Goal: Download file/media

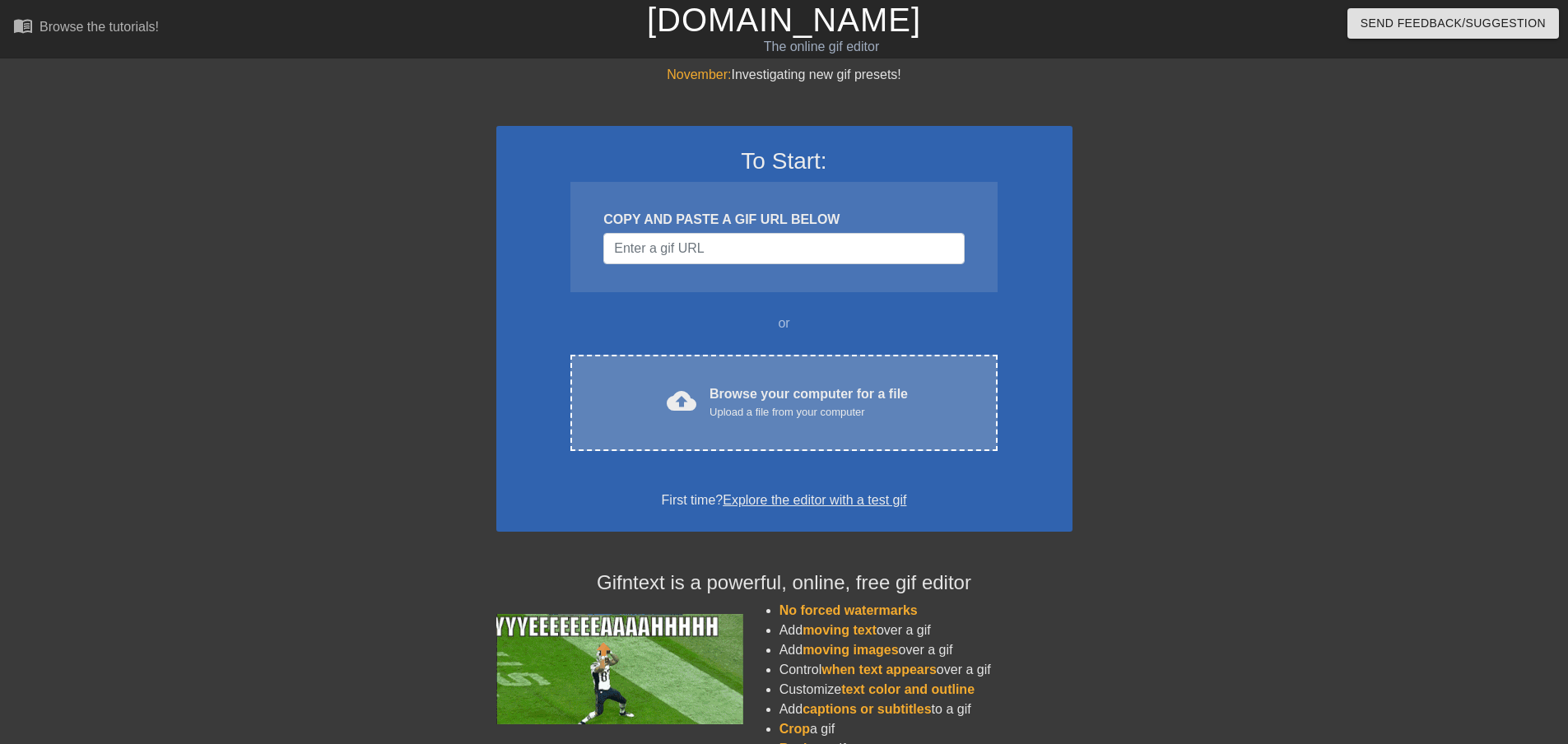
click at [780, 396] on div "Browse your computer for a file Upload a file from your computer" at bounding box center [809, 401] width 199 height 36
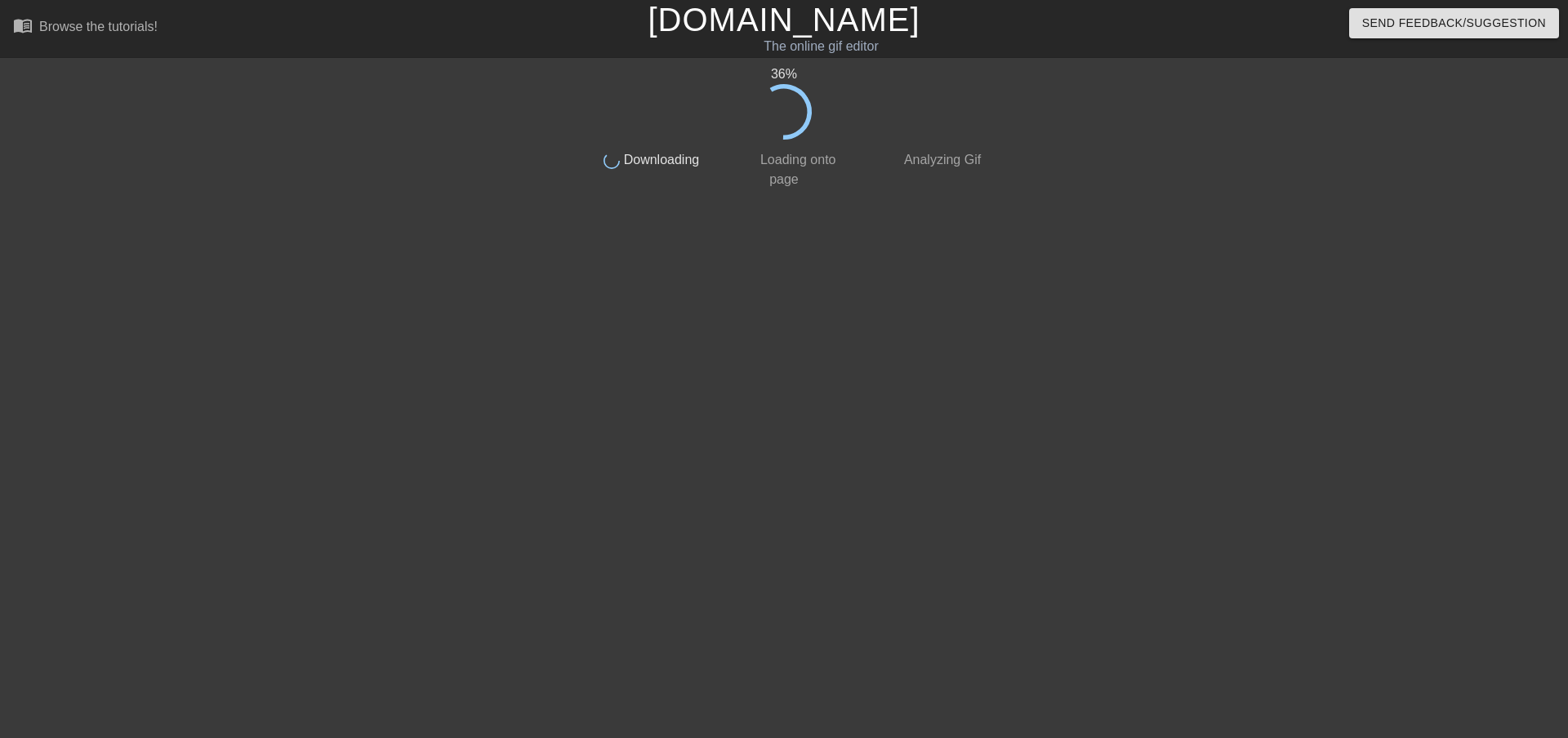
click at [95, 394] on div "36 % done Downloading done Loading onto page done Analyzing Gif" at bounding box center [784, 309] width 1568 height 489
click at [92, 404] on div "56 % done Downloading done Loading onto page done Analyzing Gif" at bounding box center [784, 309] width 1568 height 489
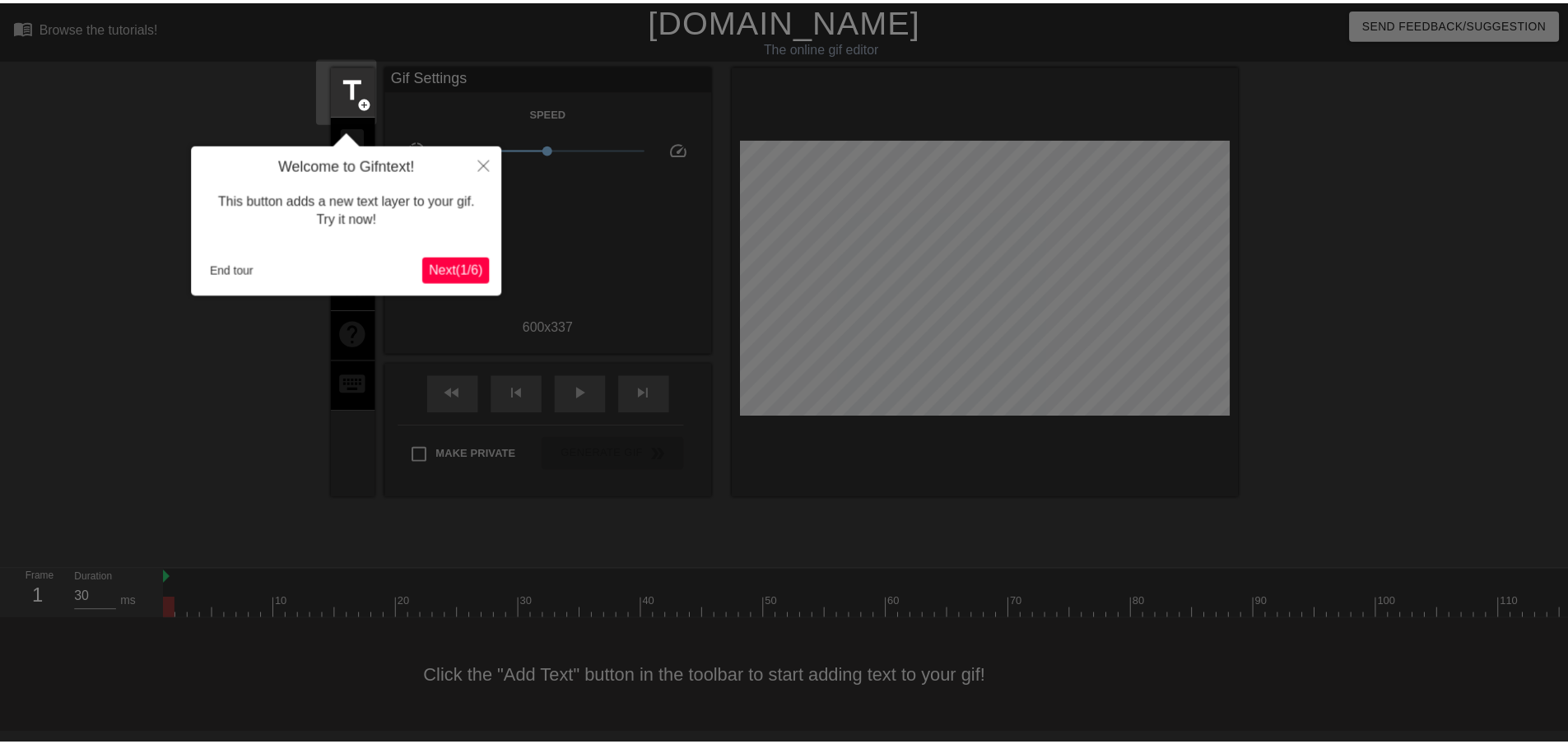
scroll to position [2, 0]
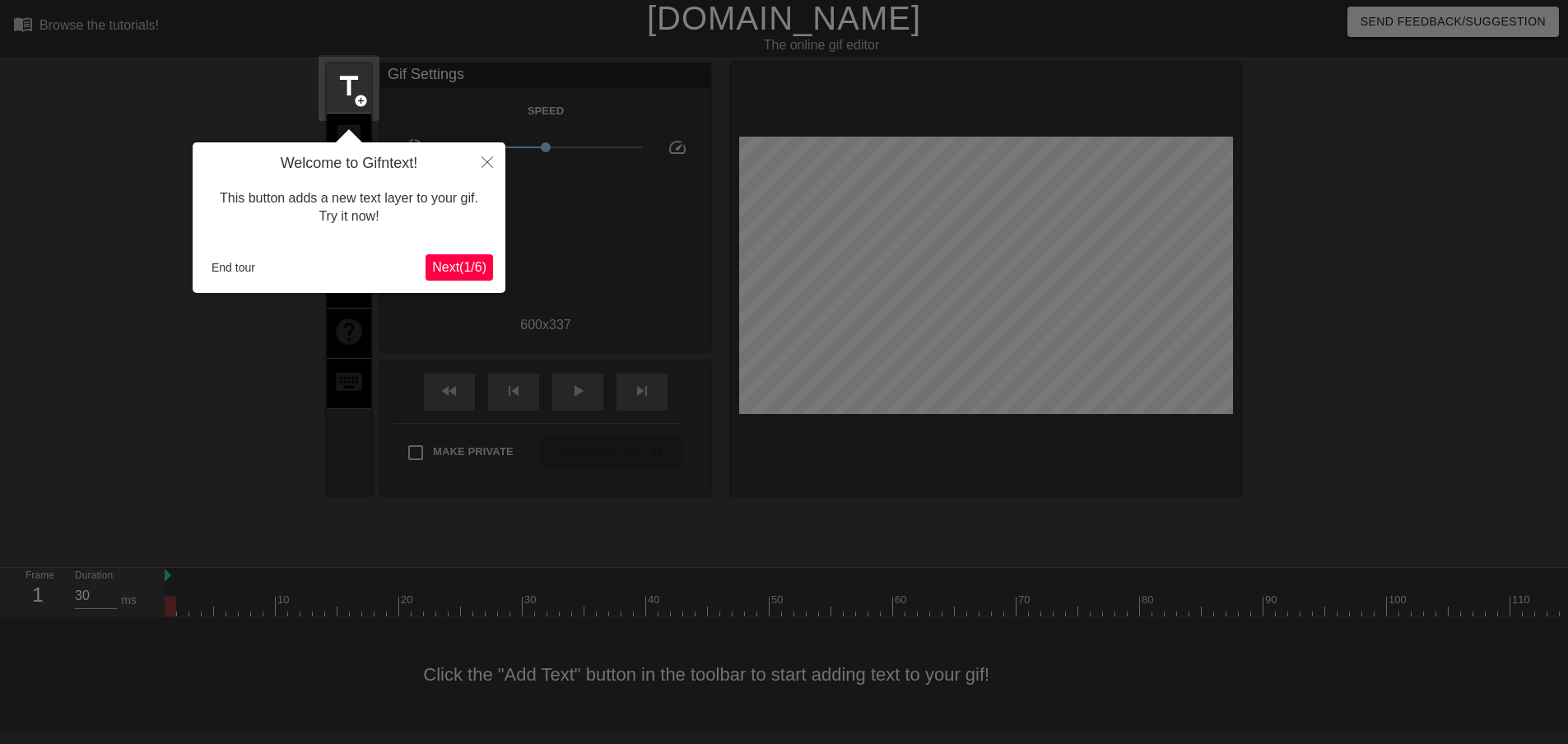
click at [472, 263] on span "Next ( 1 / 6 )" at bounding box center [459, 267] width 55 height 14
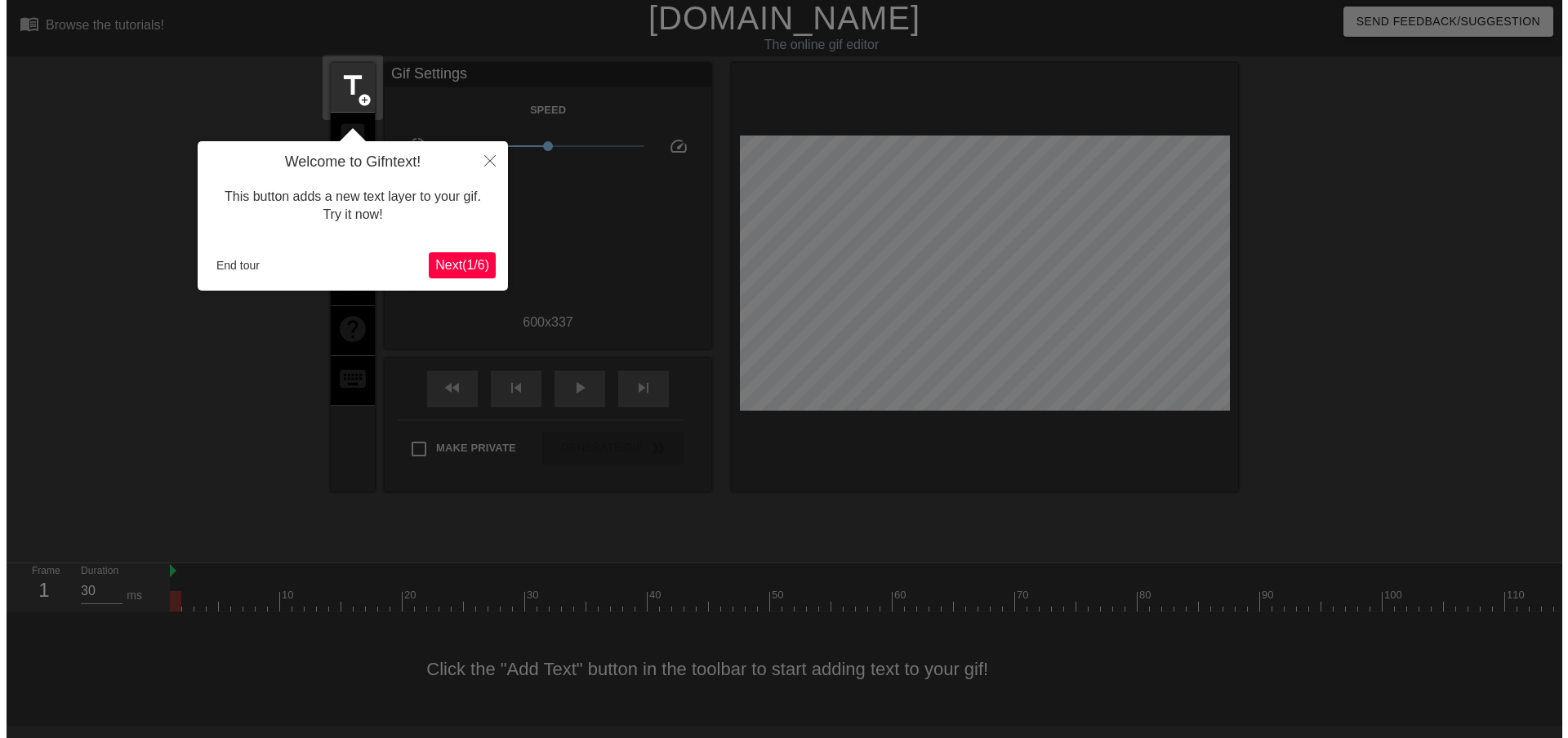
scroll to position [0, 0]
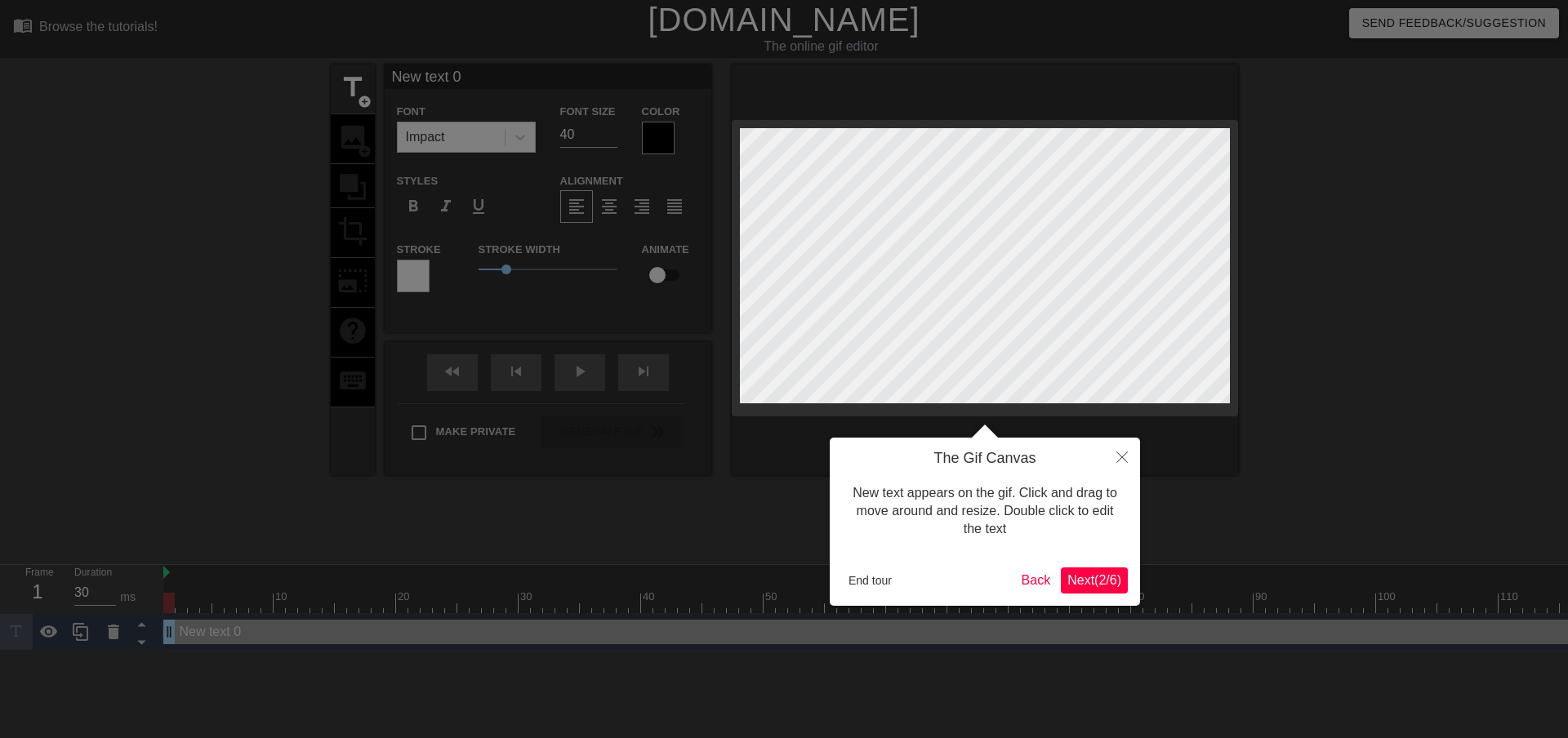
click at [1090, 579] on span "Next ( 2 / 6 )" at bounding box center [1094, 579] width 54 height 14
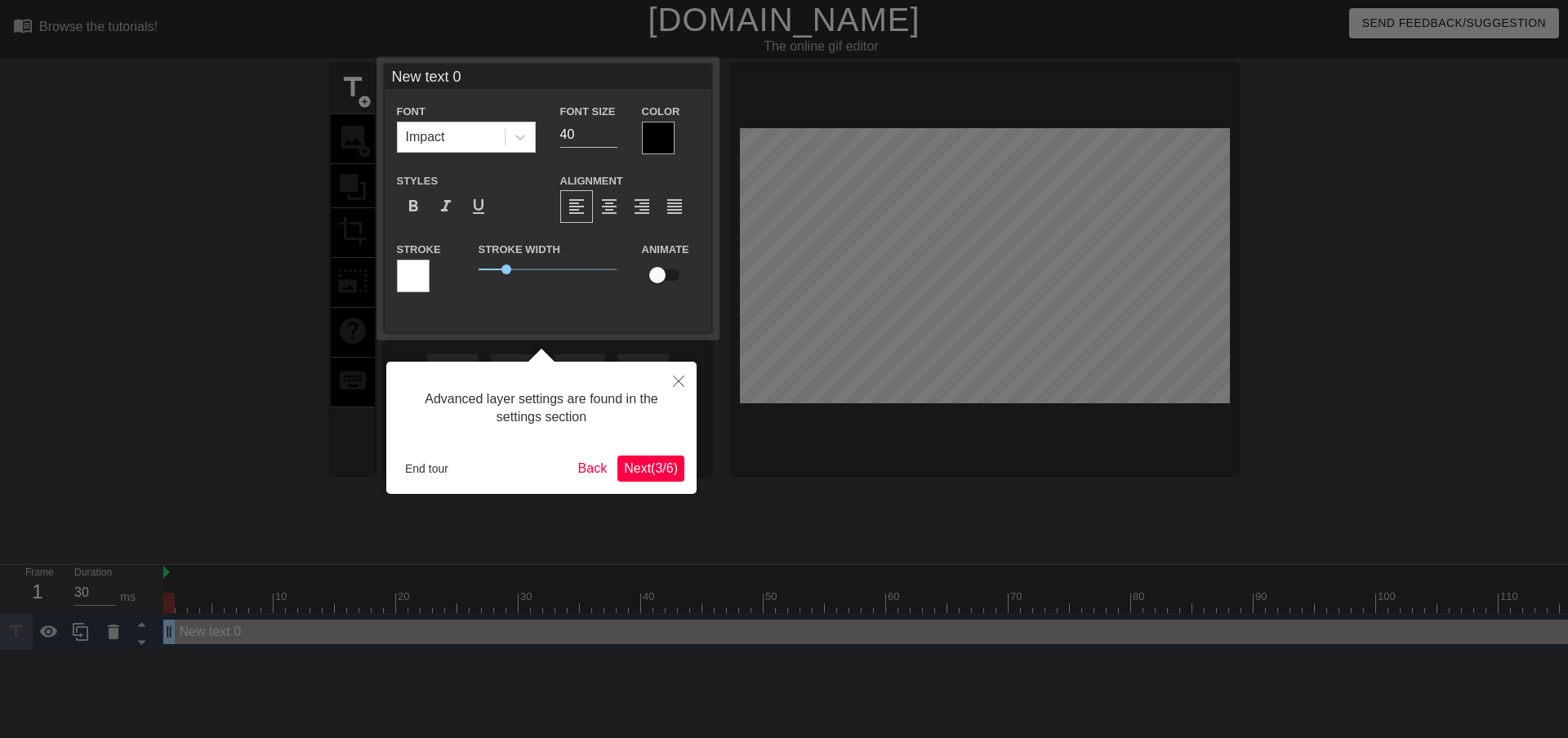
click at [661, 464] on span "Next ( 3 / 6 )" at bounding box center [651, 468] width 54 height 14
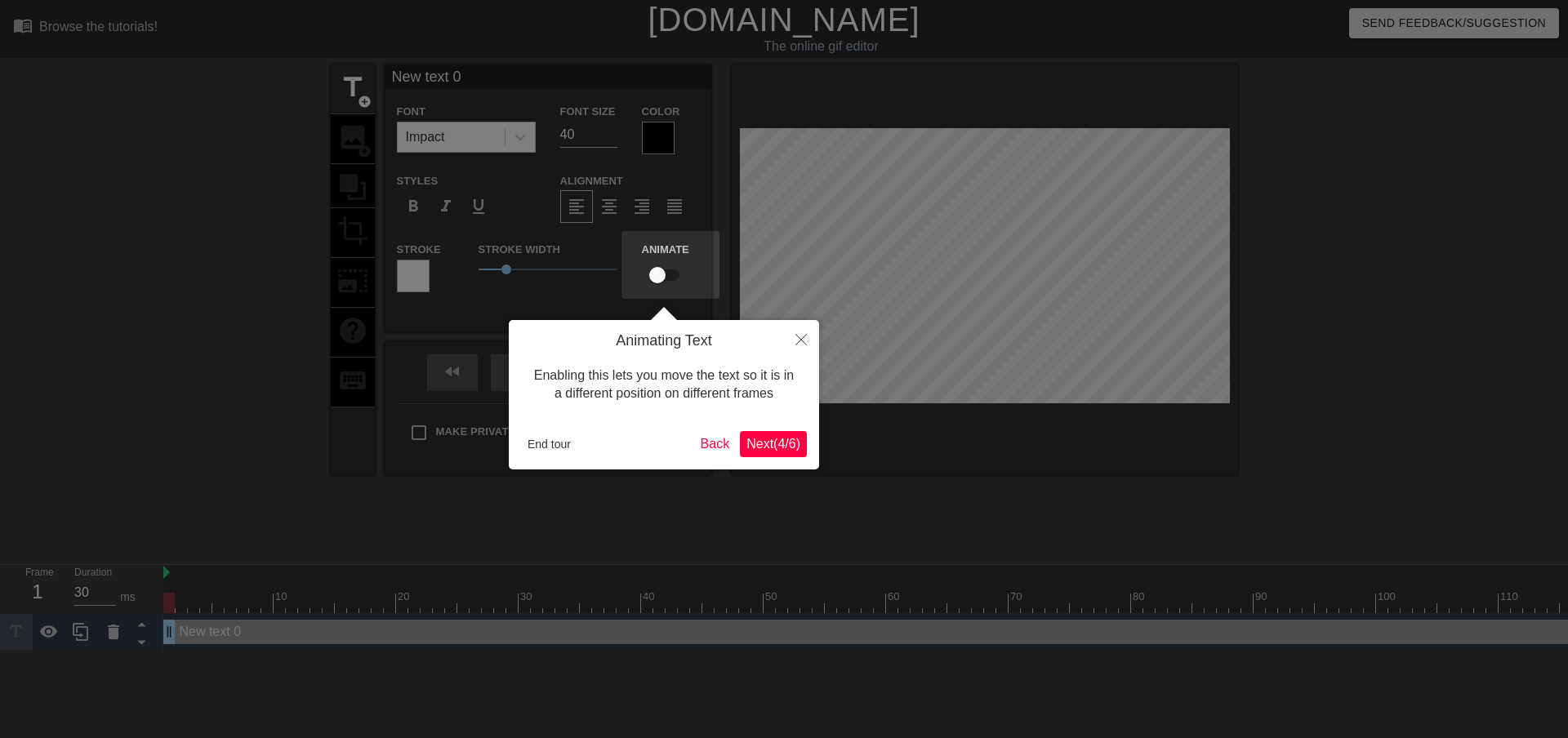
click at [770, 440] on span "Next ( 4 / 6 )" at bounding box center [773, 443] width 54 height 14
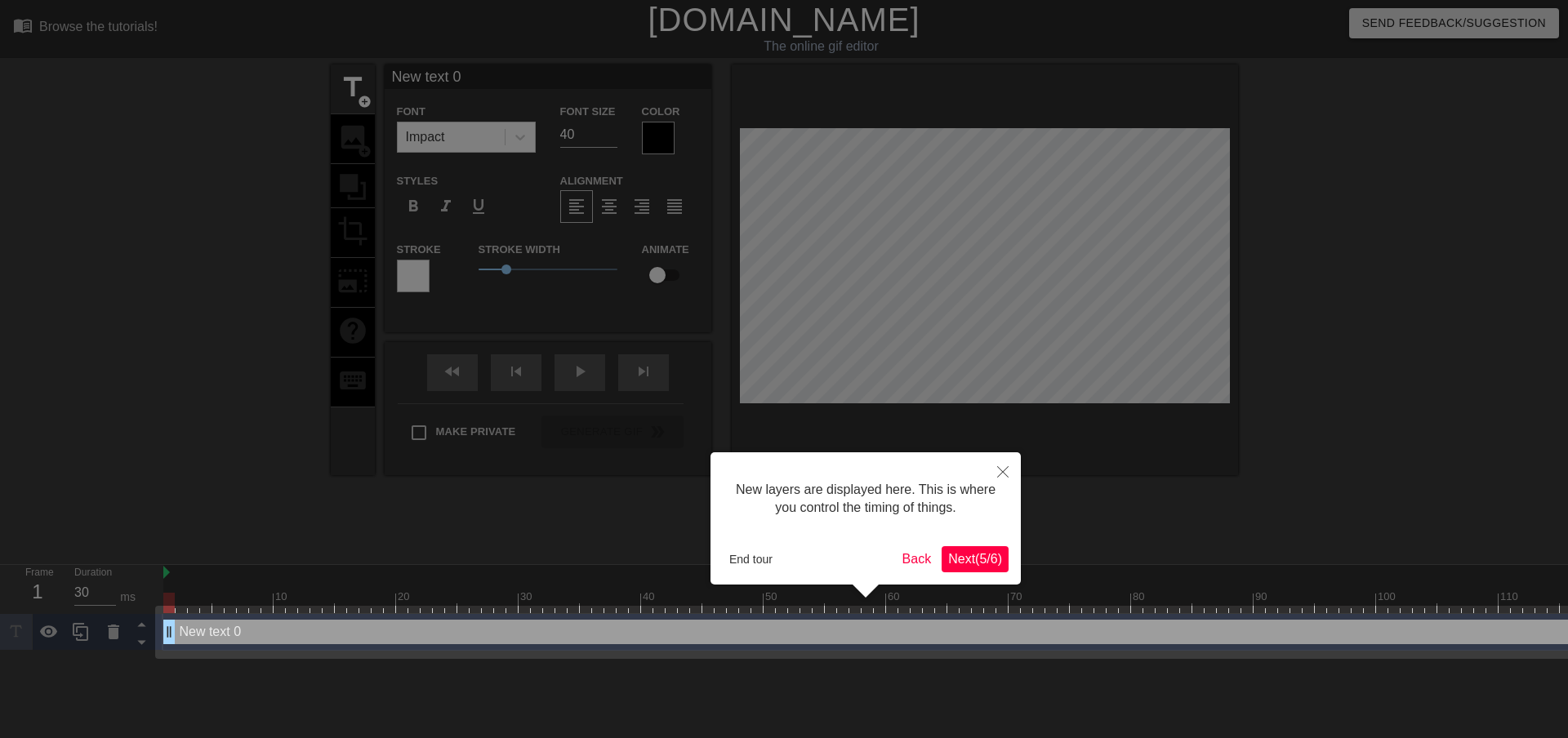
click at [979, 557] on span "Next ( 5 / 6 )" at bounding box center [975, 559] width 54 height 14
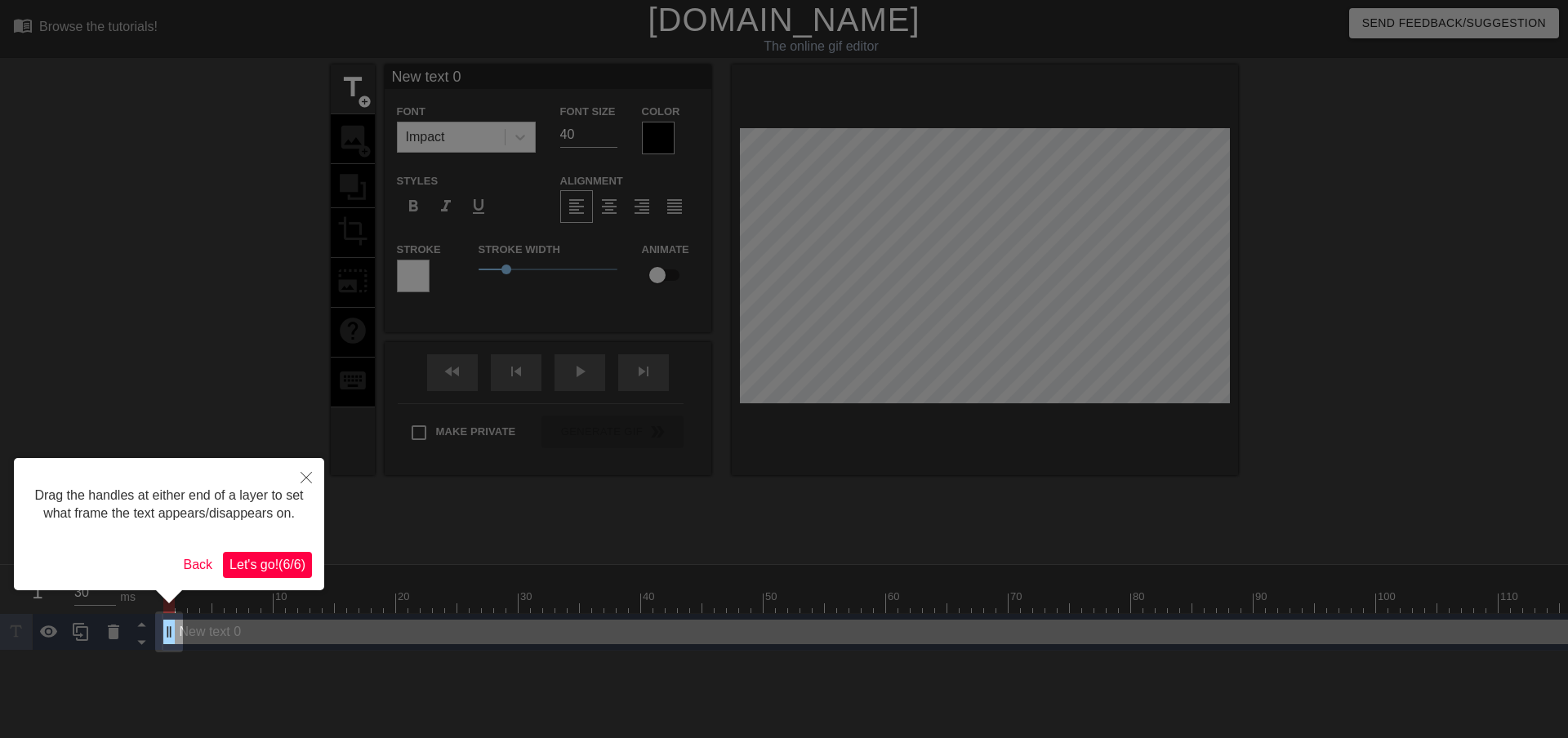
click at [269, 567] on span "Let's go! ( 6 / 6 )" at bounding box center [267, 564] width 76 height 14
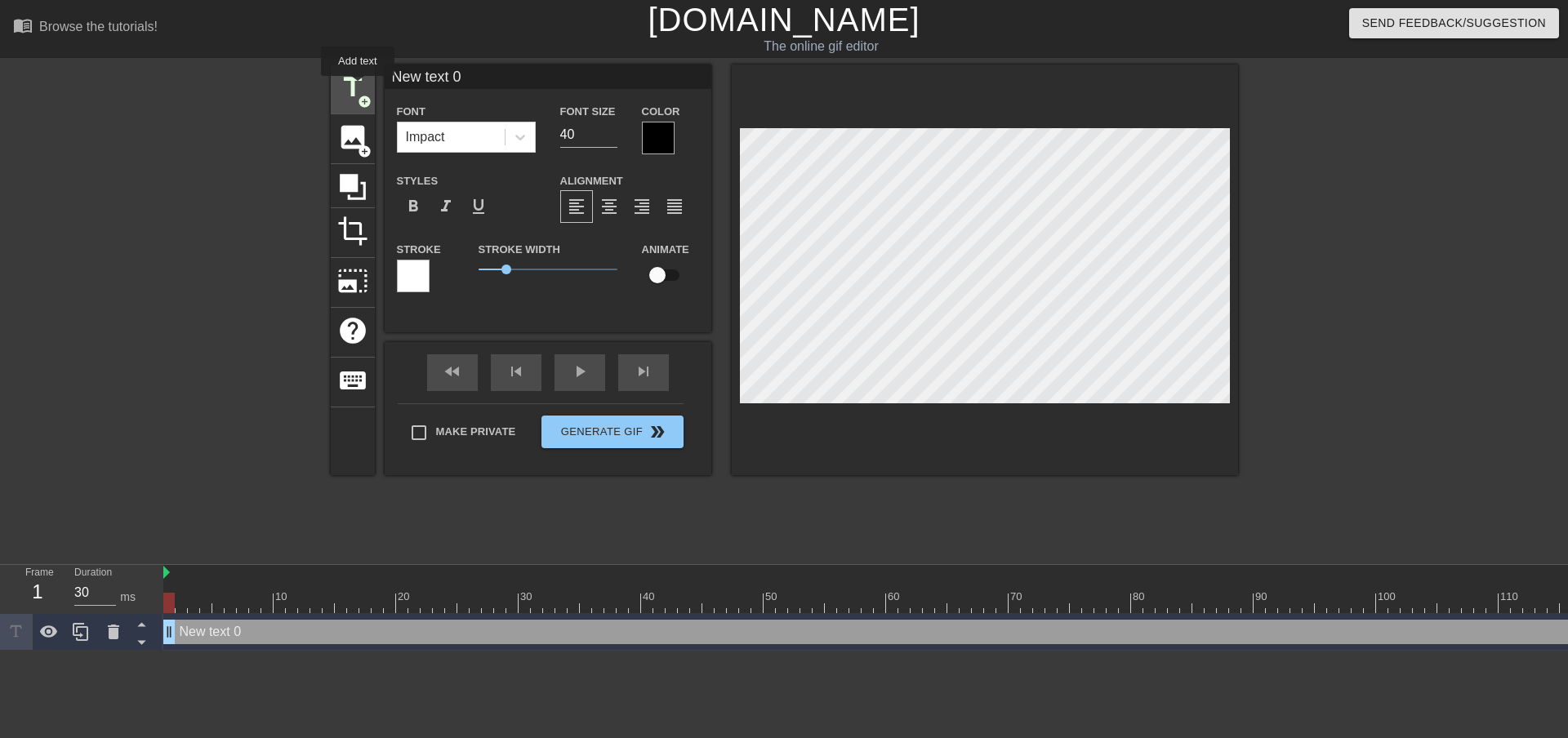
click at [358, 88] on span "title" at bounding box center [353, 87] width 31 height 31
type input "New text 1"
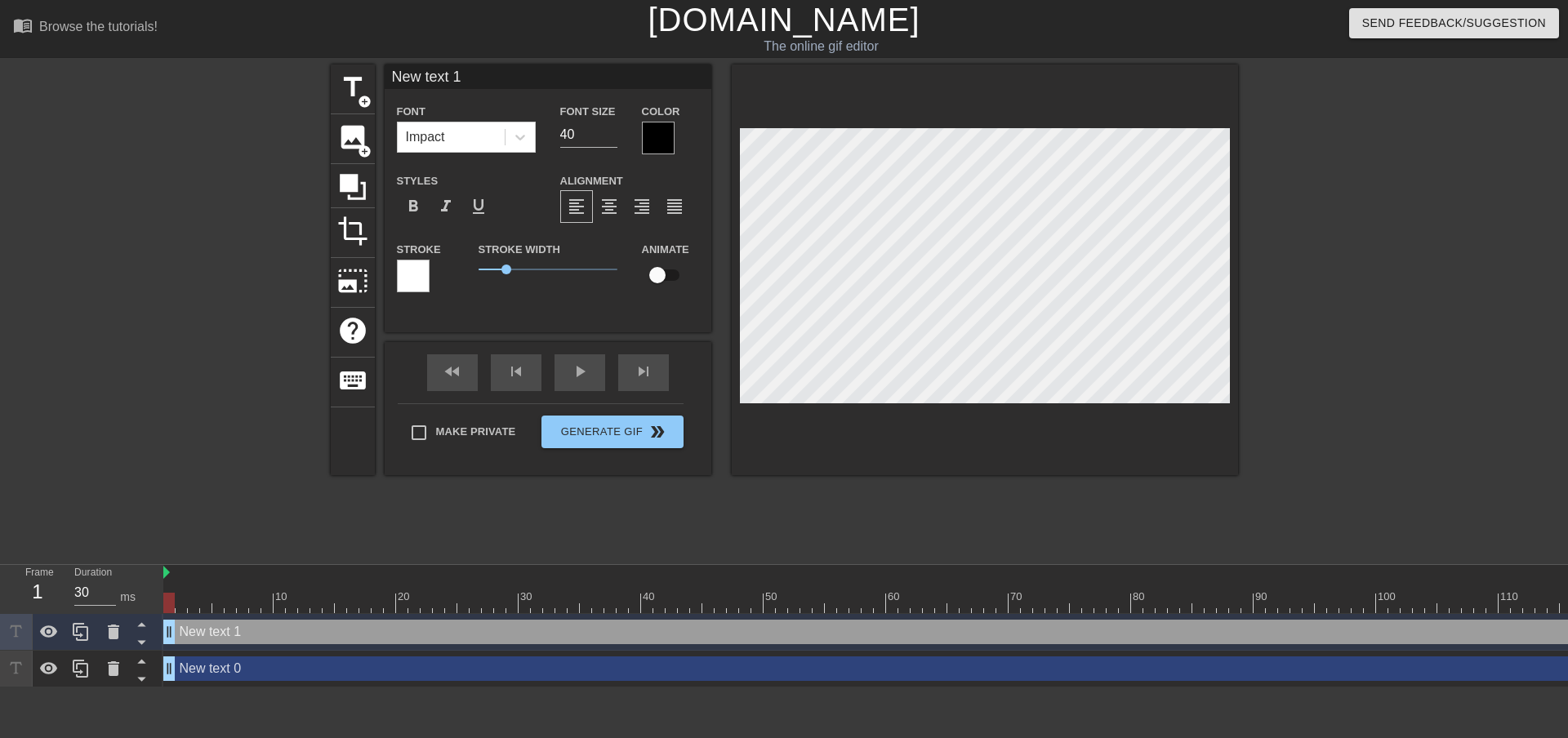
scroll to position [3, 2]
click at [113, 629] on icon at bounding box center [114, 632] width 12 height 15
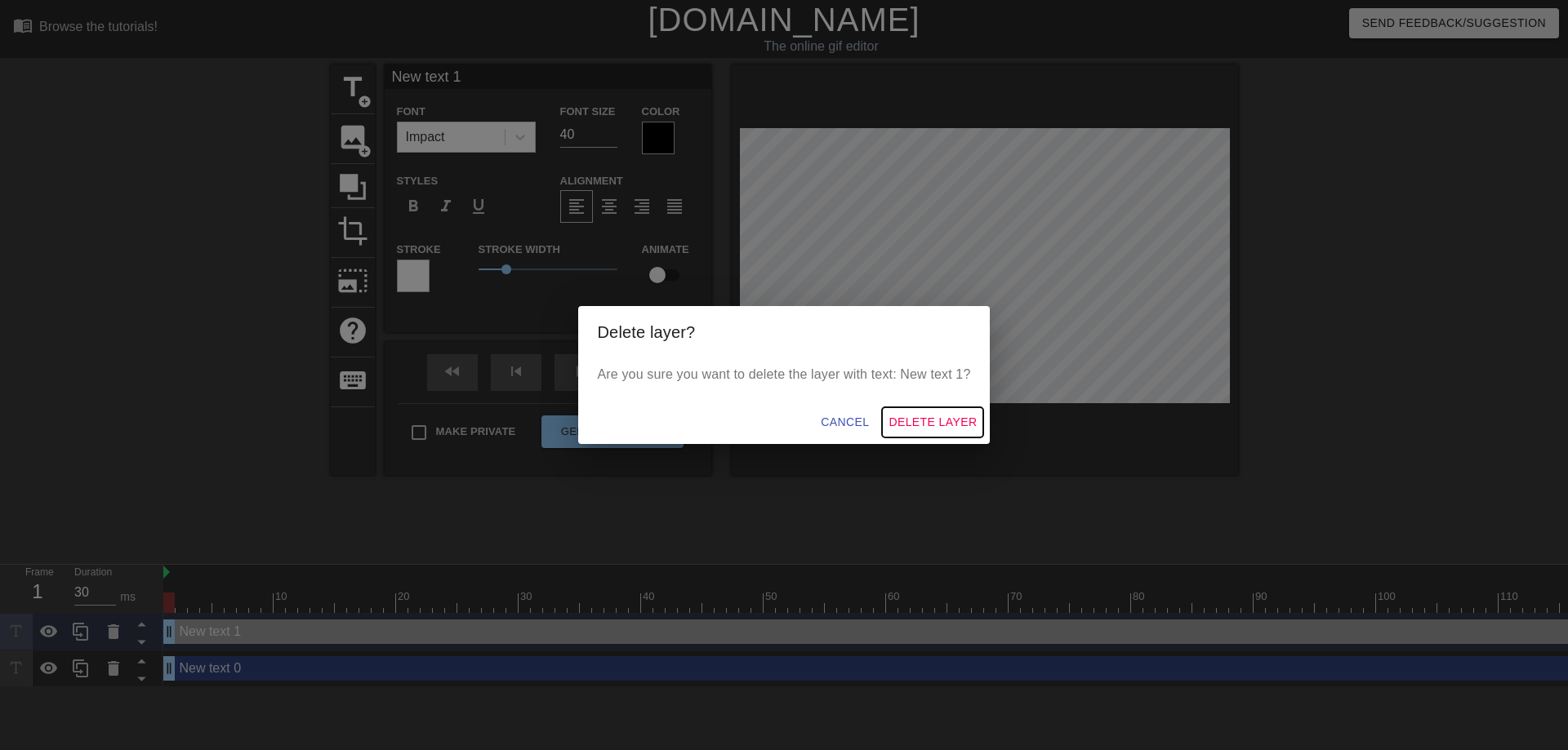
click at [904, 410] on button "Delete Layer" at bounding box center [932, 423] width 101 height 30
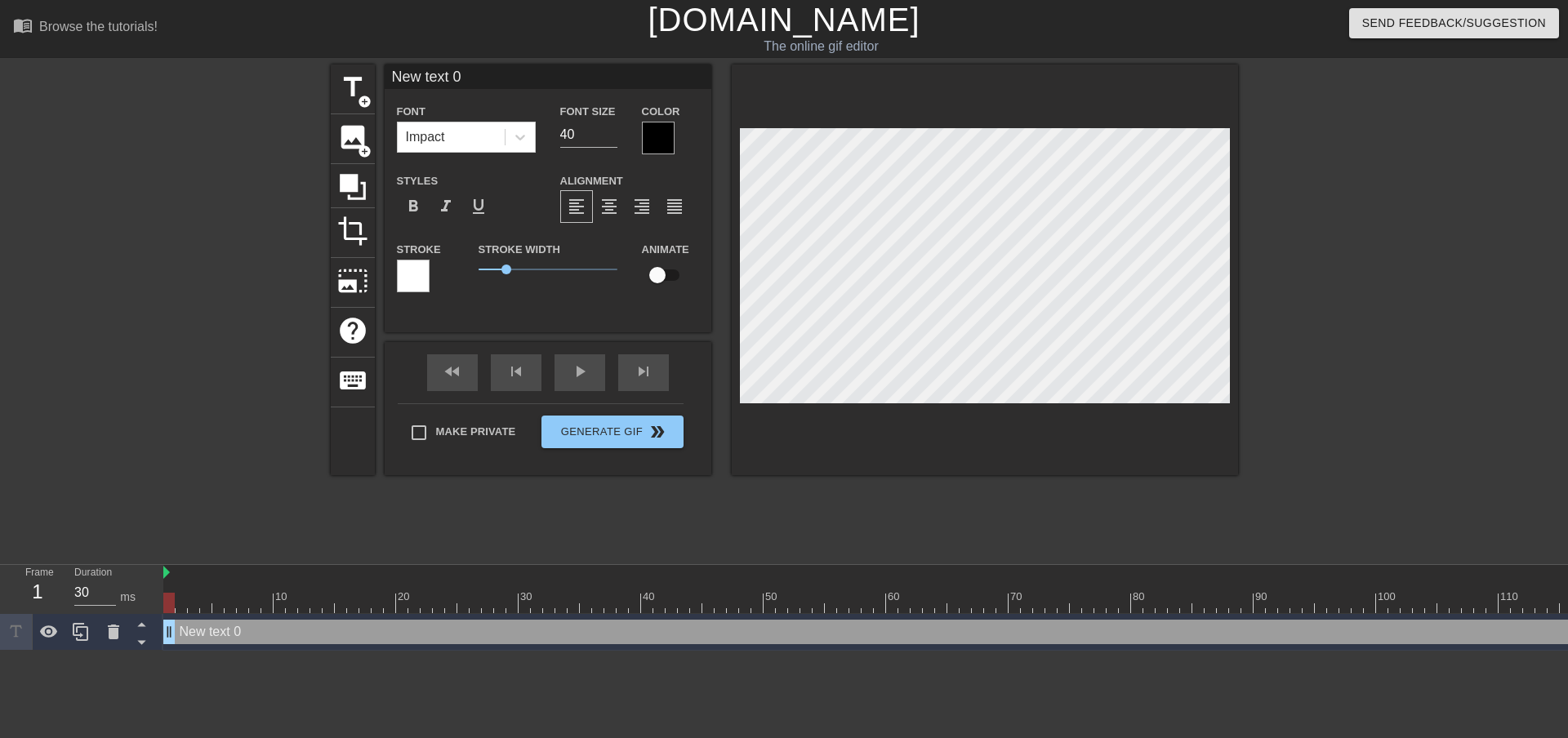
scroll to position [3, 3]
type input "Y"
type textarea "Y"
type input "Yp"
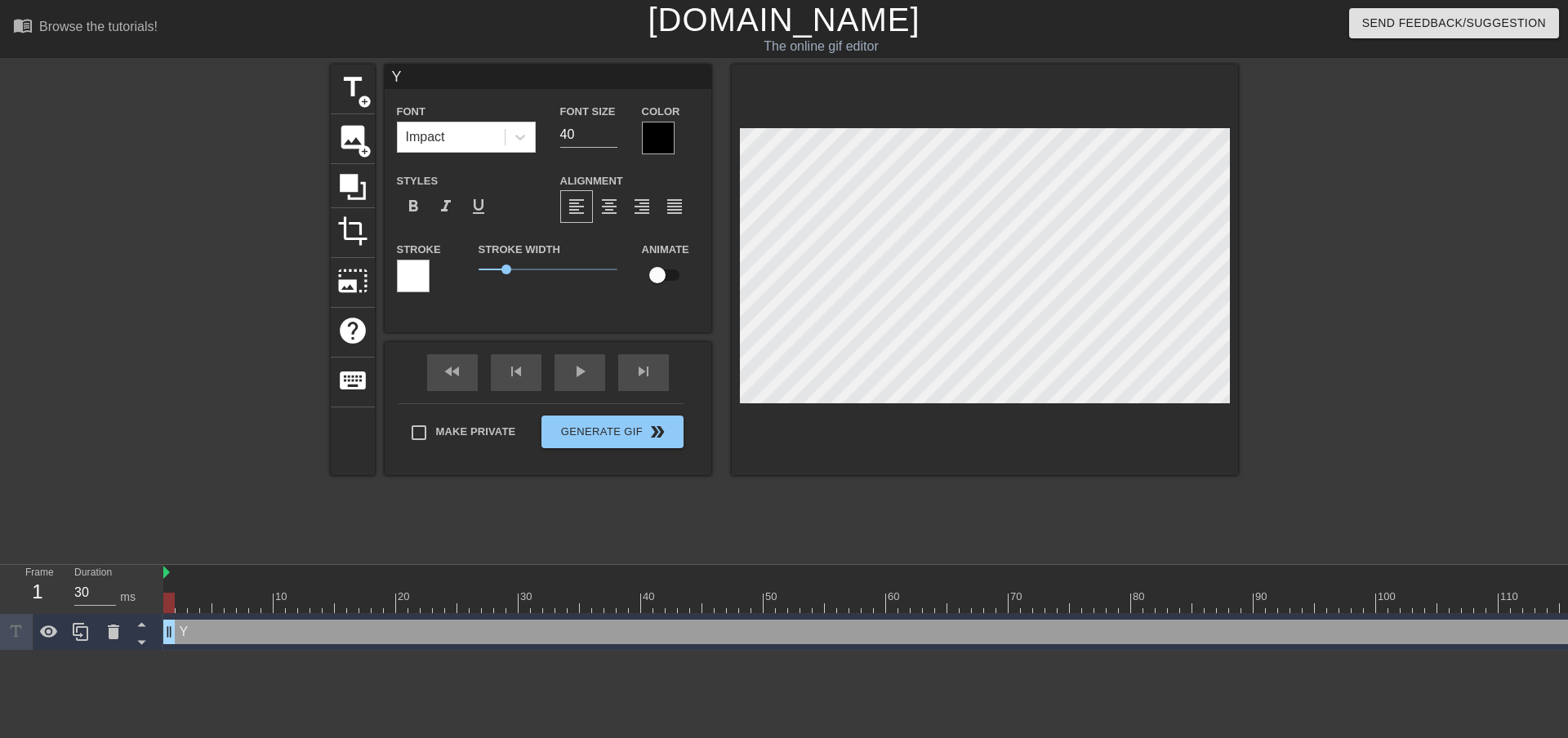
type textarea "Yp"
type input "Ypu"
type textarea "Ypu"
type input "Yp"
type textarea "Yp"
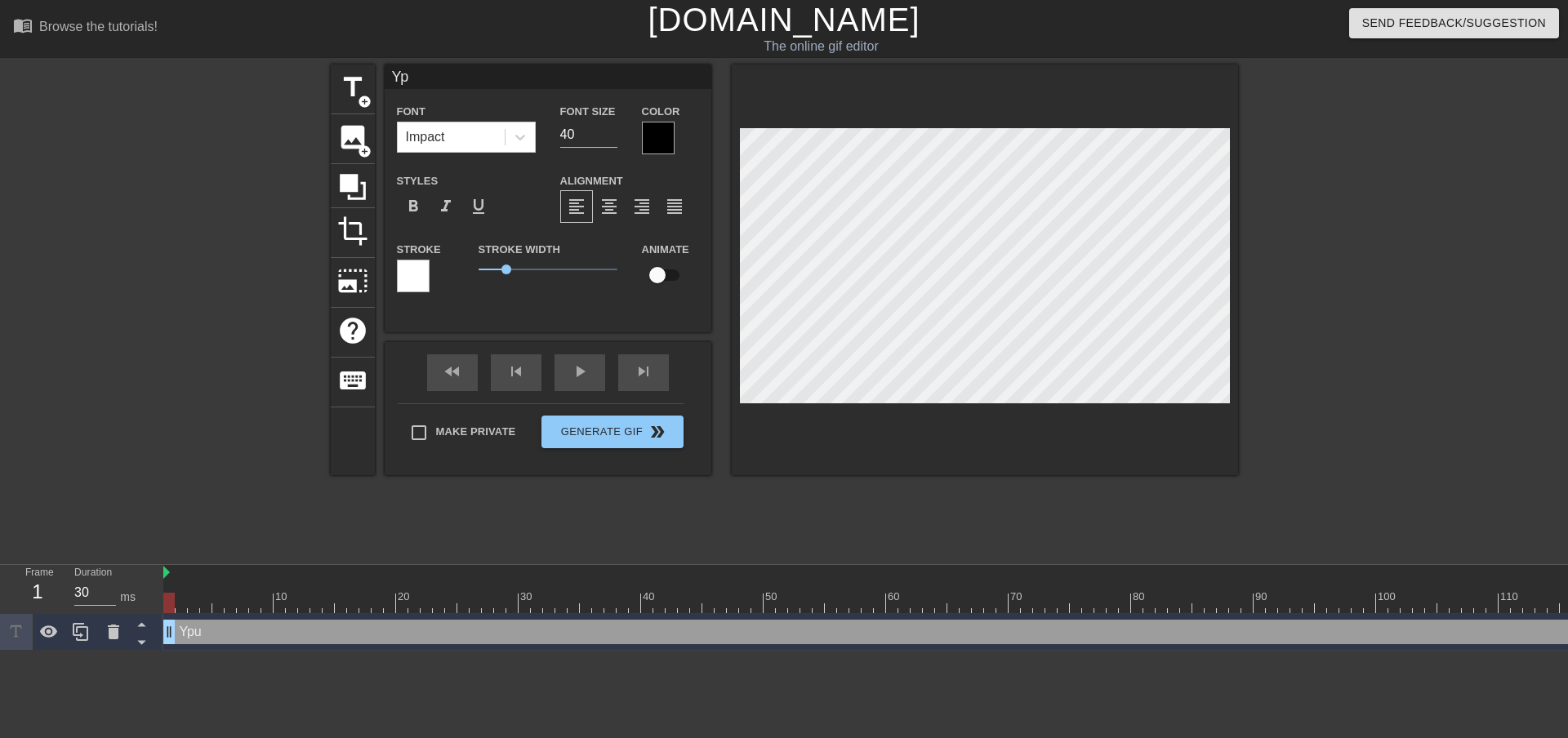
type input "Y"
type textarea "Y"
type input "Yo"
type textarea "Yo"
type input "You"
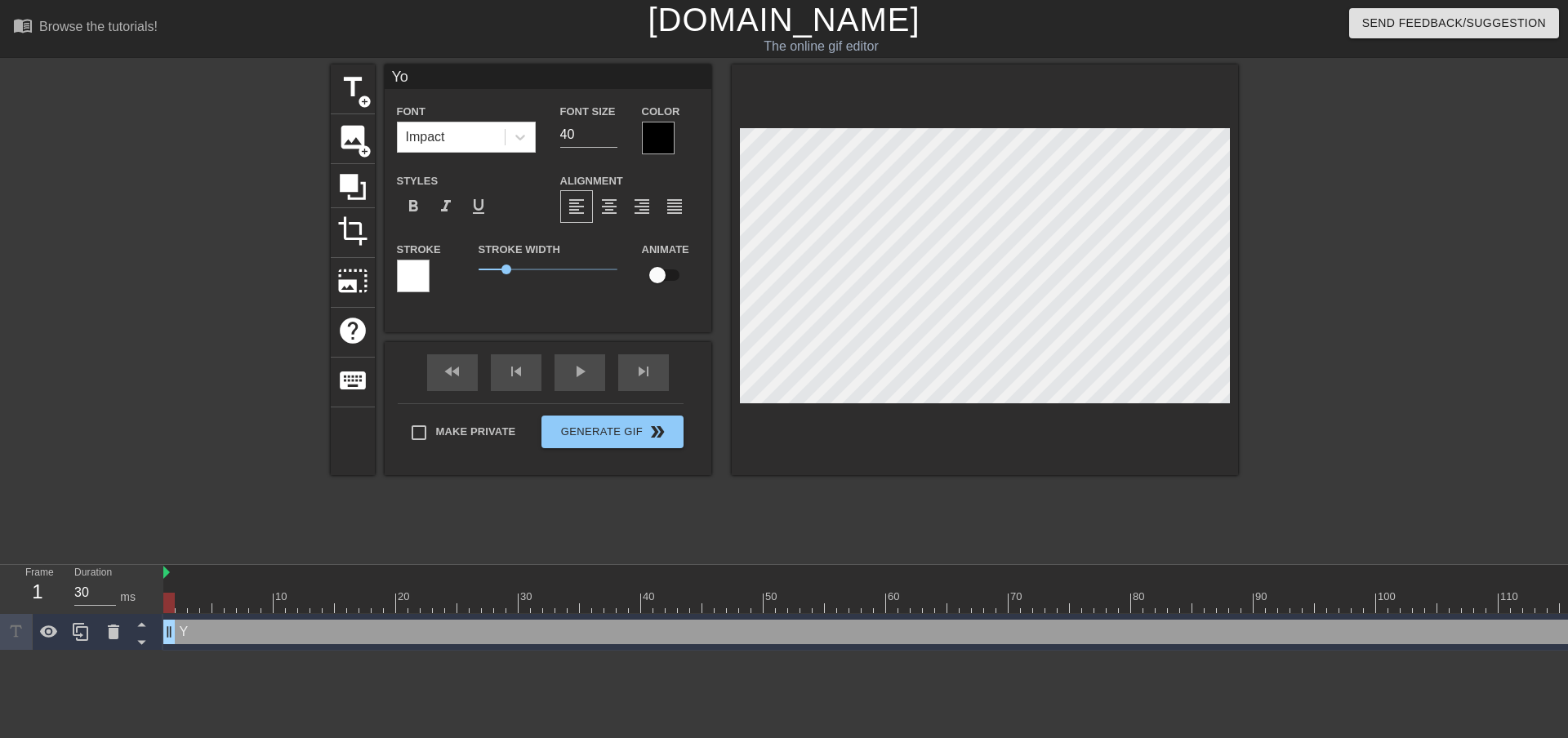
type textarea "You"
type input "You"
type textarea "You"
type input "You k"
type textarea "You k"
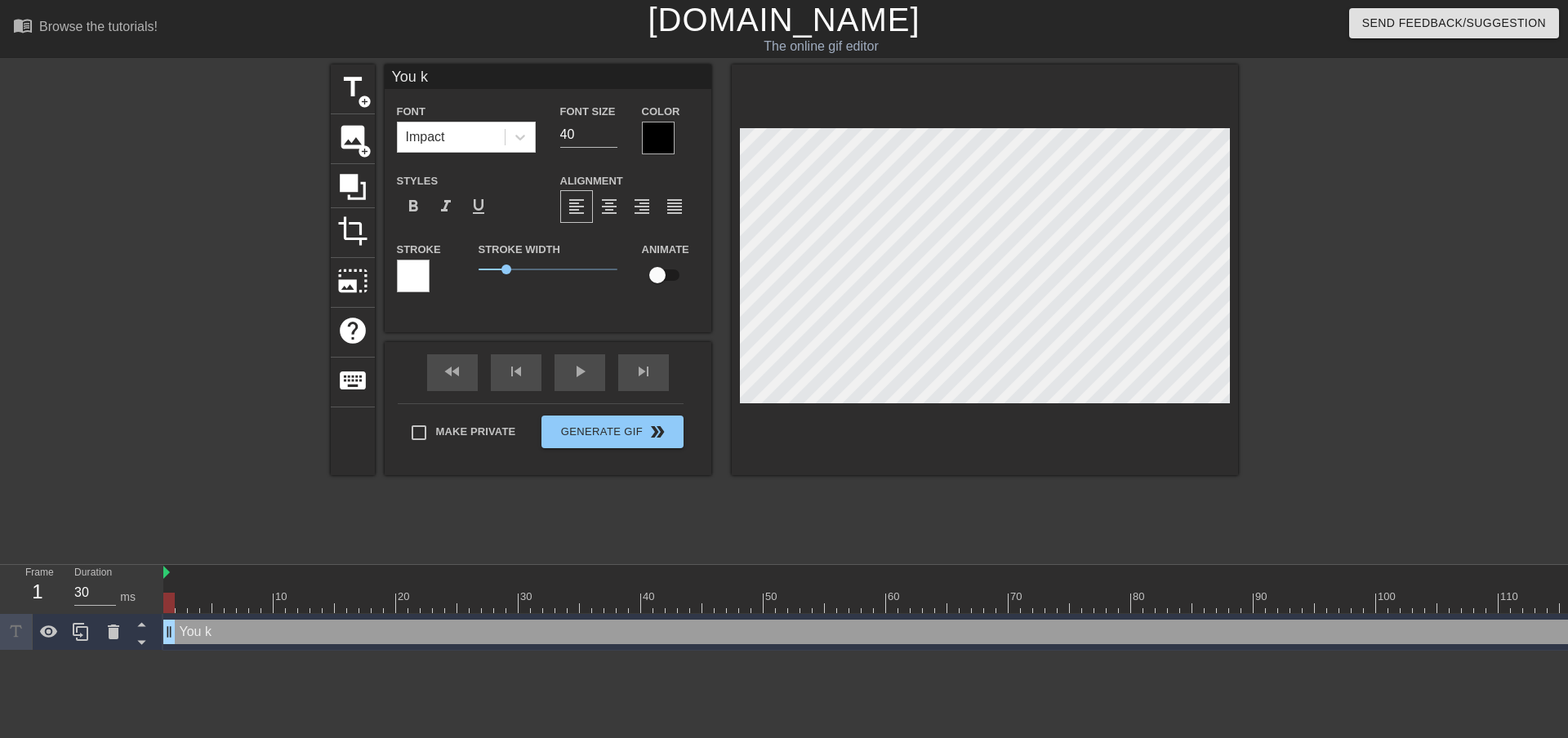
type input "You kn"
type textarea "You kn"
type input "You kno"
type textarea "You kno"
type input "You know"
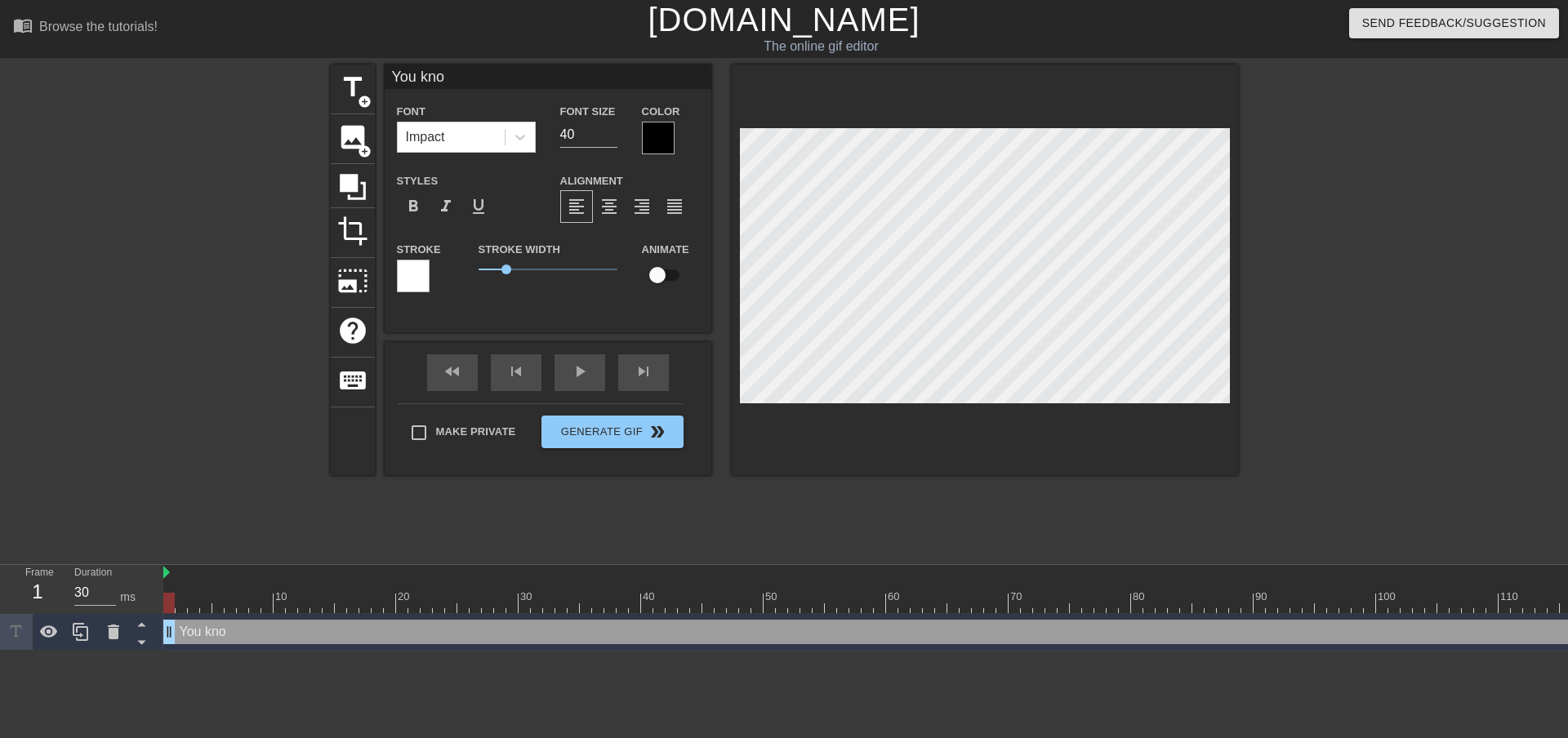
type textarea "You know"
type input "You know"
type textarea "You know"
type input "You know w"
type textarea "You know w"
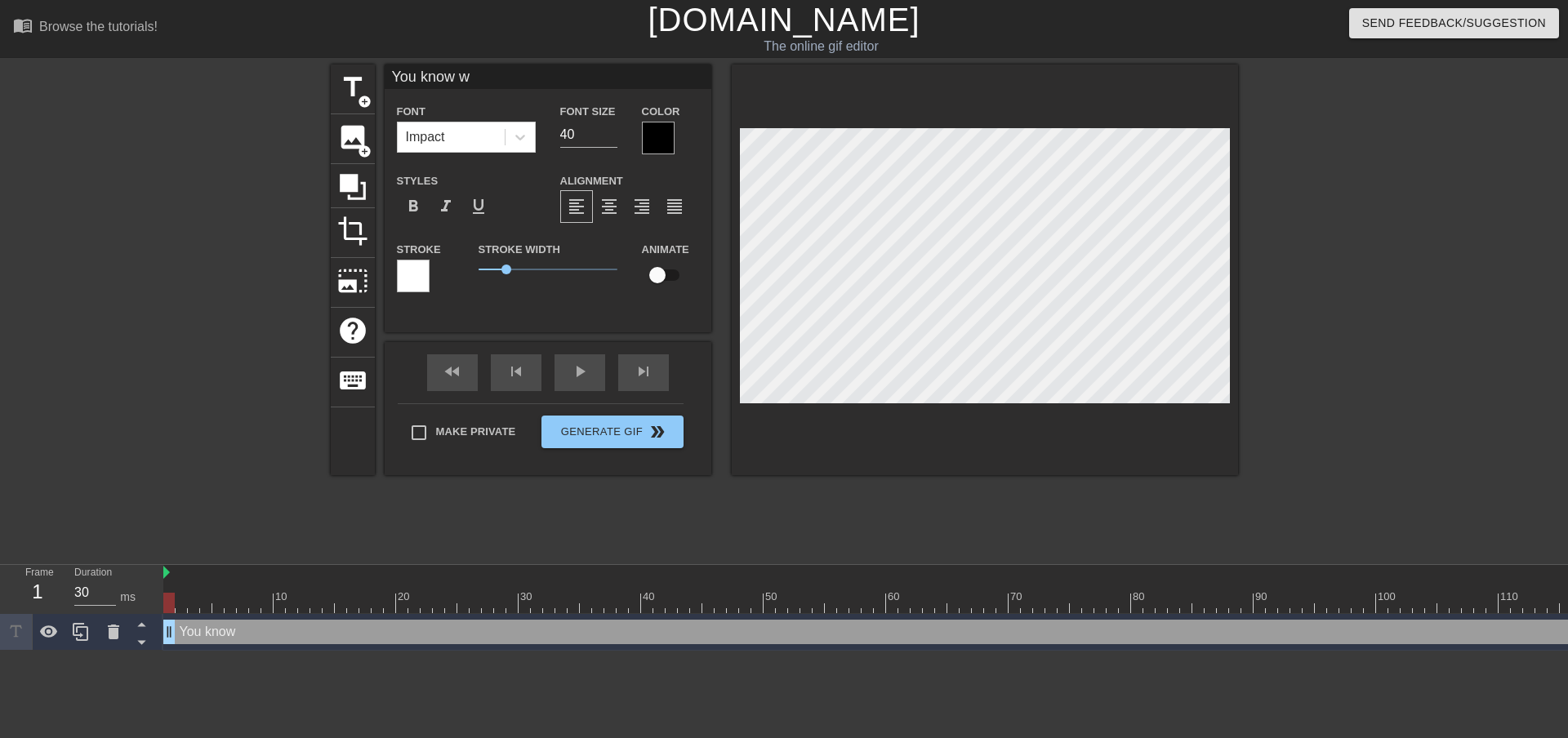
type input "You know wh"
type textarea "You know wh"
type input "You know wha"
type textarea "You know wha"
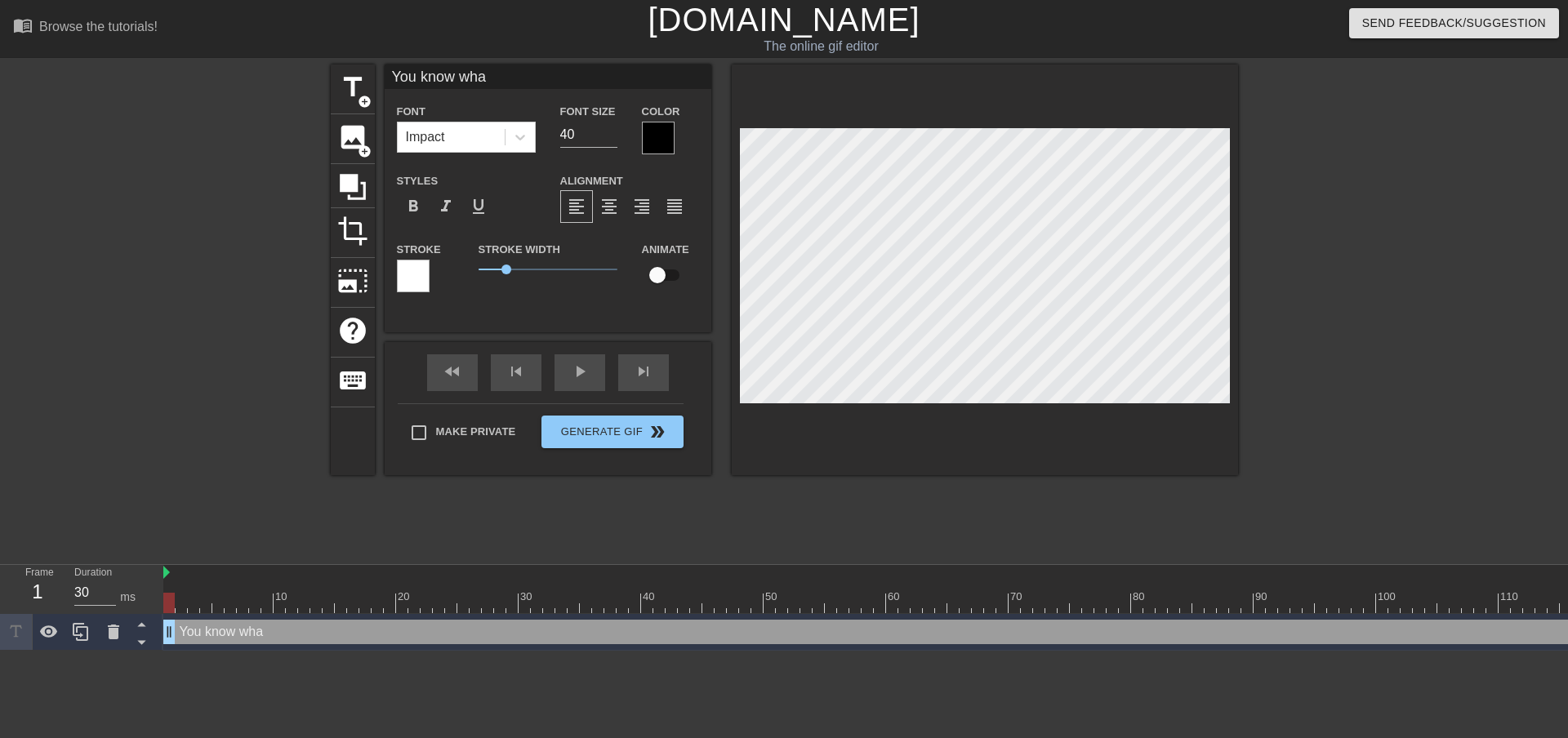
type input "You know what"
type textarea "You know what"
type input "You know what?"
type textarea "You know what?"
type input "You know what"
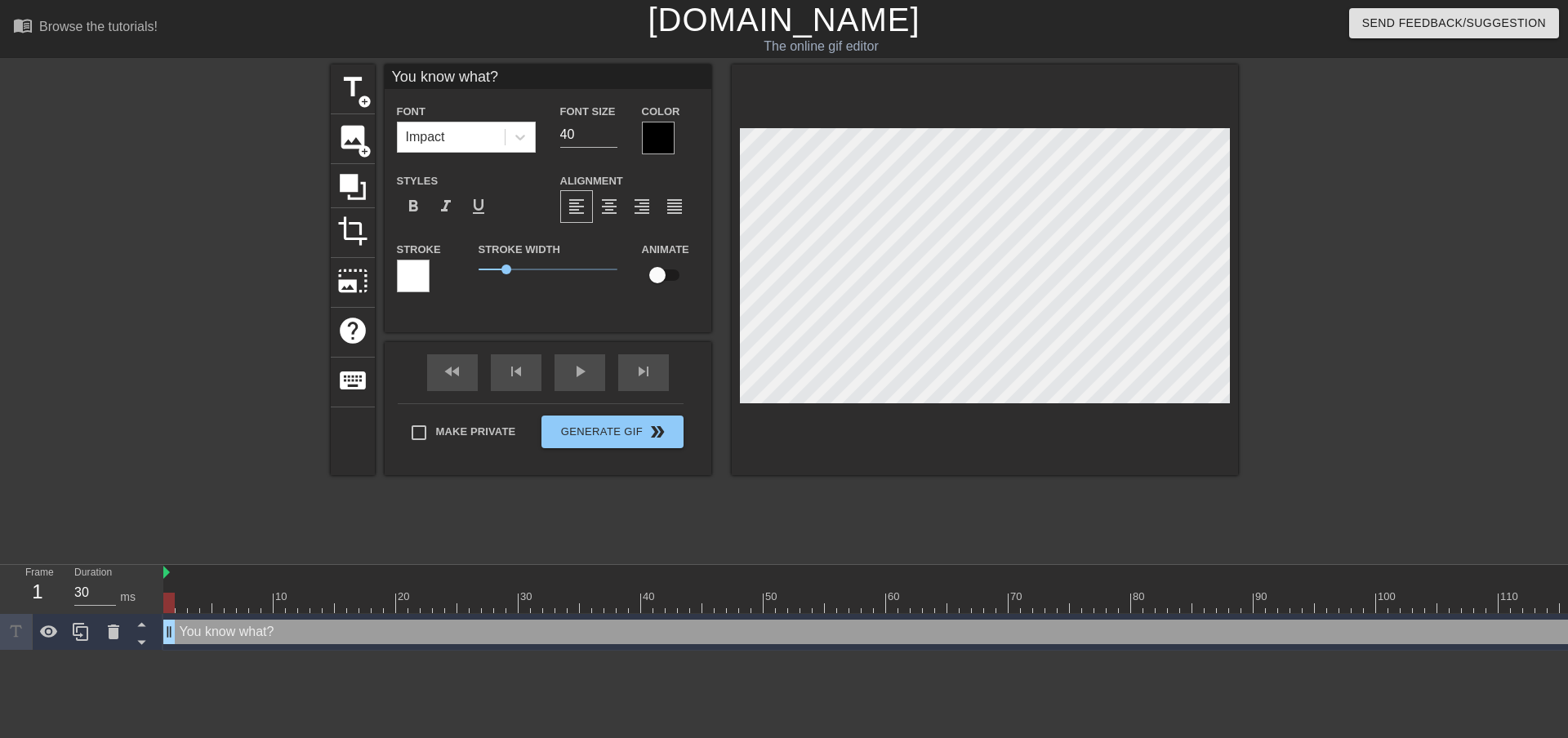
type textarea "You know what"
type input "You know what,"
type textarea "You know what,"
type input "You know what,"
type textarea "You know what,"
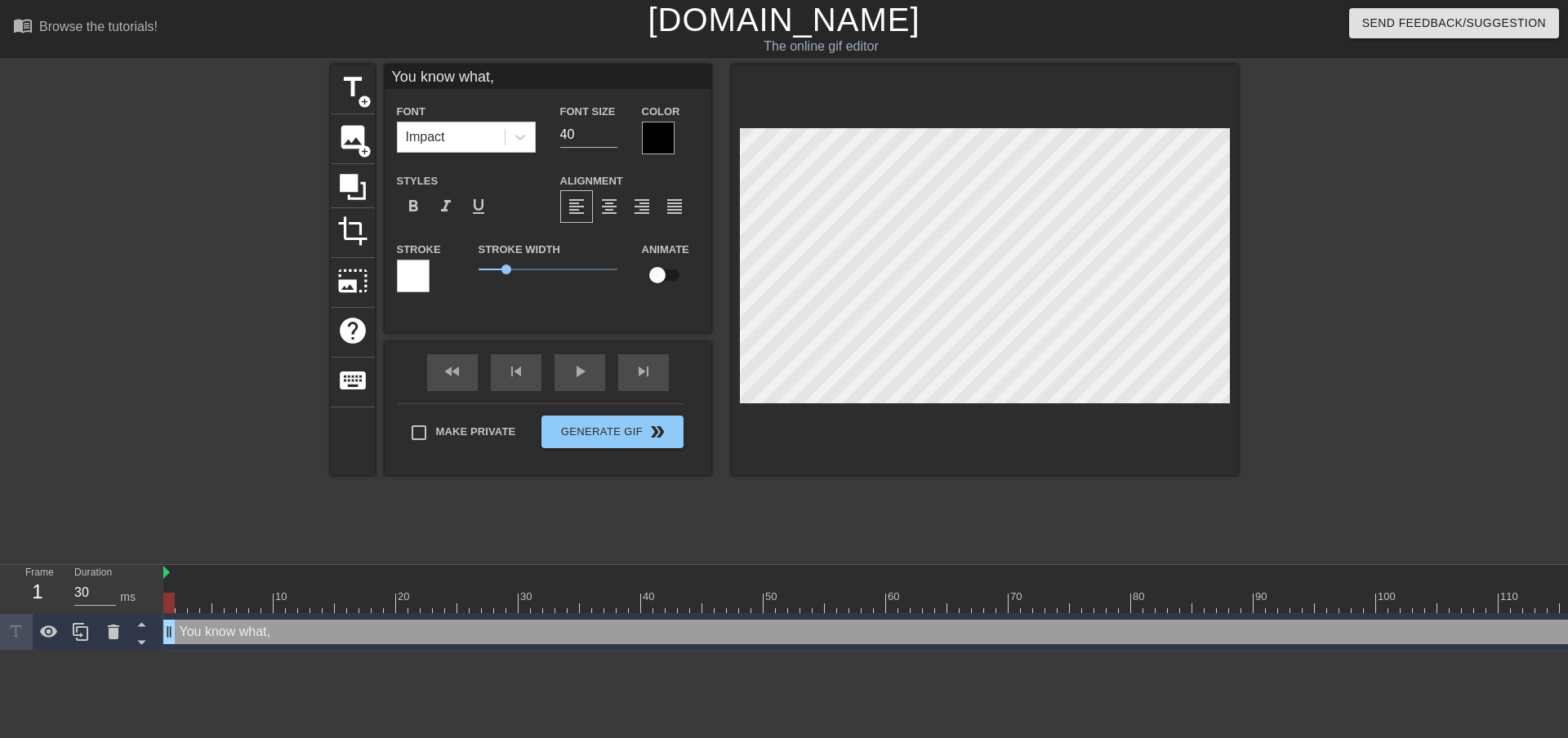
type input "You know what, f"
type textarea "You know what, f"
type input "You know what, fu"
type textarea "You know what, fu"
type input "You know what, fuc"
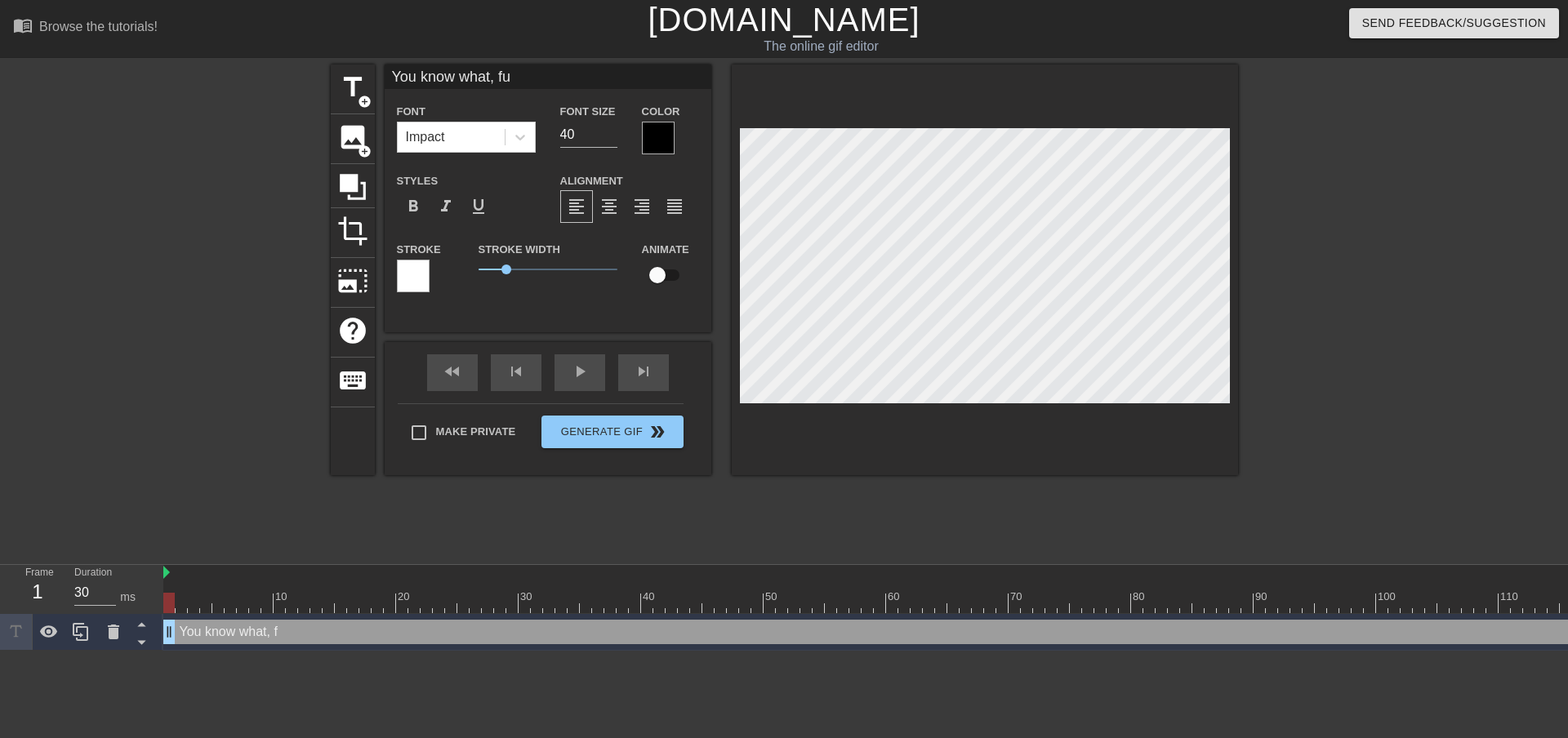
type textarea "You know what, fuc"
type input "You know what, fuck"
type textarea "You know what, fuck"
type input "You know what, fuck"
type textarea "You know what, fuck"
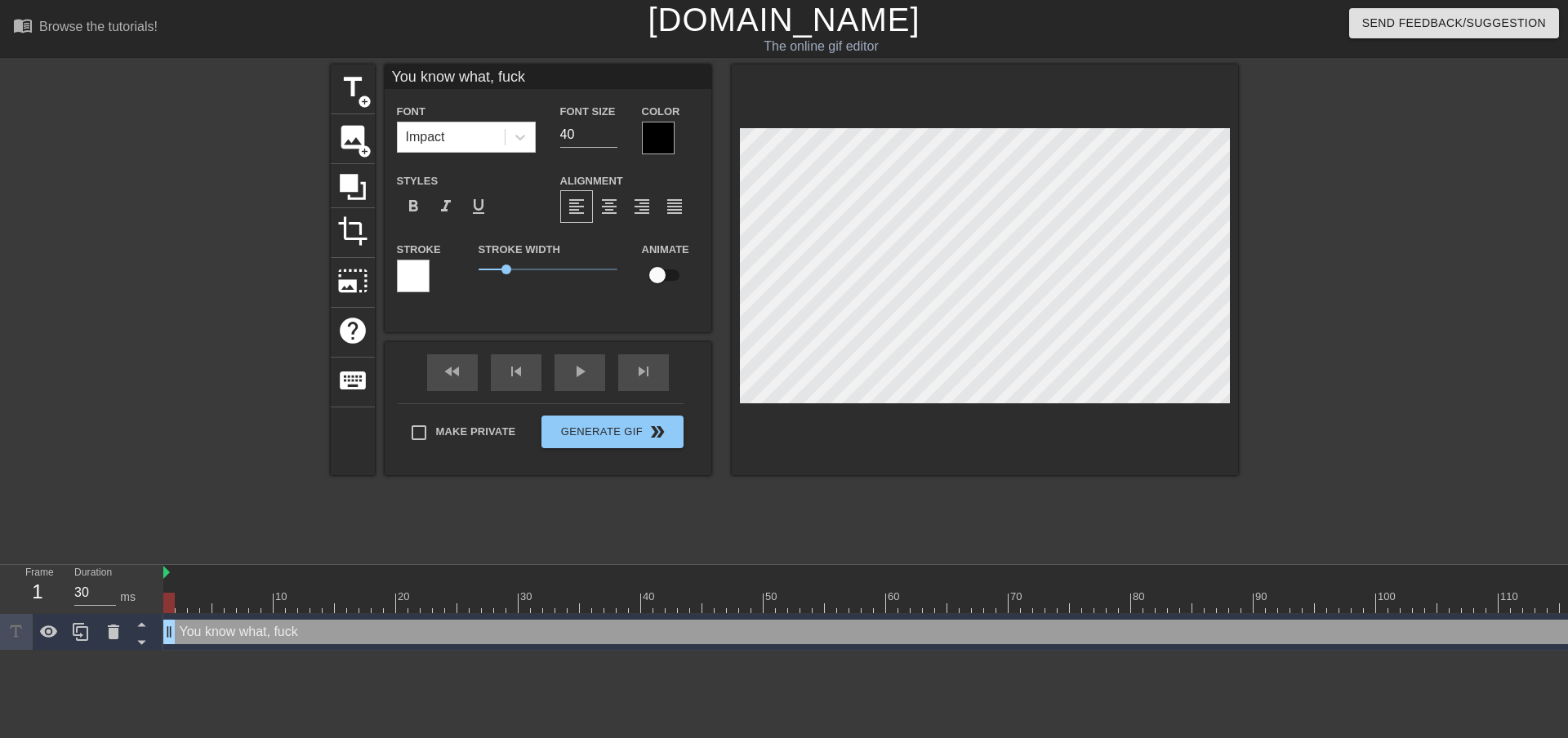
type input "You know what, fuck y"
type textarea "You know what, fuck y"
type input "You know what, fuck yo"
type textarea "You know what, fuck yo"
type input "You know what, fuck you"
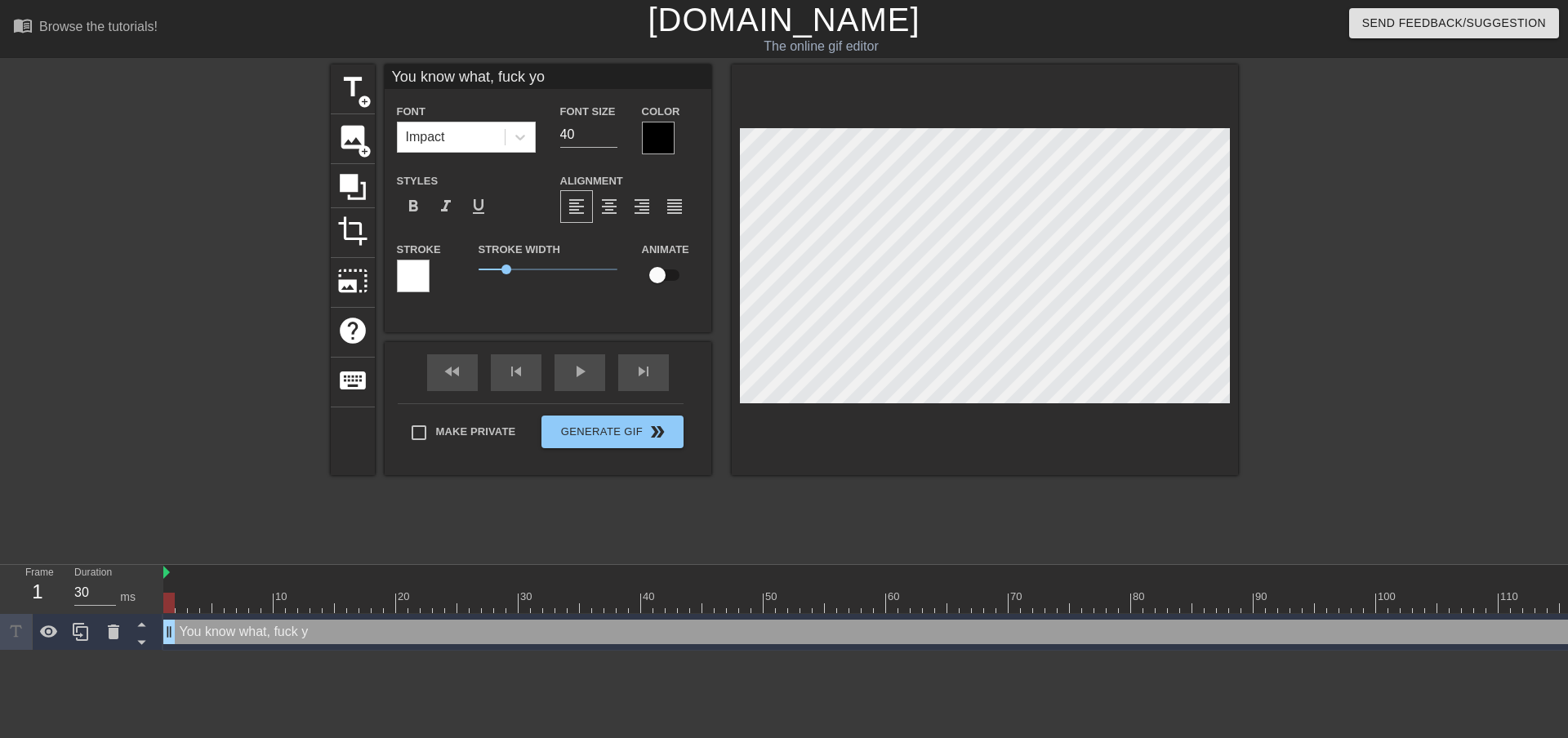
type textarea "You know what, fuck you"
type input "You know what, fuck you"
type textarea "You know what, fuck you"
type input "You know what, fuck you"
type textarea "You know what, fuck you"
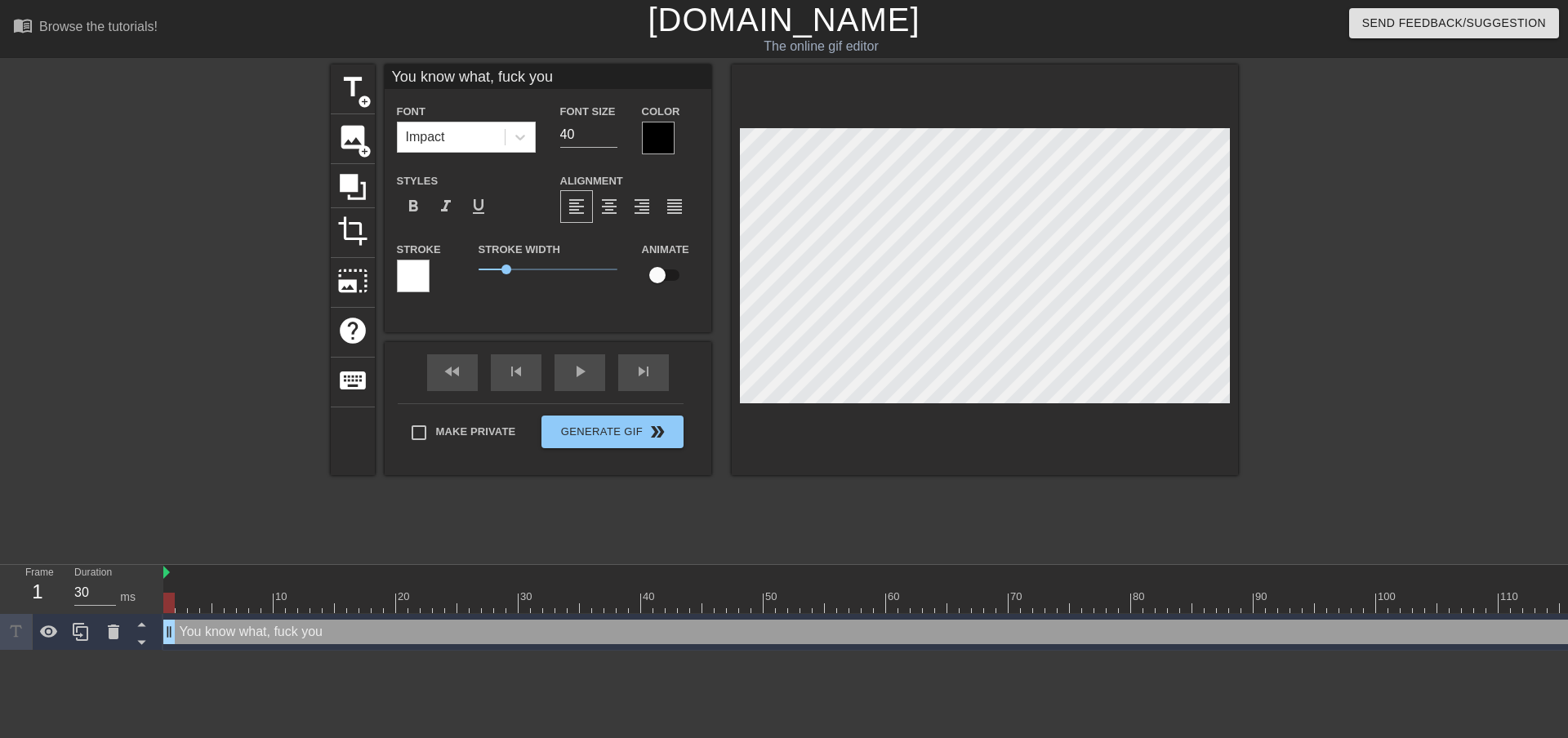
type input "You know what, fuck you"
type textarea "You know what, fuck you"
type input "You know what, fuck you"
type textarea "You know what, fuck you"
type input "You know what, fuck you"
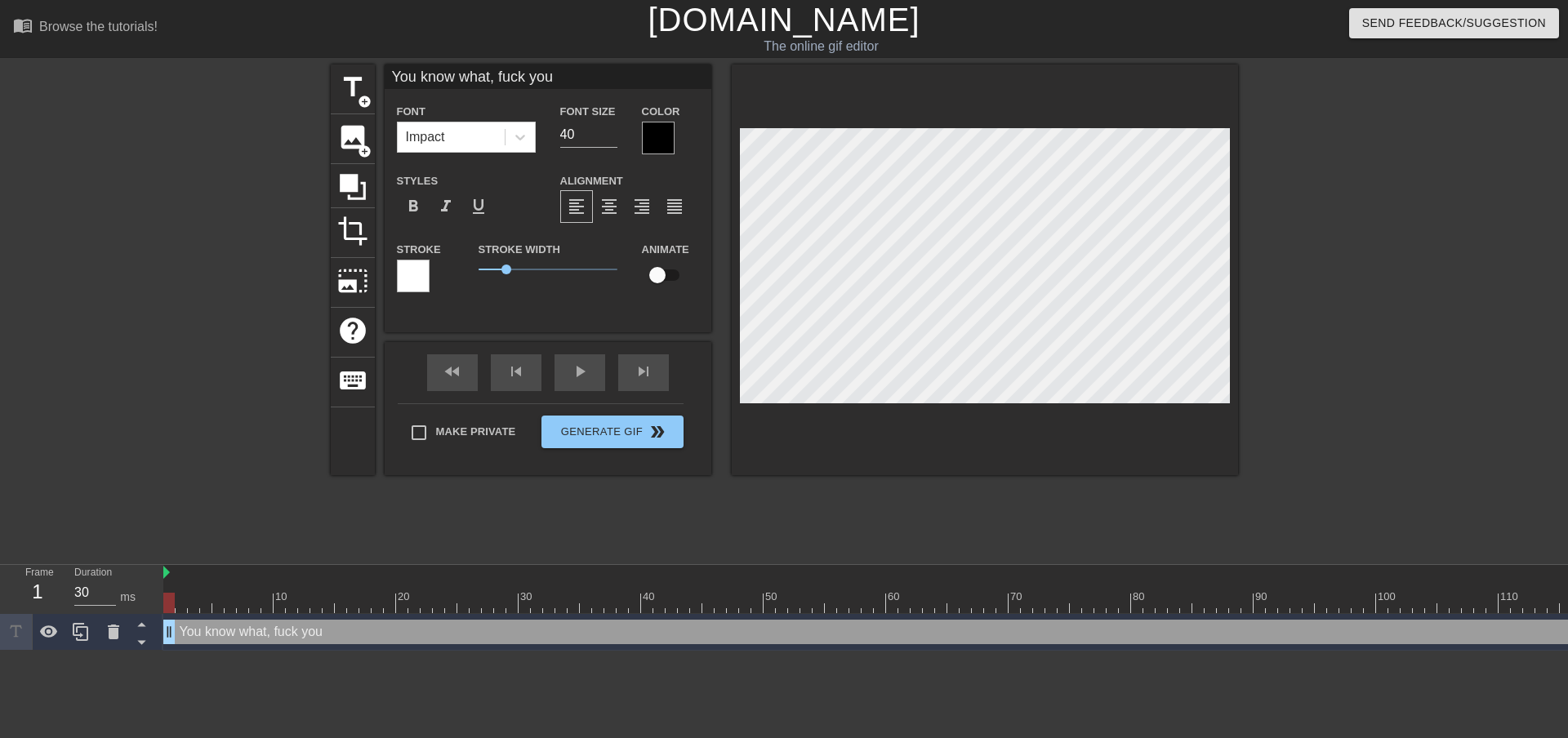
type textarea "You know what, fuck you"
type input "You know what, fuck you*"
type textarea "You know what, fuck you *"
type input "You know what, fuck you*U"
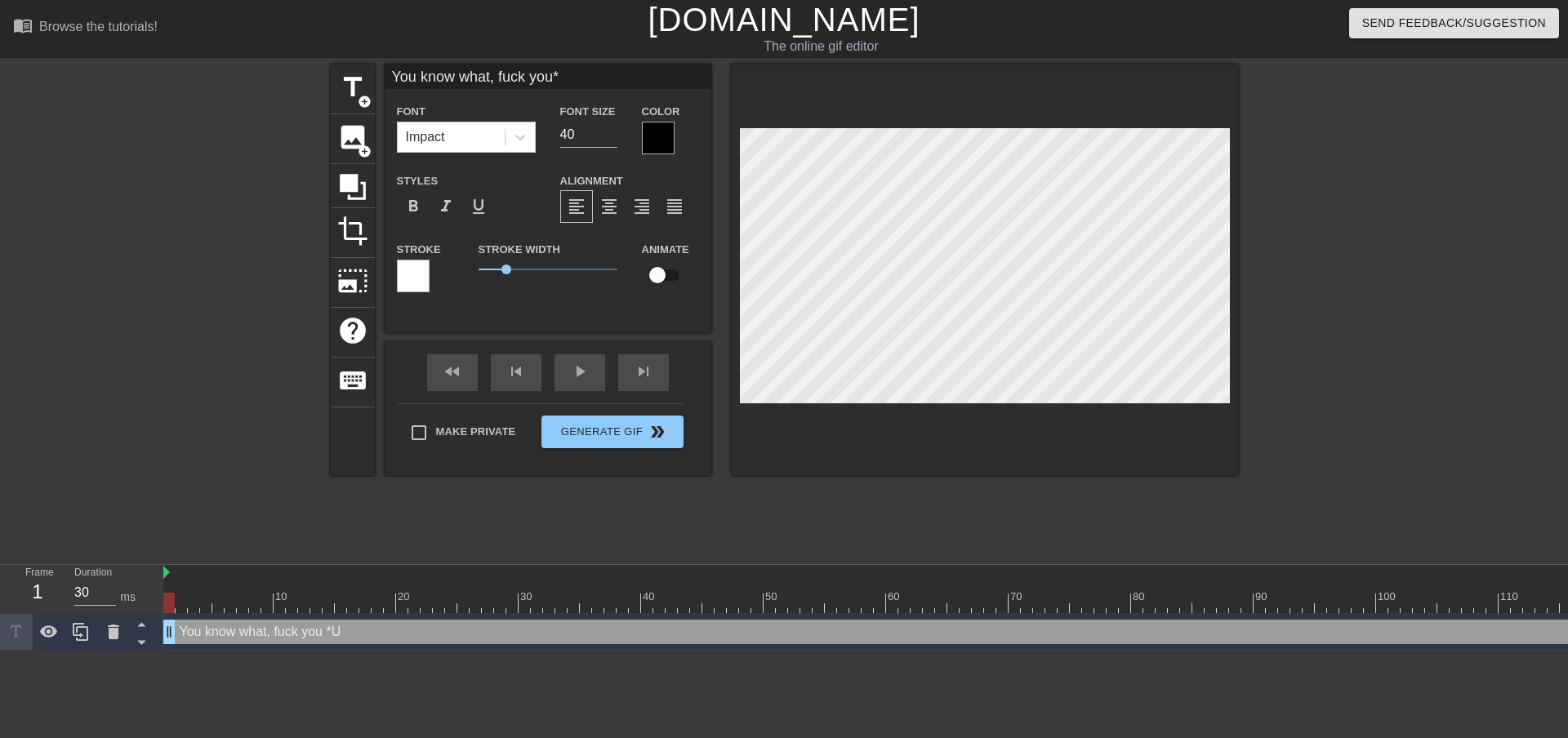
type textarea "You know what, fuck you *U"
type input "You know what, fuck you*Un"
type textarea "You know what, fuck you *Un"
type input "You know what, fuck you*U"
type textarea "You know what, fuck you *U"
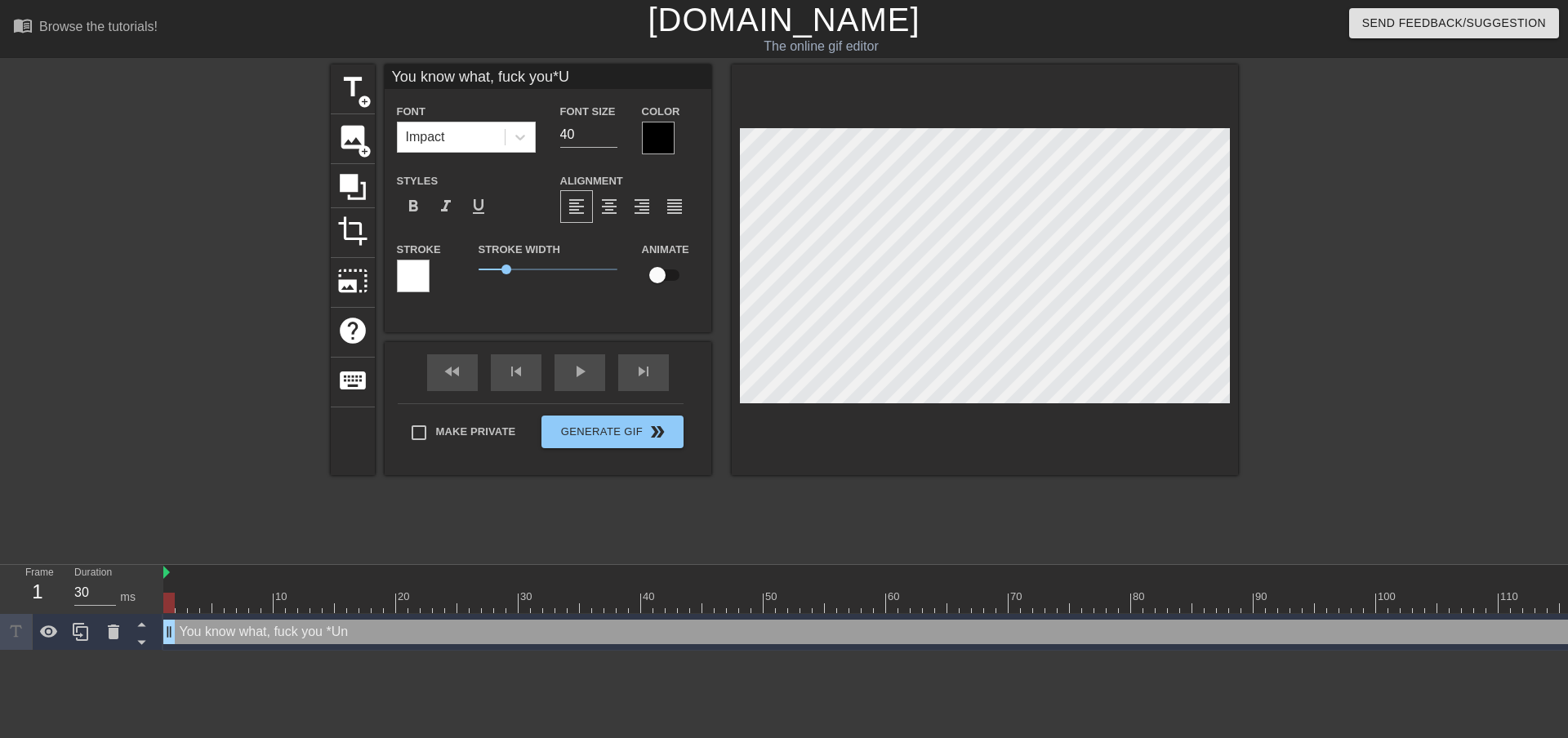
type input "You know what, fuck you*"
type textarea "You know what, fuck you *"
type input "You know what, fuck you*u"
type textarea "You know what, fuck you *u"
type input "You know what, fuck you*un"
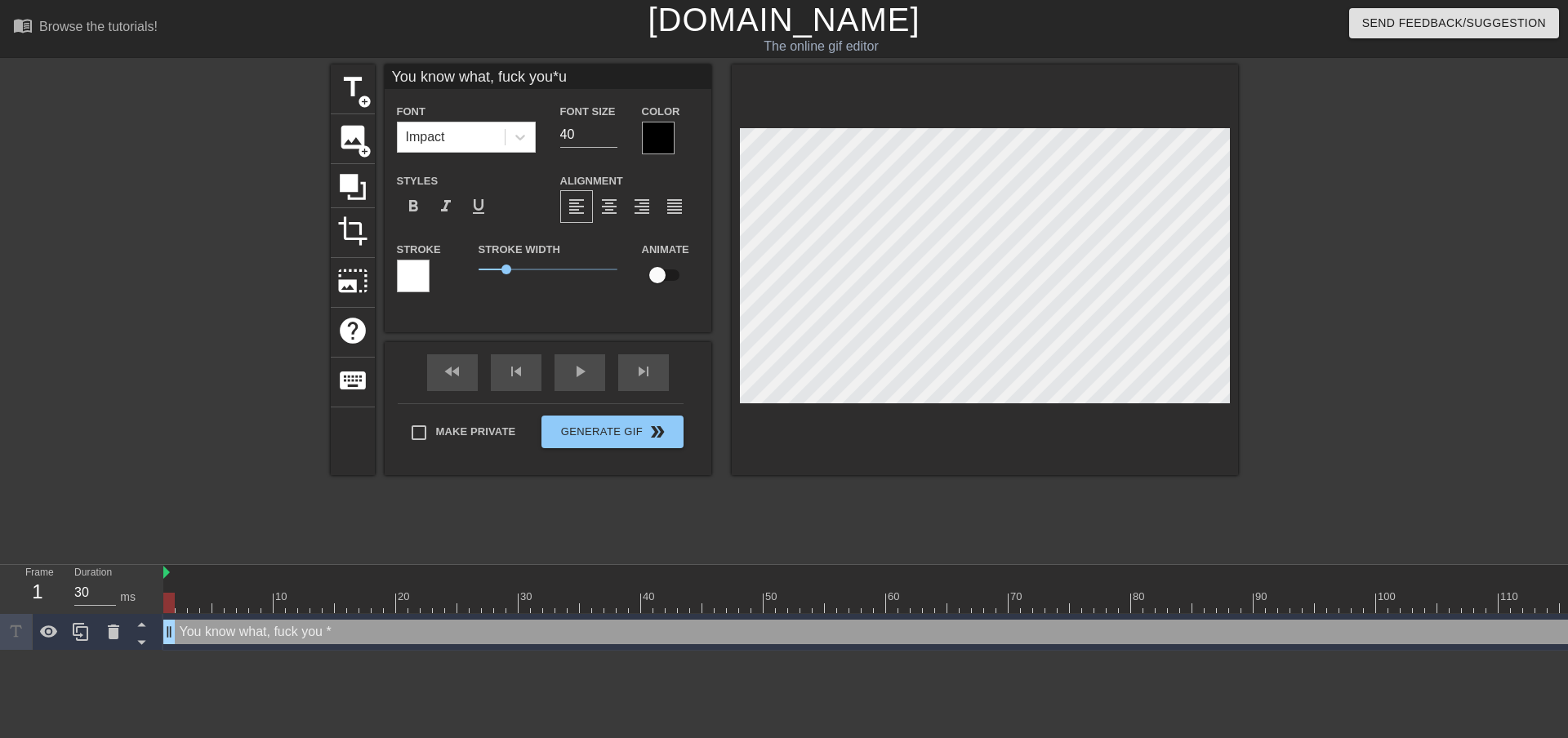
type textarea "You know what, fuck you *un"
type input "You know what, fuck you*una"
type textarea "You know what, fuck you *una"
type input "You know what, fuck you*unar"
type textarea "You know what, fuck you *unar"
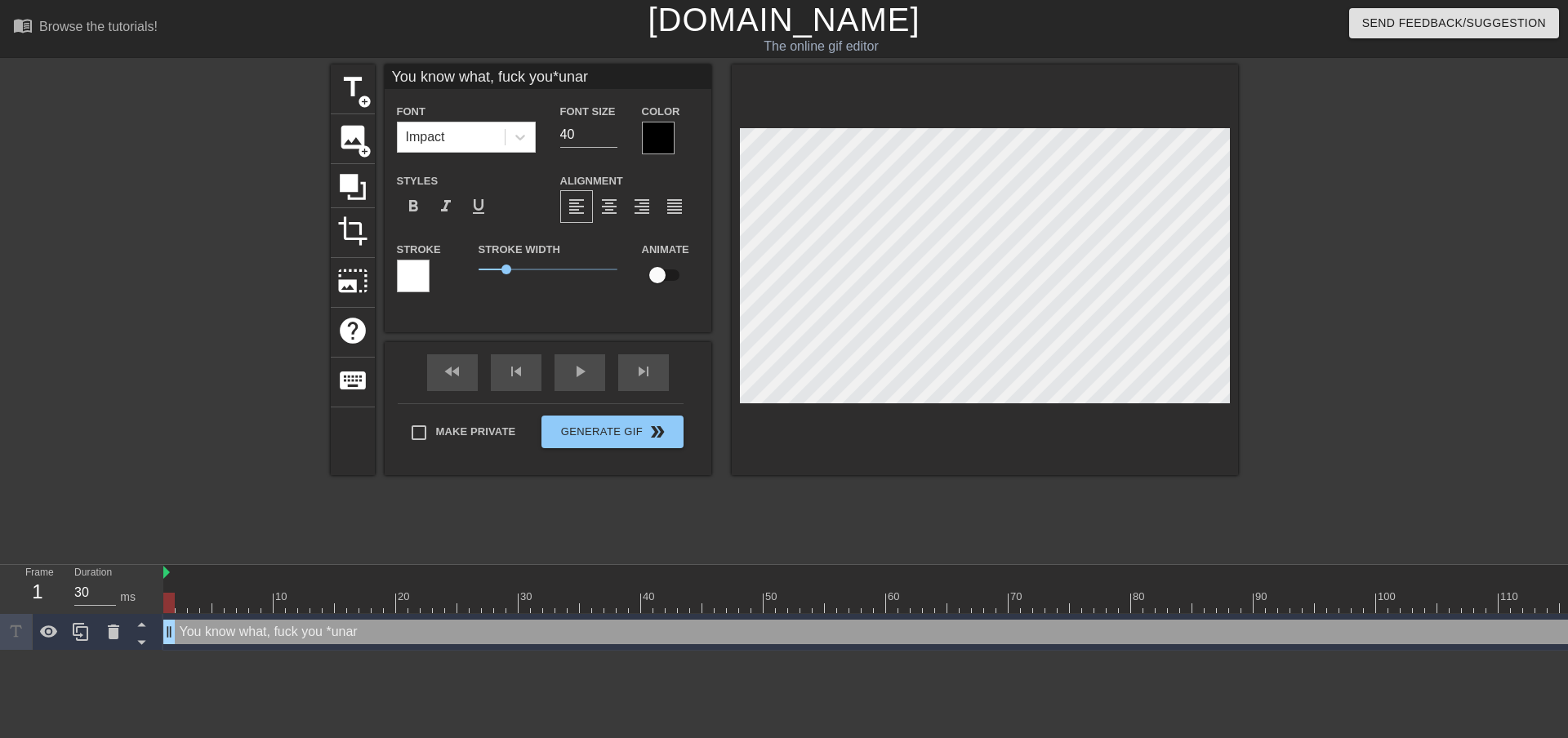
type input "You know what, fuck you*unart"
type textarea "You know what, fuck you *unart"
type input "You know what, fuck you*unart"
type textarea "You know what, fuck you *unart"
type input "You know what, fuck you*unart y"
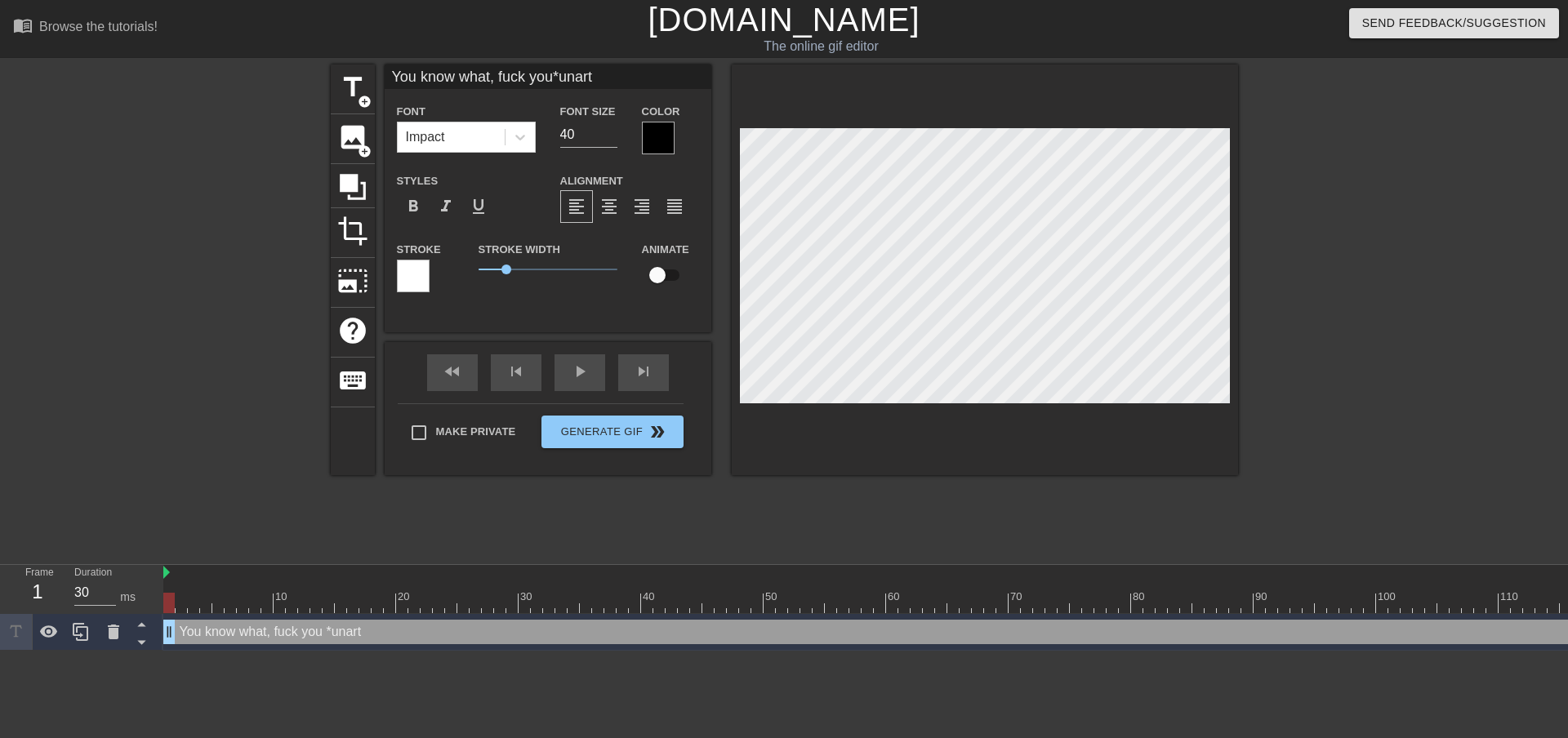
type textarea "You know what, fuck you *unart y"
type input "You know what, fuck you*unart yo"
type textarea "You know what, fuck you *unart yo"
type input "You know what, fuck you*unart you"
type textarea "You know what, fuck you *unart you"
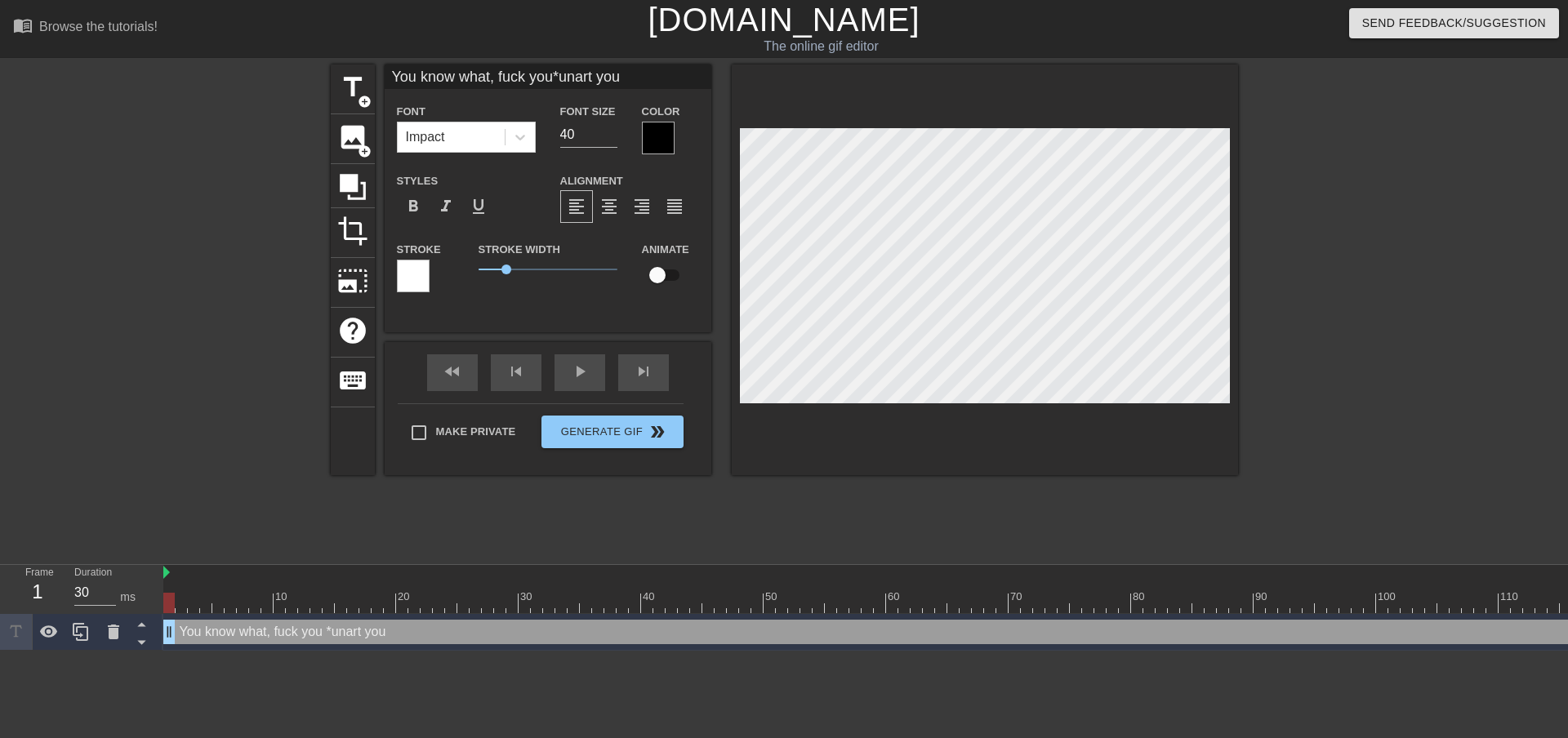
type input "You know what, fuck you*unart your"
type textarea "You know what, fuck you *unart your"
type input "You know what, fuck you*unart your"
type textarea "You know what, fuck you *unart your"
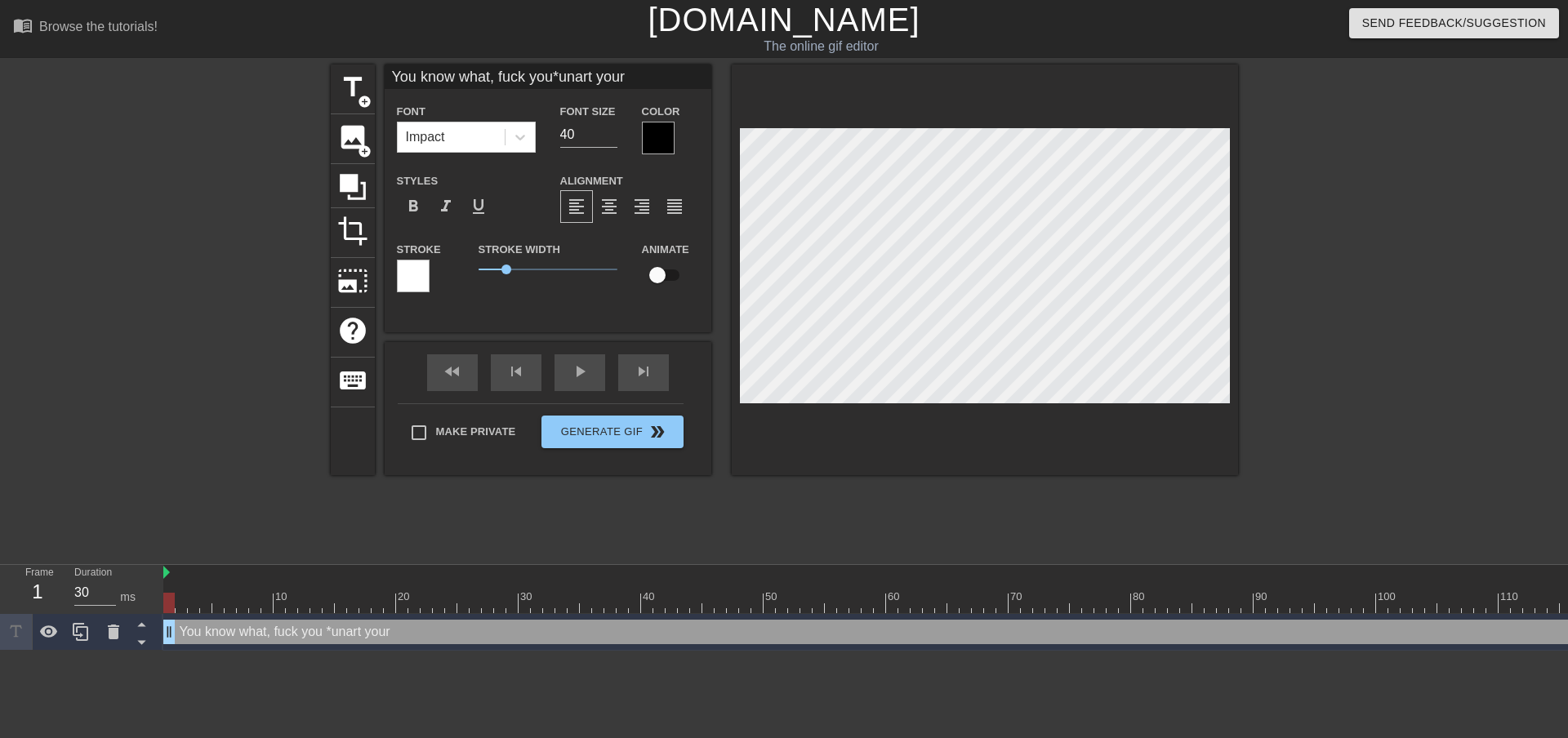
type input "You know what, fuck you*unart your h"
type textarea "You know what, fuck you *unart your h"
type input "You know what, fuck you*unart your ho"
type textarea "You know what, fuck you *unart your ho"
type input "You know what, fuck you*unart your hor"
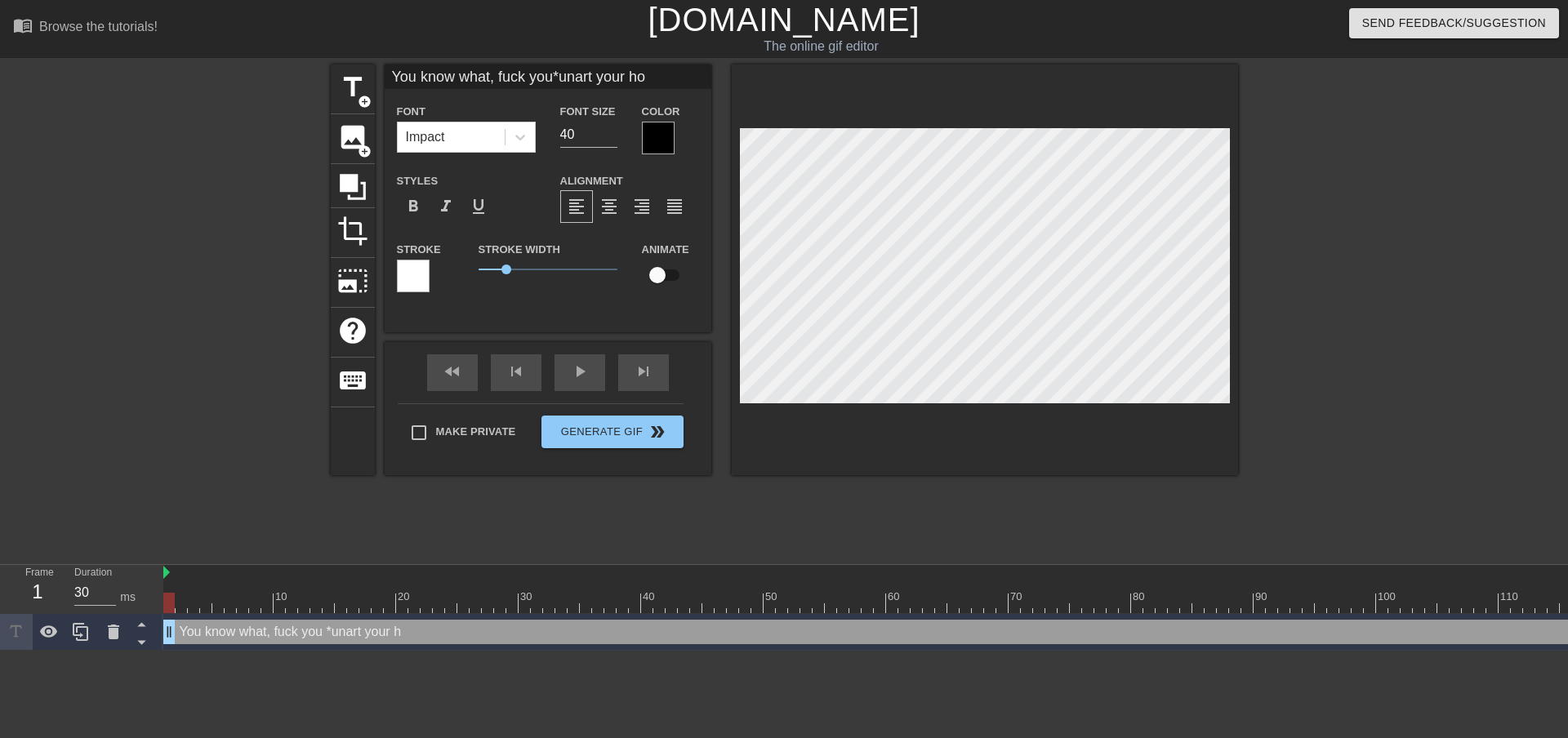
type textarea "You know what, fuck you *unart your hor"
type input "You know what, fuck you*unart your horn"
type textarea "You know what, fuck you *unart your horn"
type input "You know what, fuck you*unart your horny"
type textarea "You know what, fuck you *unart your horny"
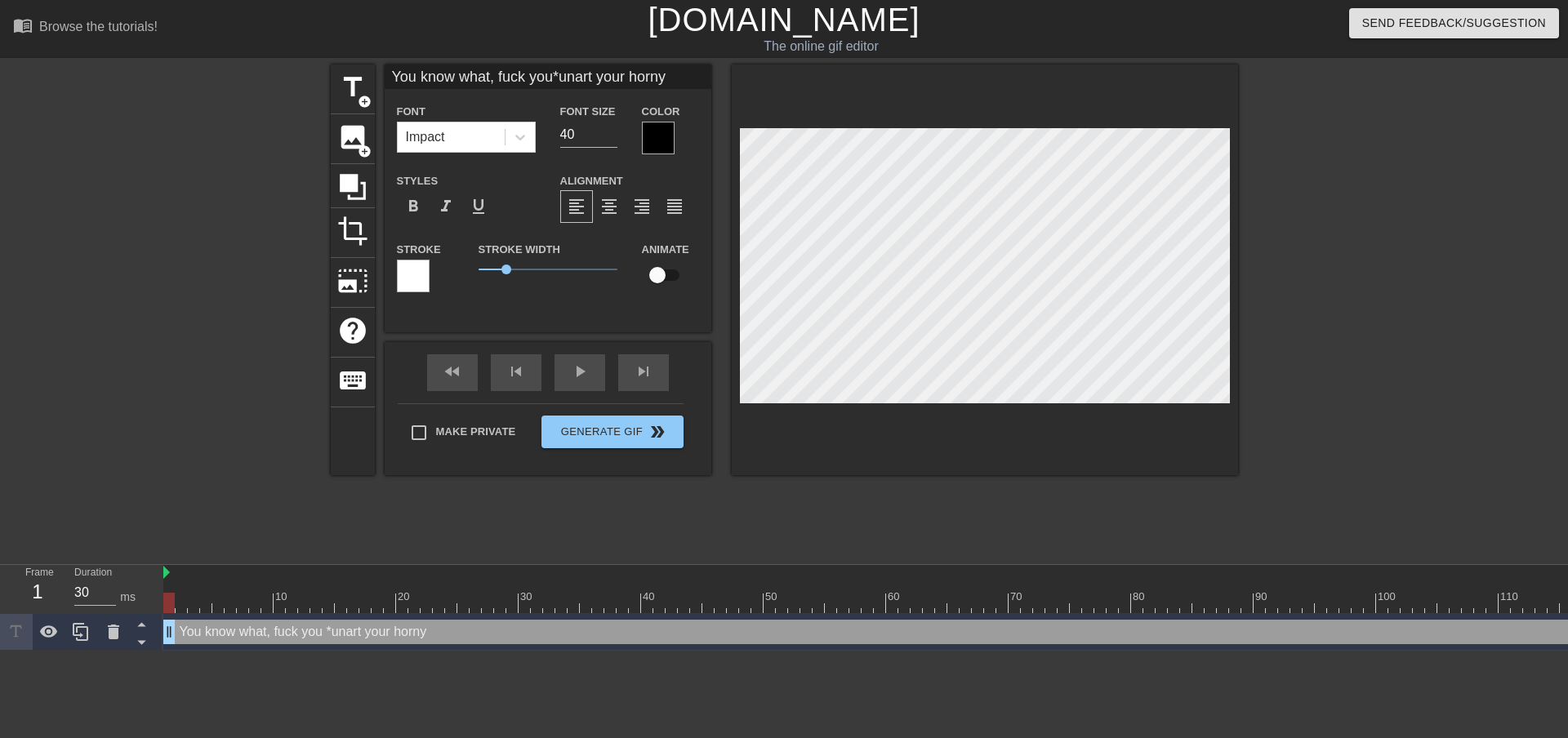
type input "You know what, fuck you*unart your horny"
type textarea "You know what, fuck you *unart your horny"
type input "You know what, fuck you*unart your horny a"
type textarea "You know what, fuck you *unart your horny ar"
type input "You know what, fuck you*unart your horny art"
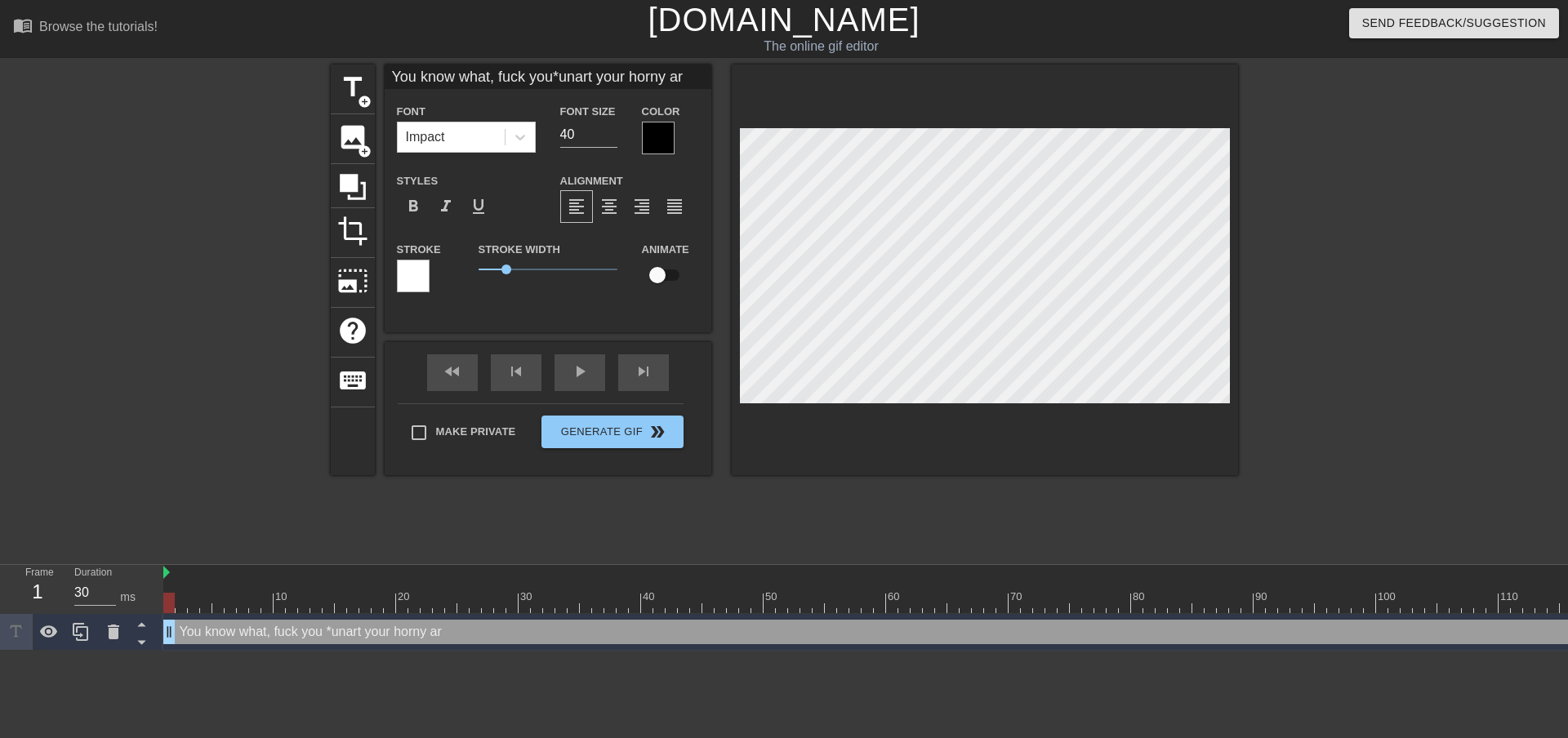
type textarea "You know what, fuck you *unart your horny art"
type input "You know what, fuck you*unart your horny art*"
type textarea "You know what, fuck you *unart your horny art*"
click at [626, 200] on div "format_align_right" at bounding box center [642, 206] width 33 height 33
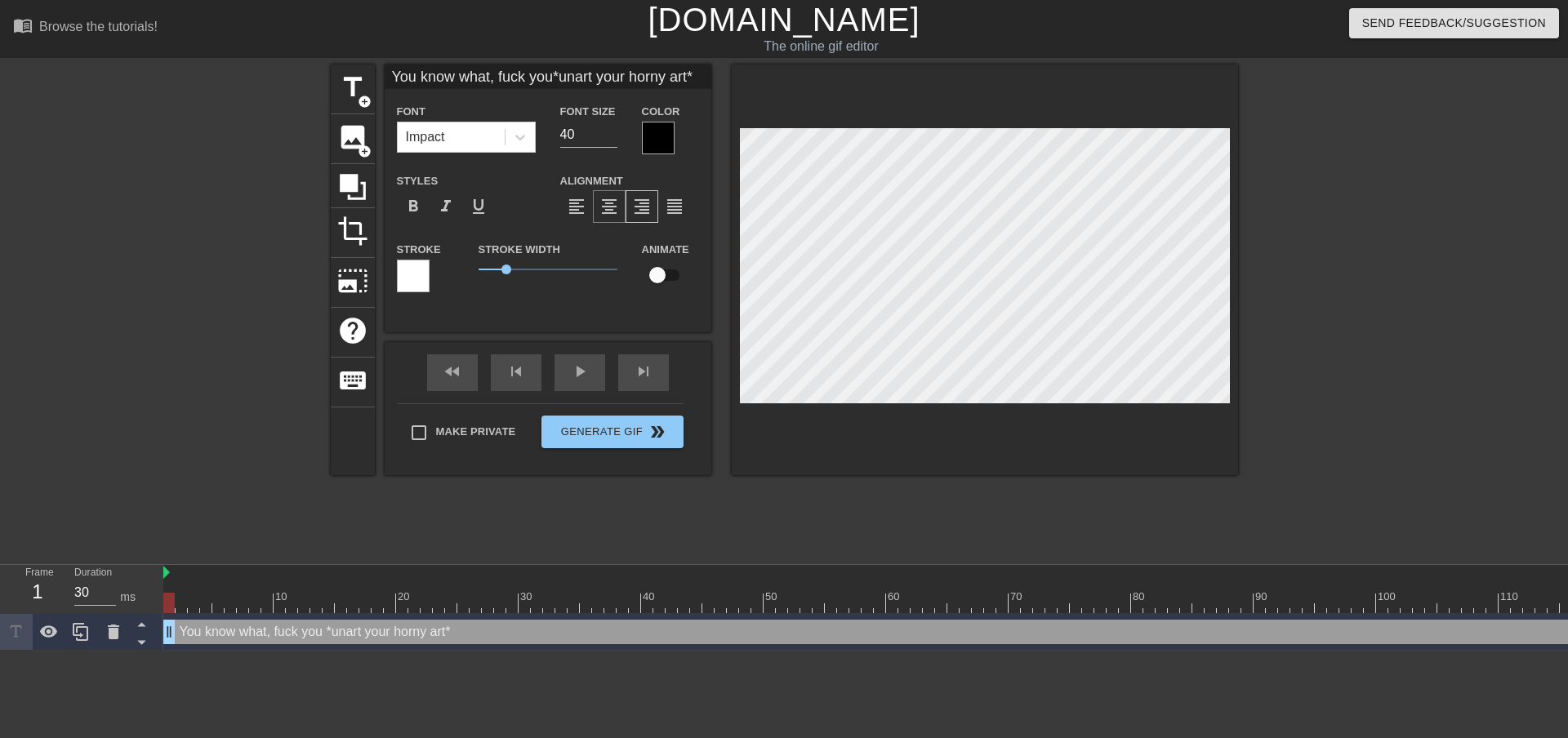
click at [618, 203] on span "format_align_center" at bounding box center [608, 206] width 19 height 19
click at [666, 207] on span "format_align_justify" at bounding box center [674, 206] width 19 height 19
click at [612, 199] on span "format_align_center" at bounding box center [608, 206] width 19 height 19
type input "You know what, fuck you*unart your horny art*"
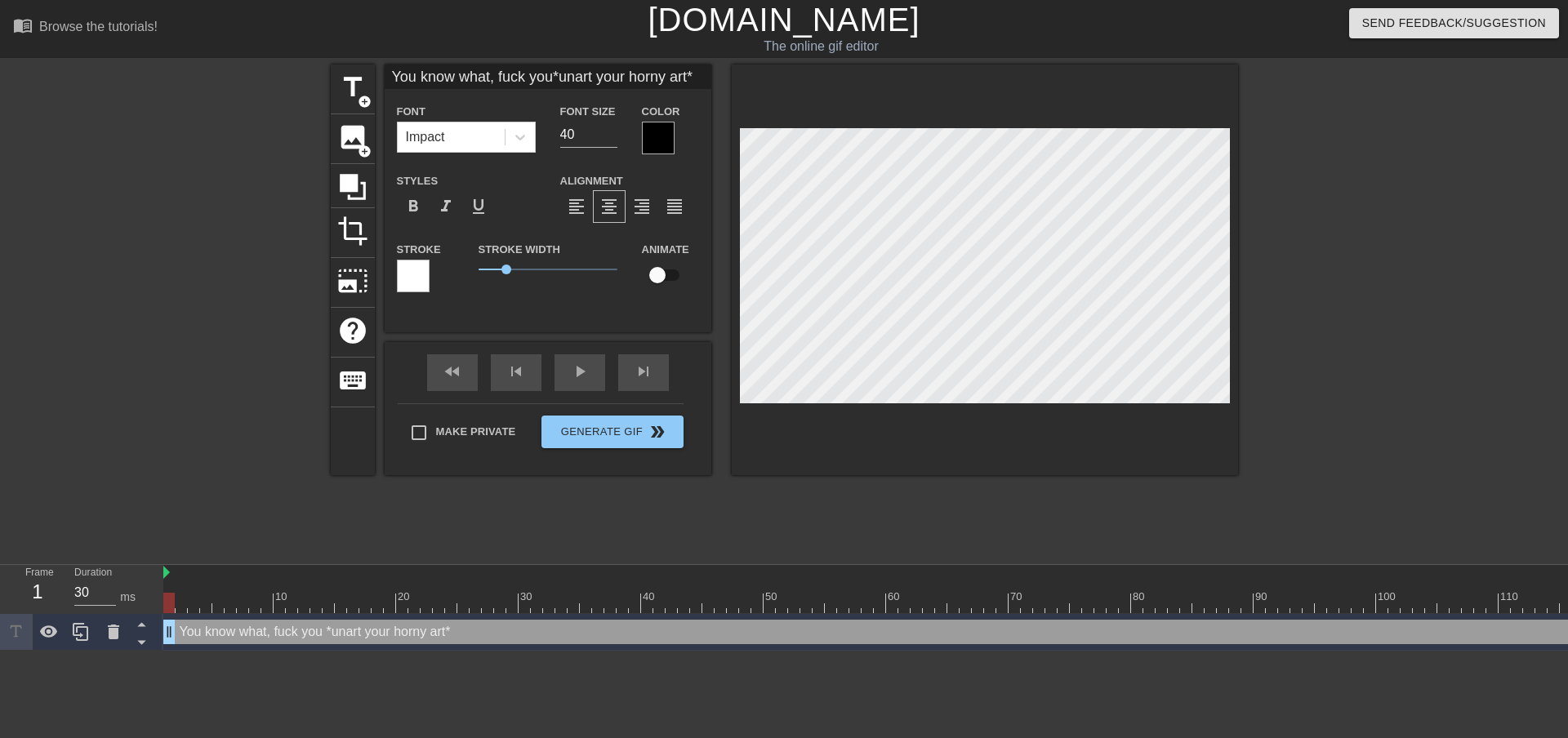
type textarea "You know what, fuck you *unart your horny art*"
type input "You know what, fuck you*unart your horny art*"
type textarea "You know what, fuck you *unart your horny art*"
drag, startPoint x: 593, startPoint y: 129, endPoint x: 570, endPoint y: 129, distance: 23.0
click at [570, 129] on input "40" at bounding box center [589, 134] width 57 height 26
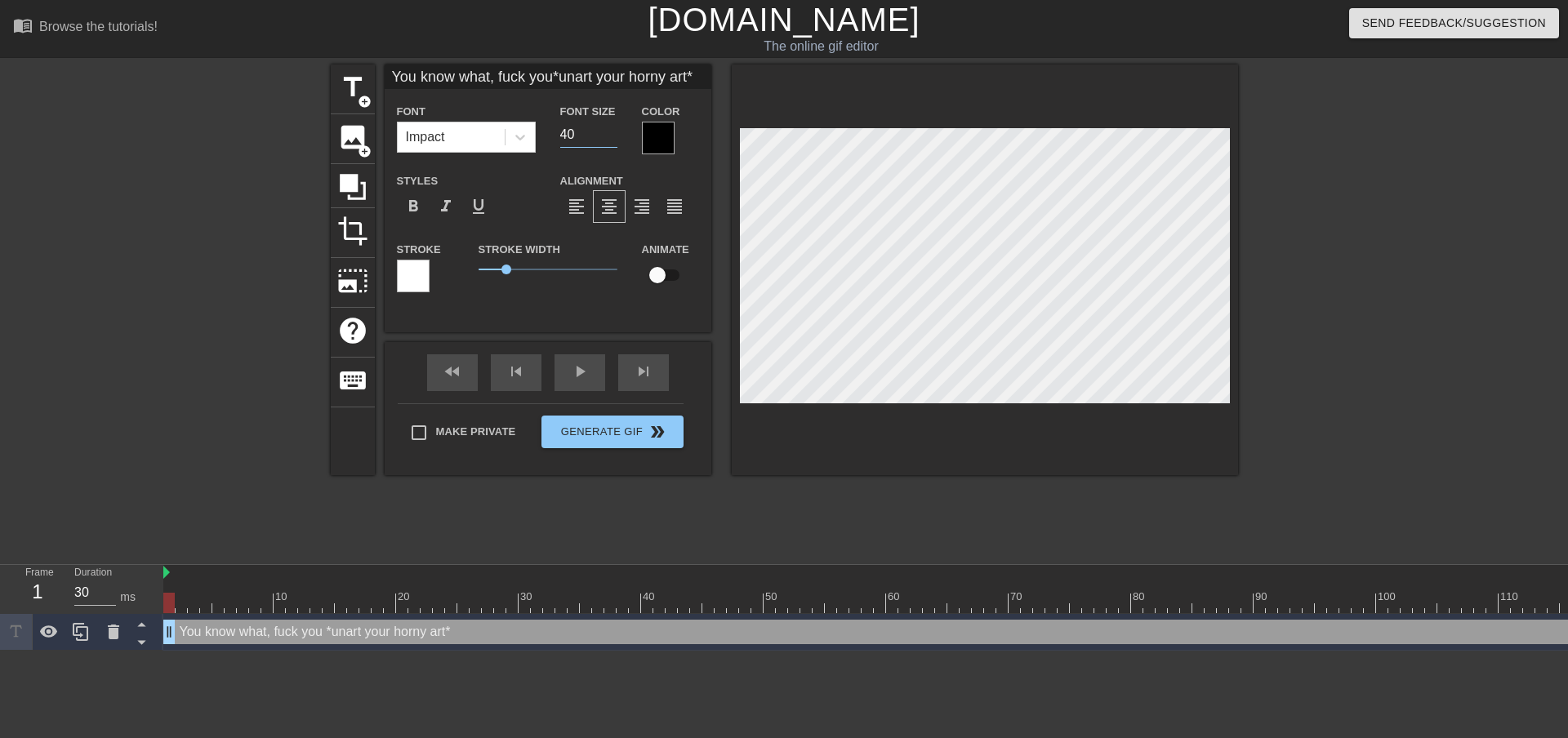
click at [619, 132] on div "Font Size 40" at bounding box center [589, 128] width 82 height 53
click at [602, 129] on input "40" at bounding box center [589, 134] width 57 height 26
type input "You know what, fuck you*unart your horny art*"
type input "41"
click at [610, 129] on input "41" at bounding box center [589, 134] width 57 height 26
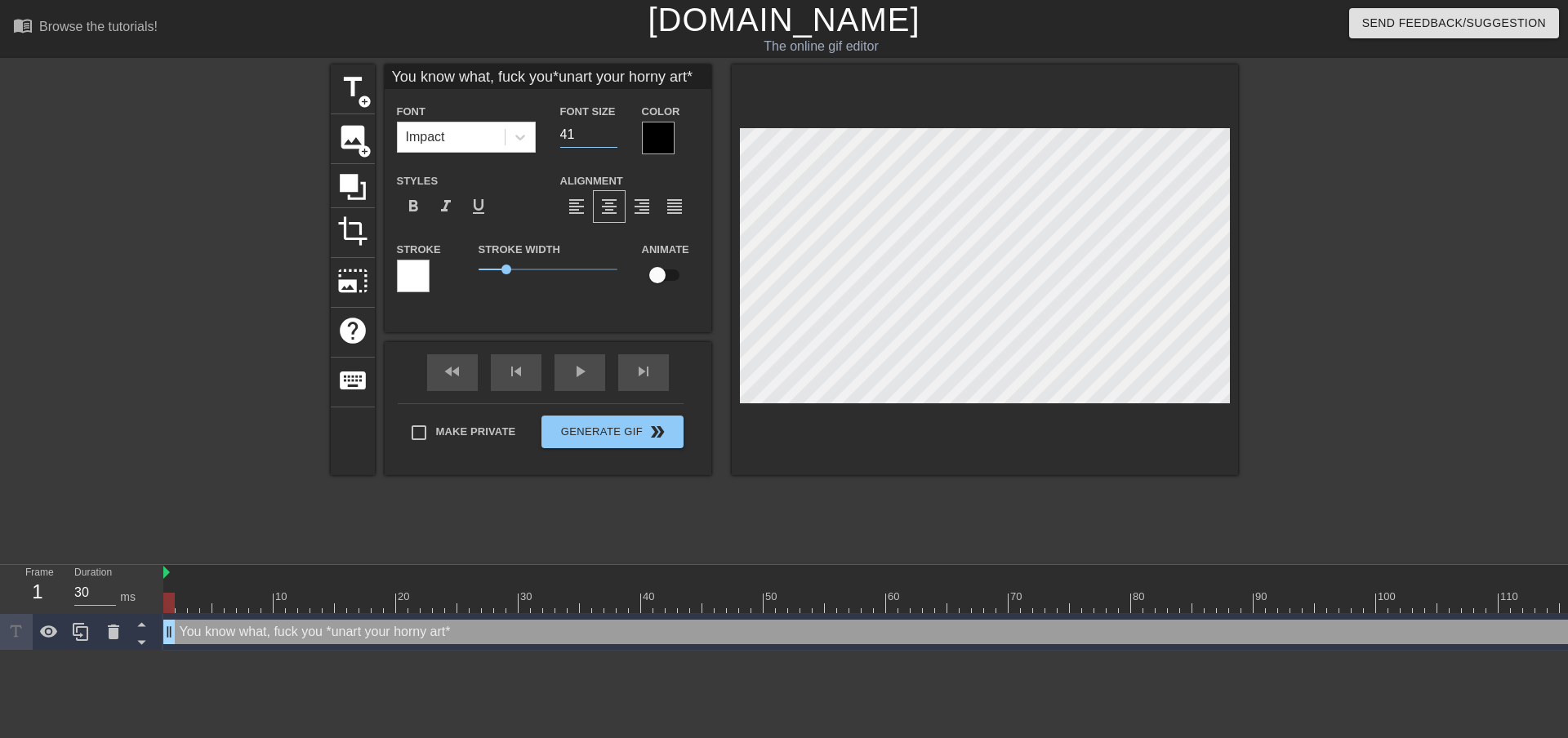
type input "You know what, fuck you*unart your horny art*"
type input "42"
click at [610, 129] on input "42" at bounding box center [589, 134] width 57 height 26
type input "You know what, fuck you*unart your horny art*"
type input "43"
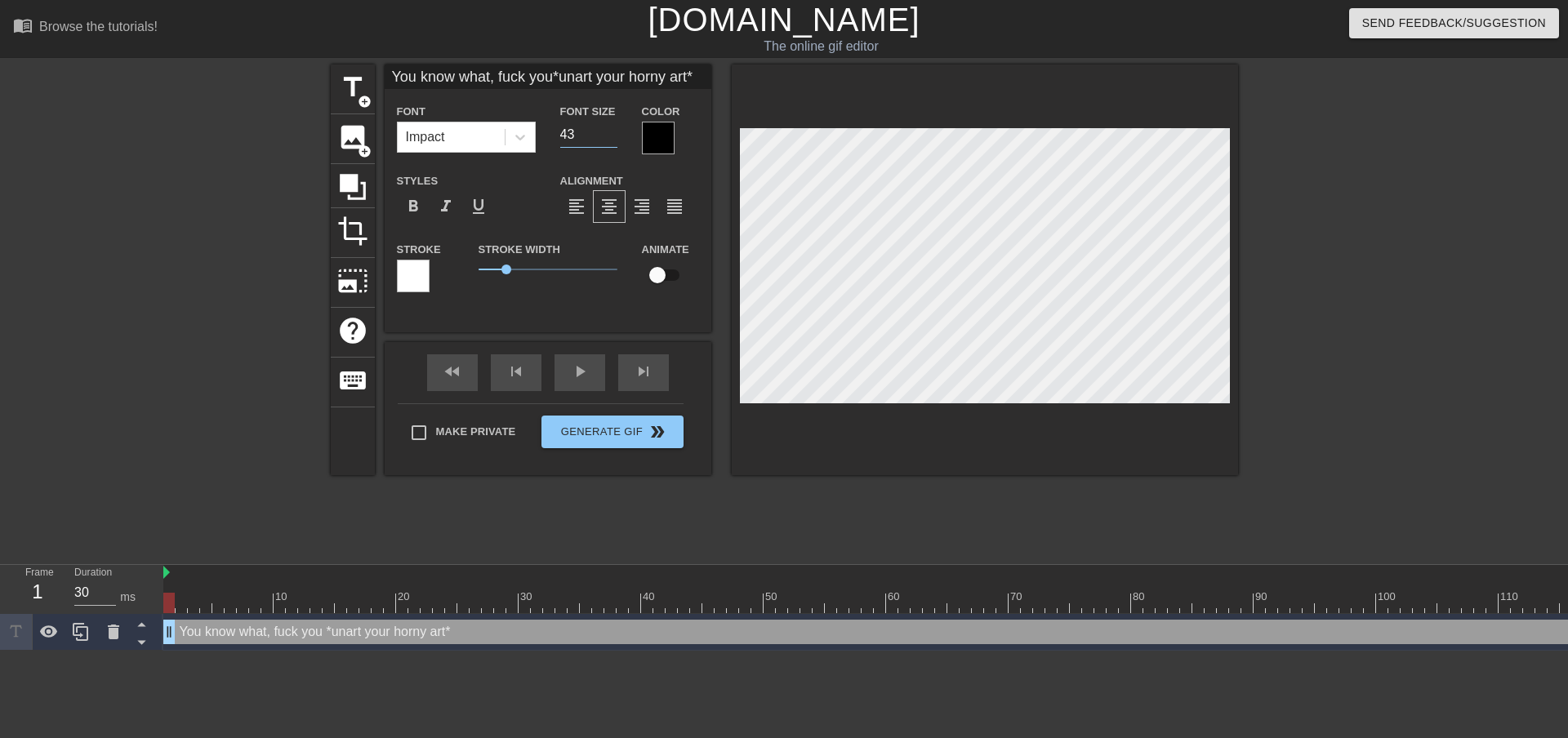
click at [610, 129] on input "43" at bounding box center [589, 134] width 57 height 26
type input "You know what, fuck you*unart your horny art*"
type input "44"
click at [610, 129] on input "44" at bounding box center [589, 134] width 57 height 26
type input "You know what, fuck you*unart your horny art*"
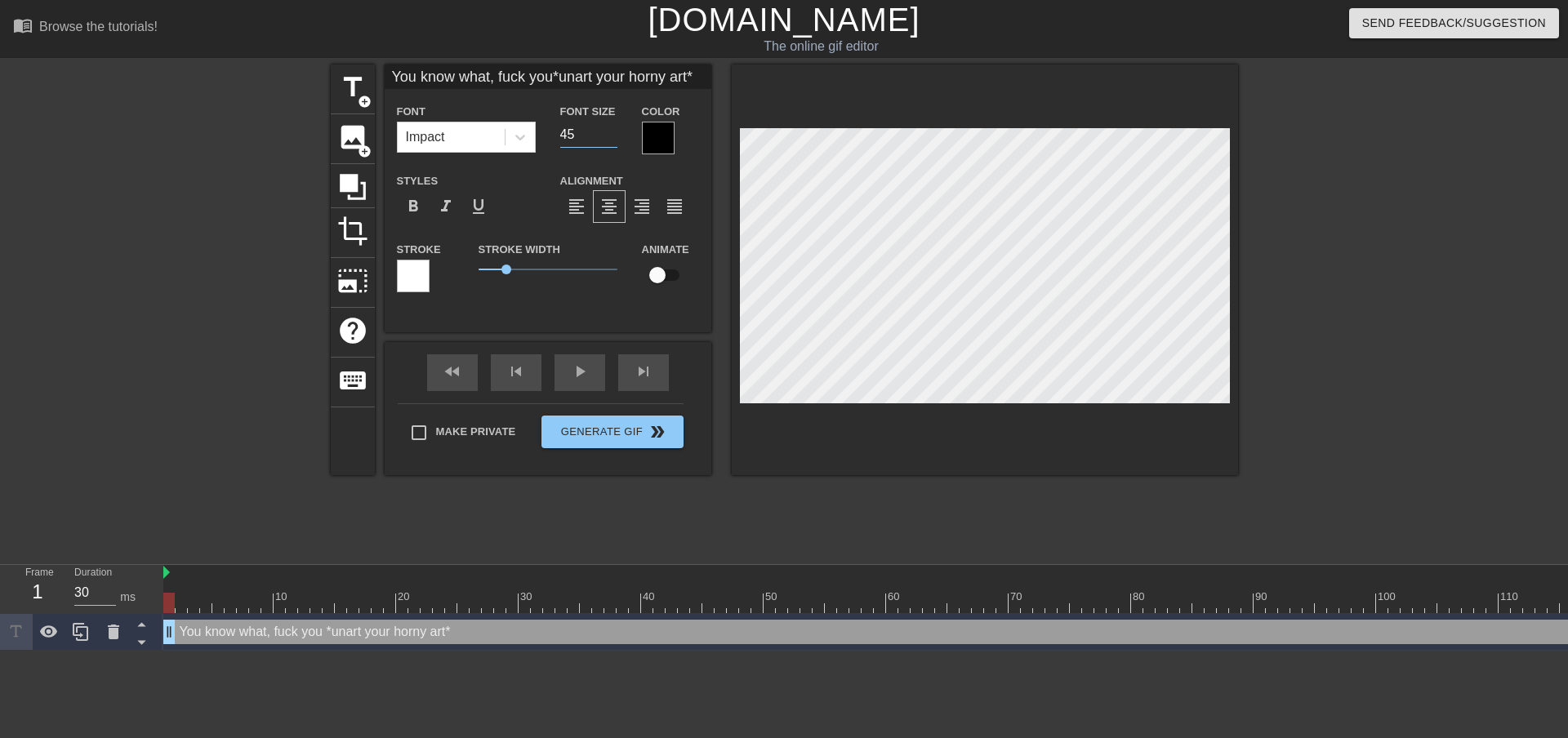
type input "45"
click at [610, 129] on input "45" at bounding box center [589, 134] width 57 height 26
type input "You know what, fuck you*unart your horny art*"
type textarea "You know what, fuck you *unart your horny art*"
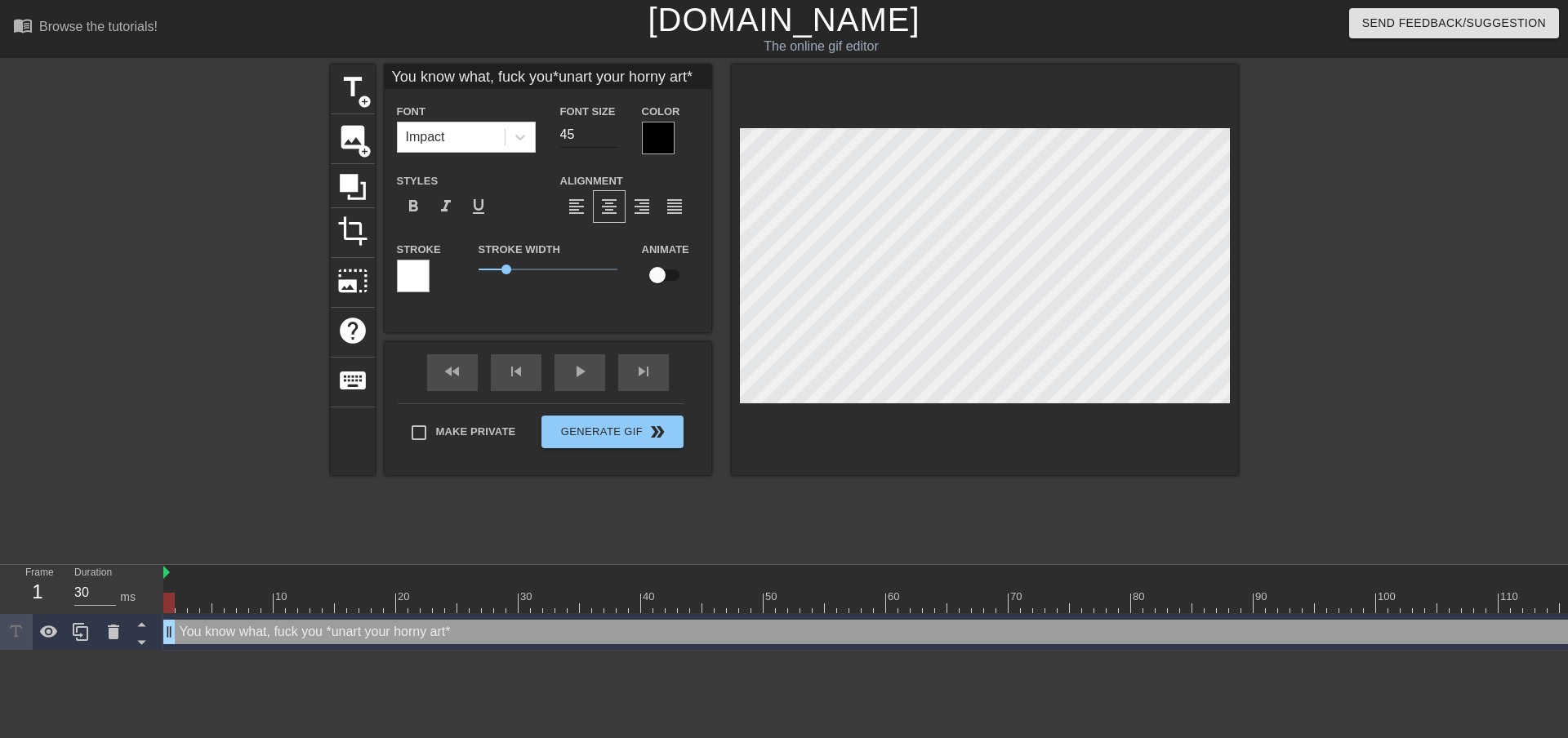
type input "You know what, fuck you*unart your horny art*"
type input "46"
click at [609, 129] on input "46" at bounding box center [589, 134] width 57 height 26
type input "You know what, fuck you*unart your horny art*"
type input "47"
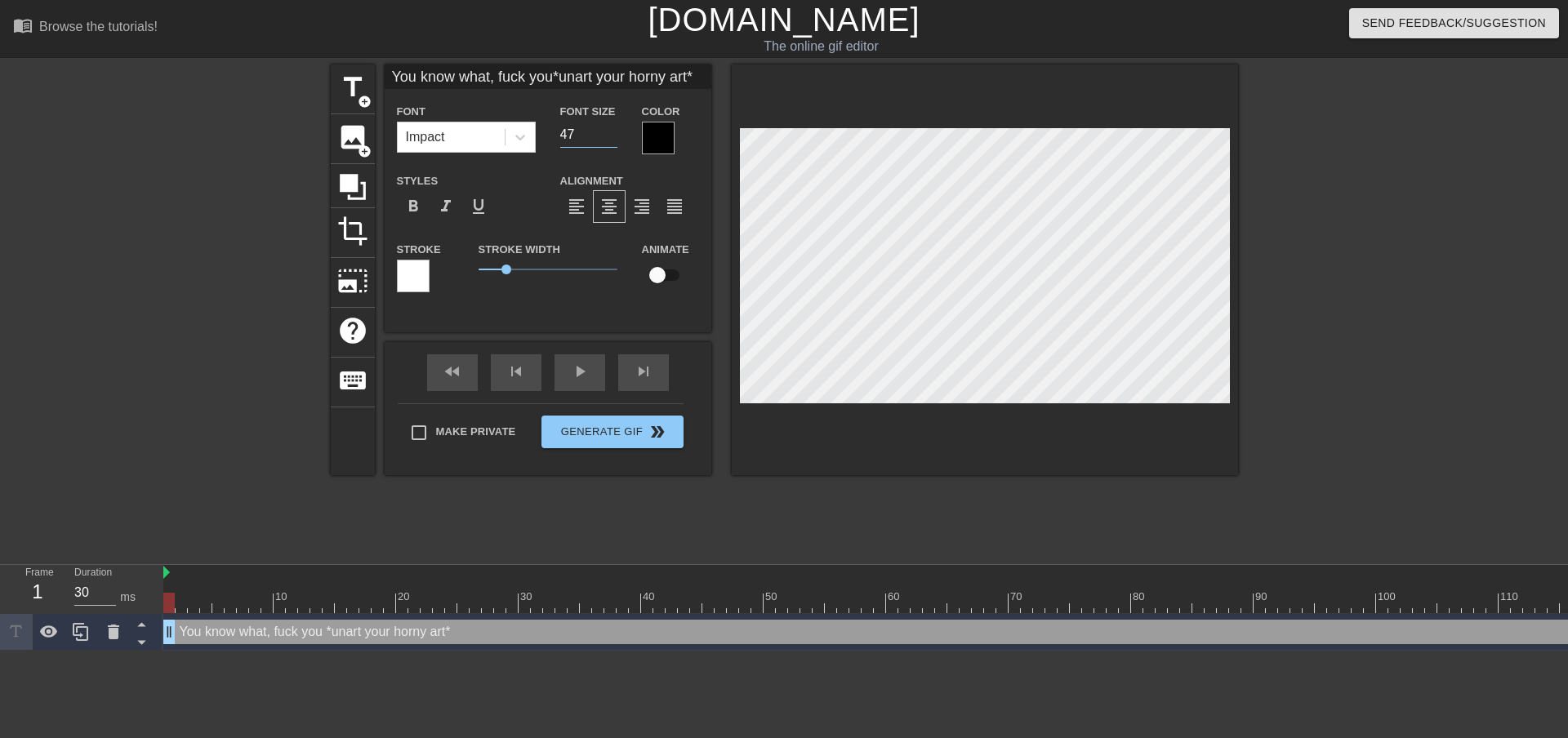
click at [609, 129] on input "47" at bounding box center [589, 134] width 57 height 26
type input "You know what, fuck you*unart your horny art*"
type input "48"
click at [609, 129] on input "48" at bounding box center [589, 134] width 57 height 26
type input "You know what, fuck you*unart your horny art*"
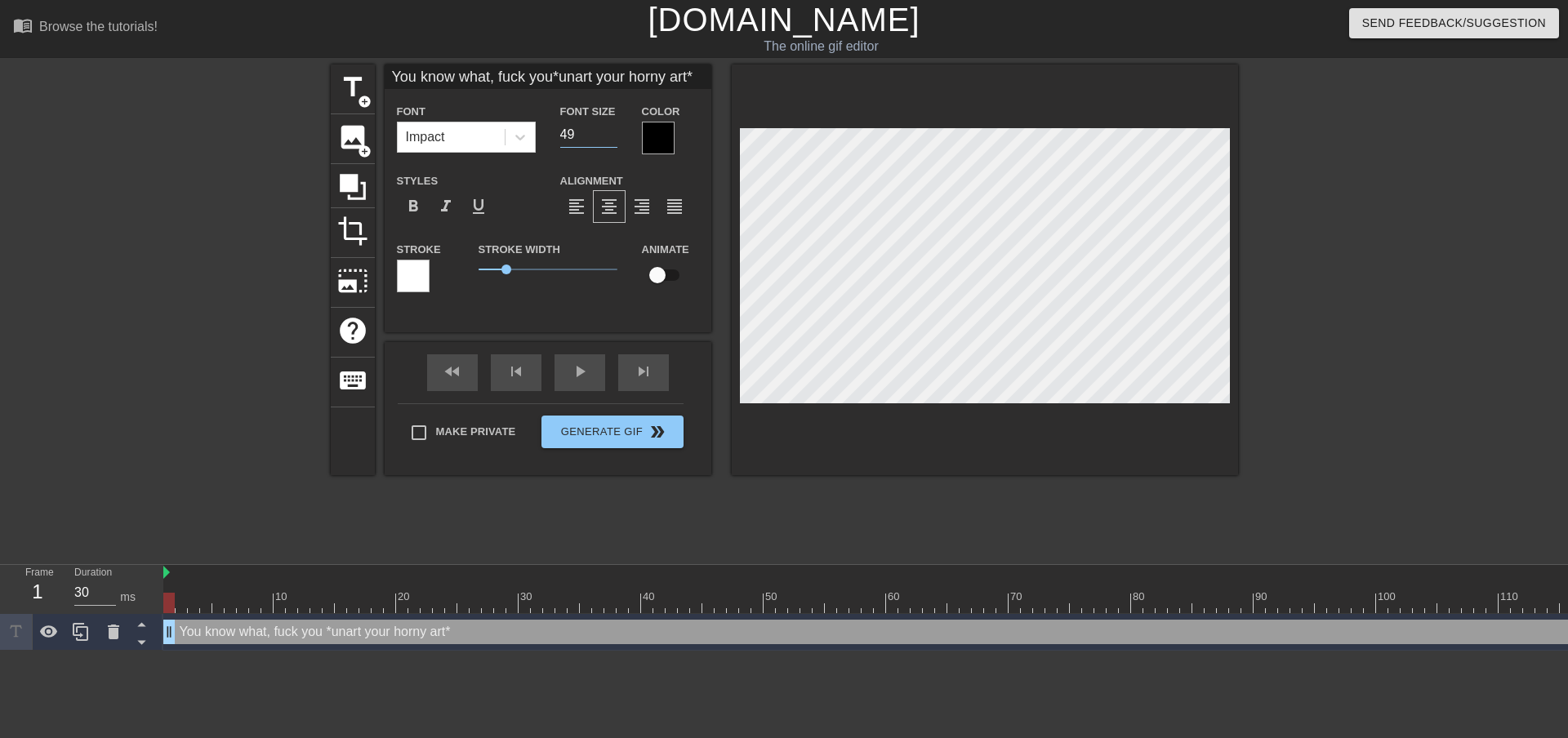
type input "49"
click at [609, 129] on input "49" at bounding box center [589, 134] width 57 height 26
type input "You know what, fuck you*unart your horny art*"
type input "50"
click at [609, 129] on input "50" at bounding box center [589, 134] width 57 height 26
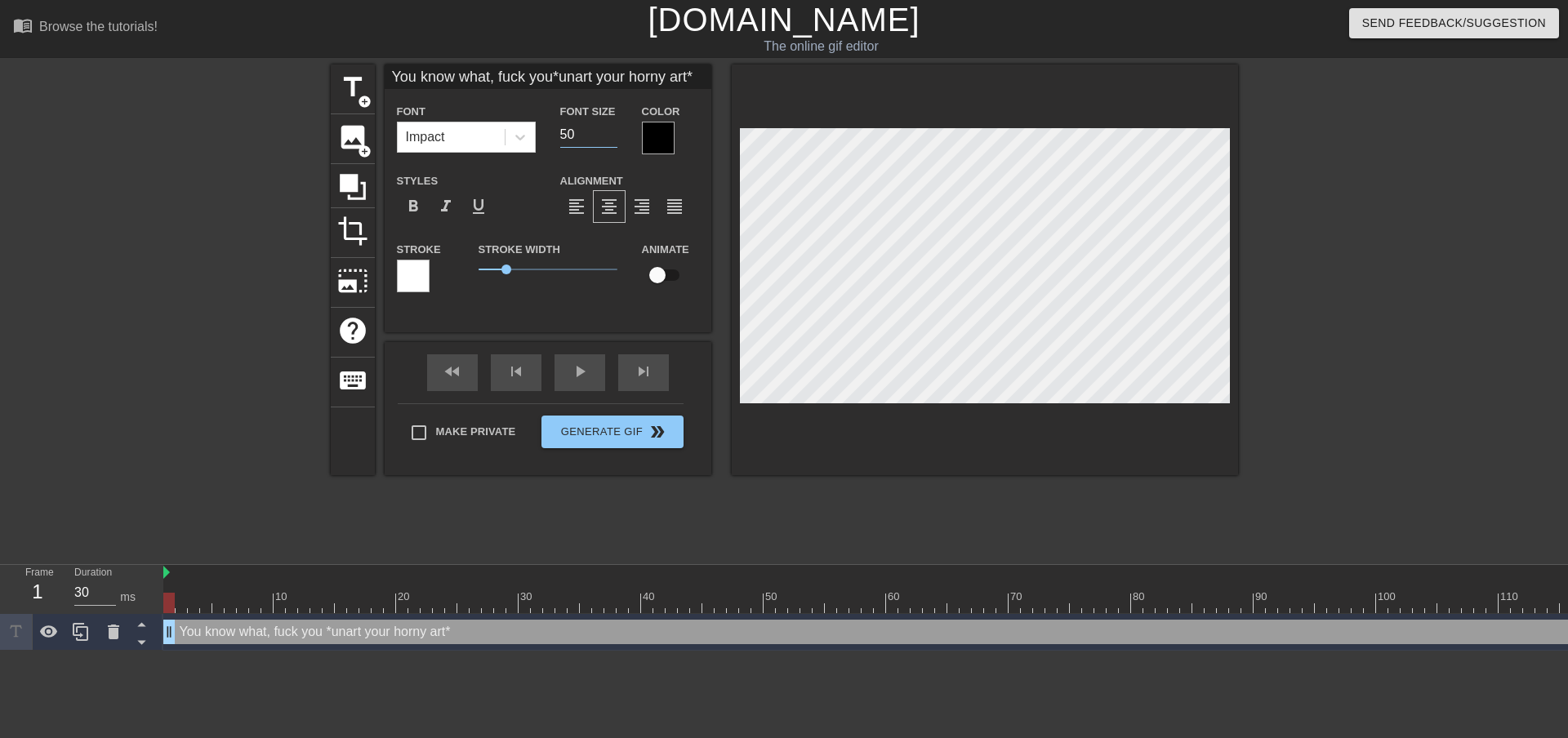
type input "You know what, fuck you*unart your horny art*"
type input "51"
click at [609, 129] on input "51" at bounding box center [589, 134] width 57 height 26
click at [644, 484] on div "title add_circle image add_circle crop photo_size_select_large help keyboard Yo…" at bounding box center [784, 309] width 907 height 489
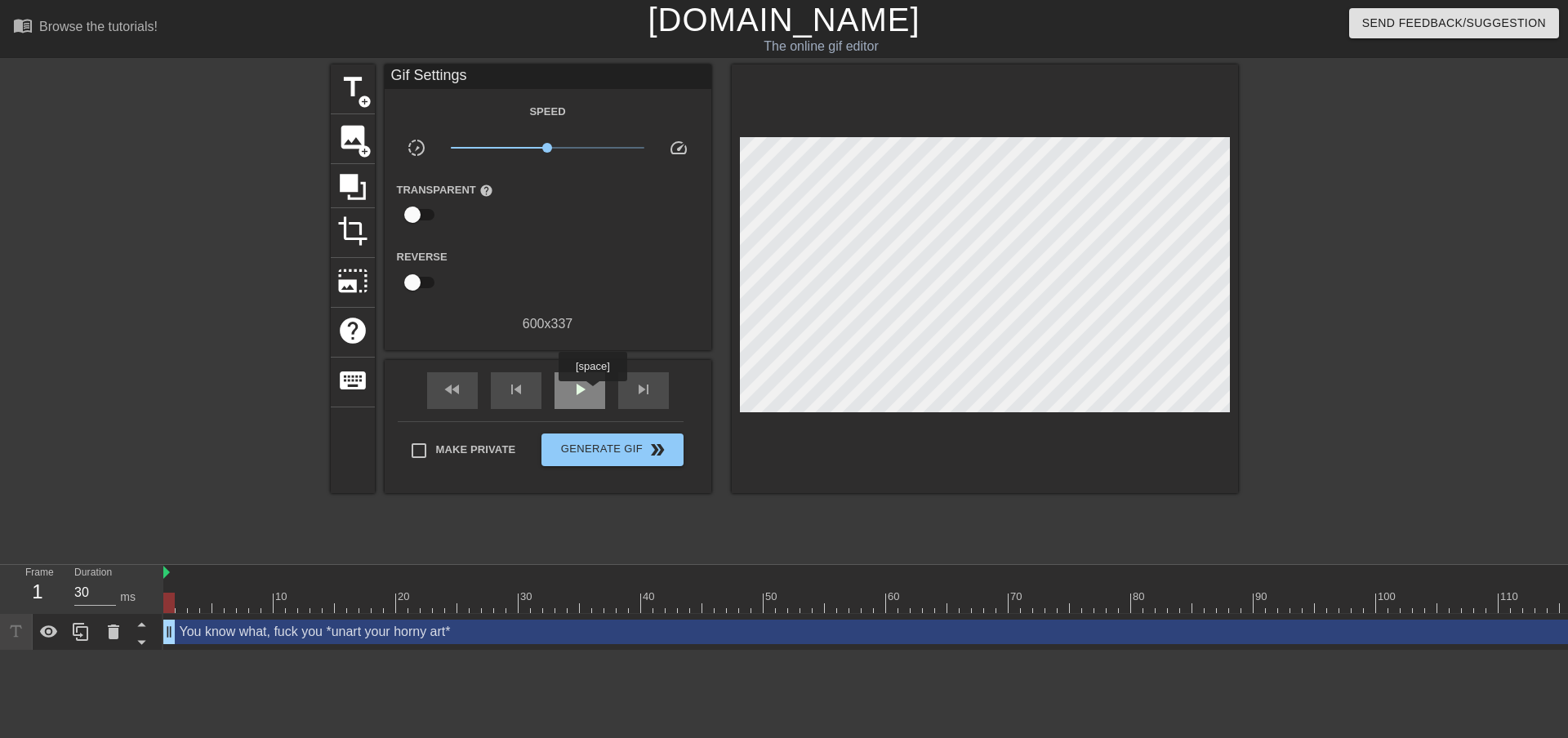
click at [592, 392] on div "play_arrow" at bounding box center [580, 391] width 51 height 37
type input "30"
click at [561, 387] on div "pause" at bounding box center [580, 391] width 51 height 37
click at [443, 387] on span "fast_rewind" at bounding box center [452, 389] width 19 height 19
click at [491, 443] on span "Make Private" at bounding box center [476, 450] width 80 height 17
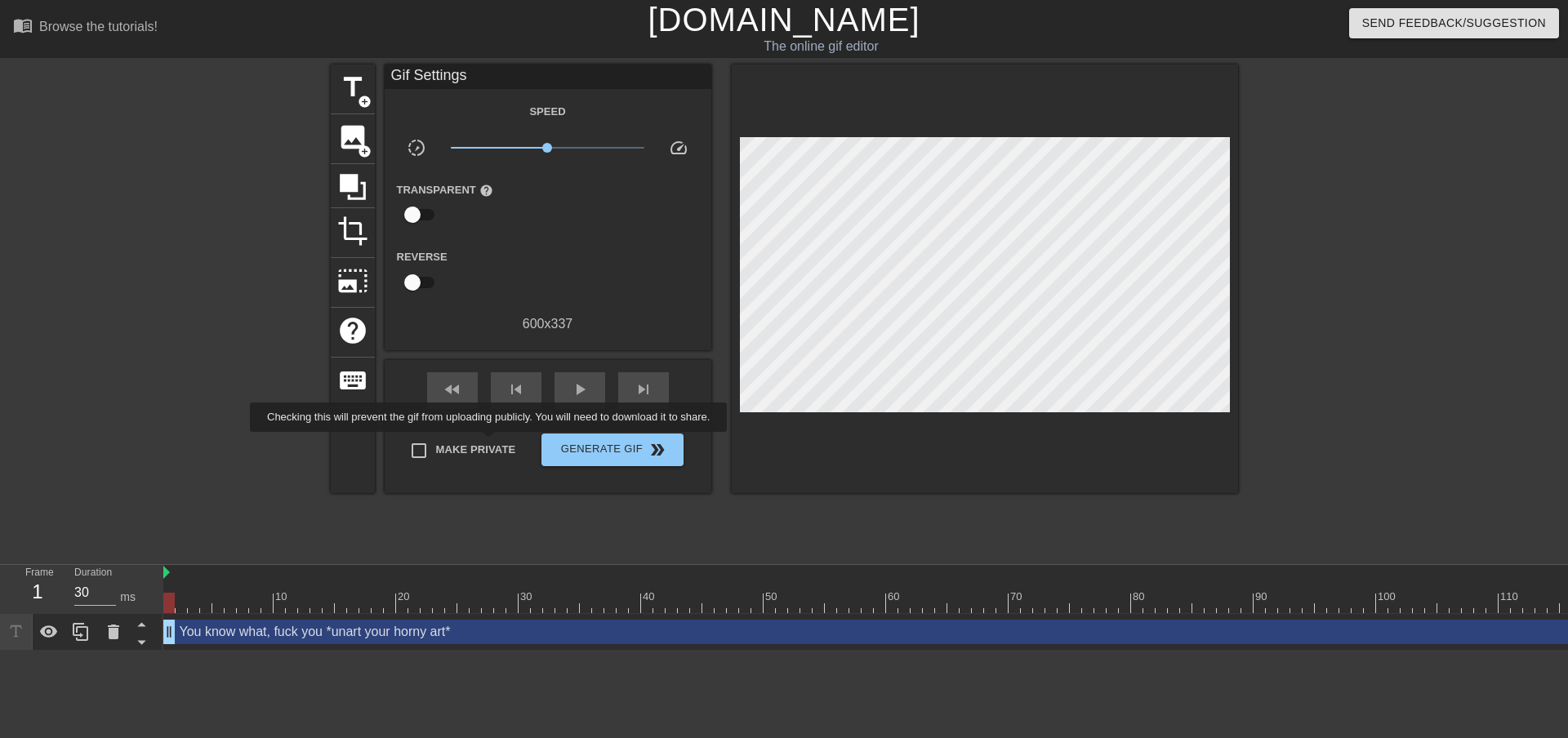
click at [436, 443] on input "Make Private" at bounding box center [419, 450] width 34 height 34
checkbox input "true"
click at [419, 287] on input "checkbox" at bounding box center [412, 282] width 93 height 31
checkbox input "true"
click at [560, 392] on div "play_arrow" at bounding box center [580, 391] width 51 height 37
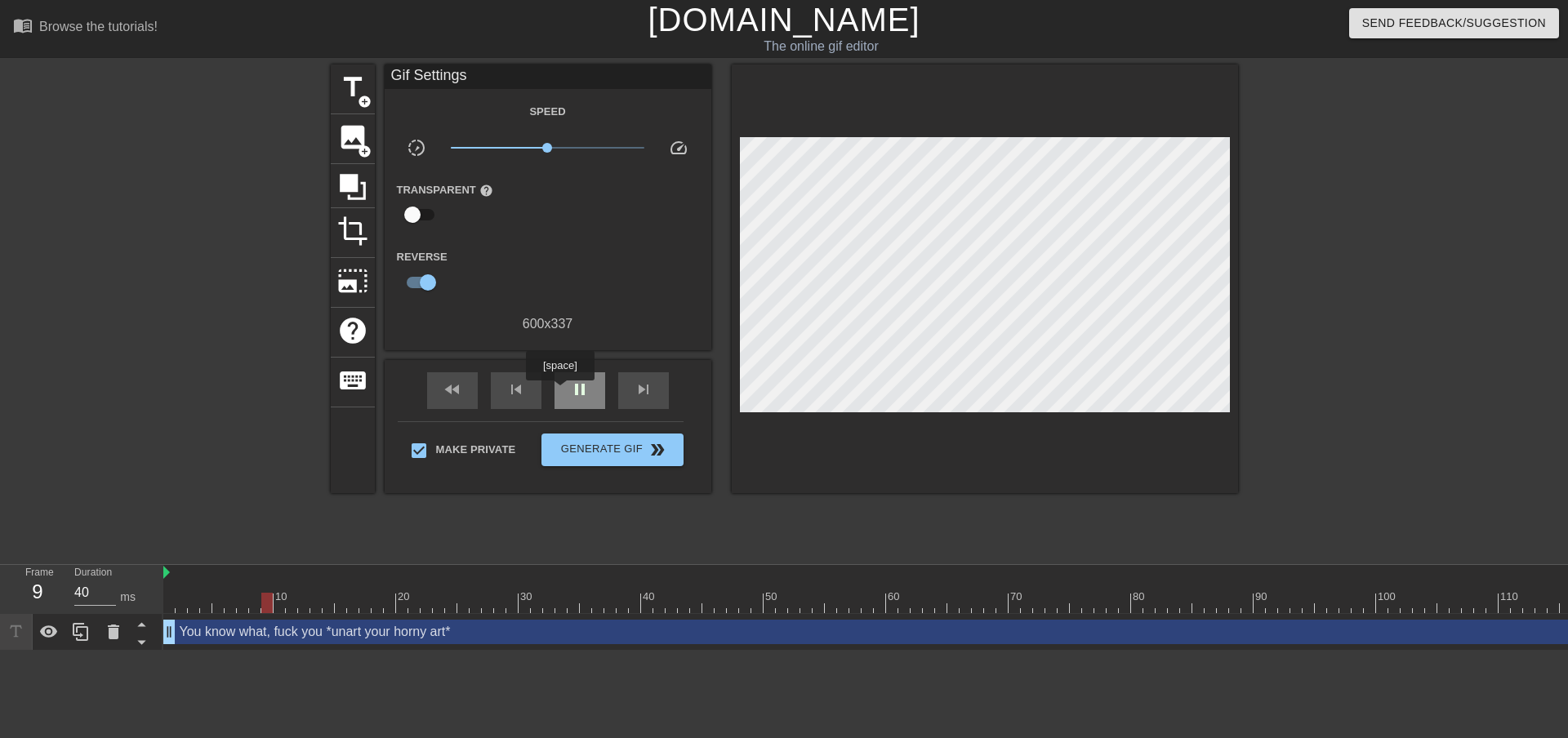
type input "30"
click at [560, 392] on div "pause" at bounding box center [580, 391] width 51 height 37
click at [610, 463] on button "Generate Gif double_arrow" at bounding box center [611, 449] width 141 height 33
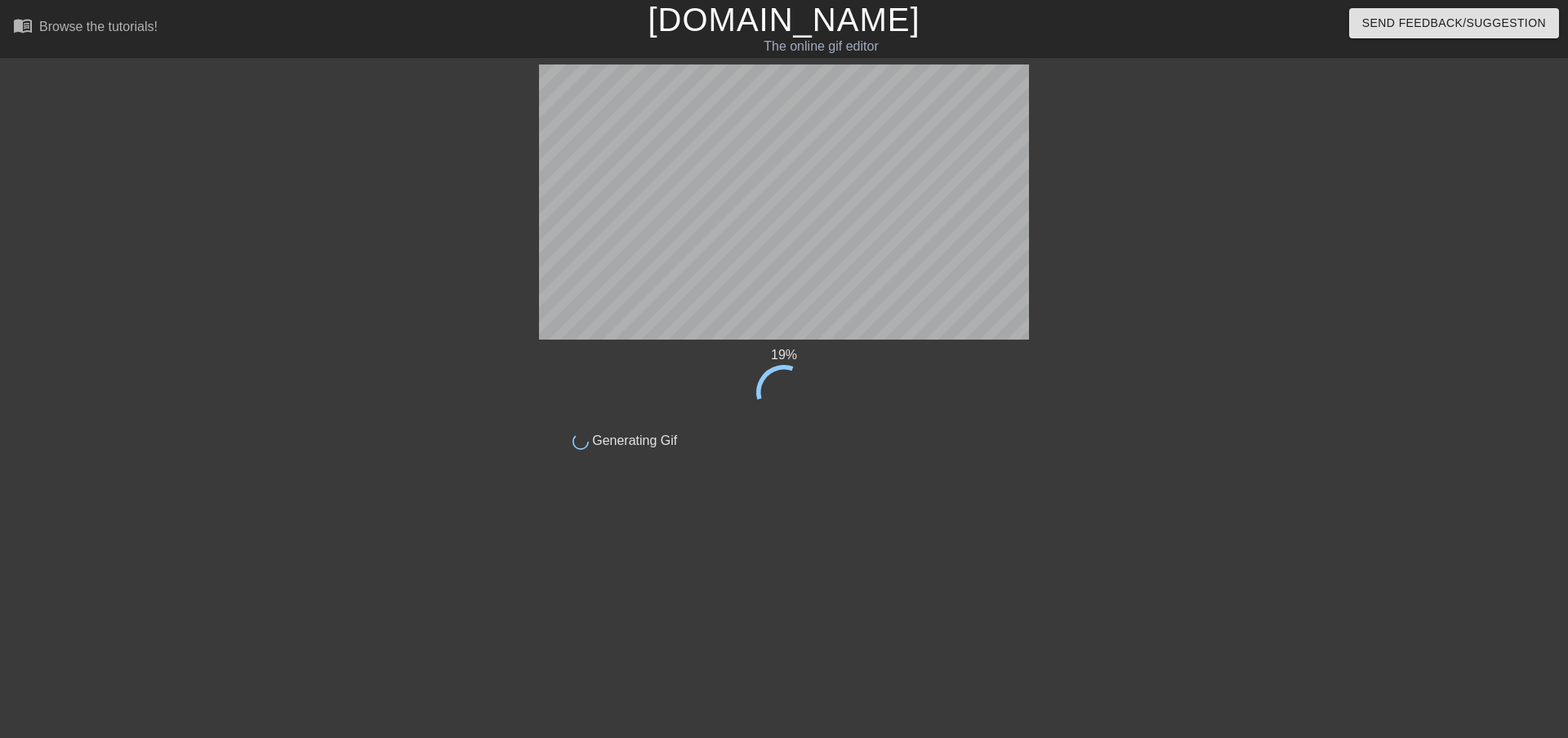
click at [90, 407] on div "19 % done Generating Gif title add_circle image add_circle crop photo_size_sele…" at bounding box center [784, 309] width 1568 height 489
click at [0, 451] on div "21 % done Generating Gif title add_circle image add_circle crop photo_size_sele…" at bounding box center [784, 309] width 1568 height 489
click at [101, 310] on div "63 % done Generating Gif title add_circle image add_circle crop photo_size_sele…" at bounding box center [784, 309] width 1568 height 489
click at [94, 217] on div "66 % done Generating Gif title add_circle image add_circle crop photo_size_sele…" at bounding box center [784, 309] width 1568 height 489
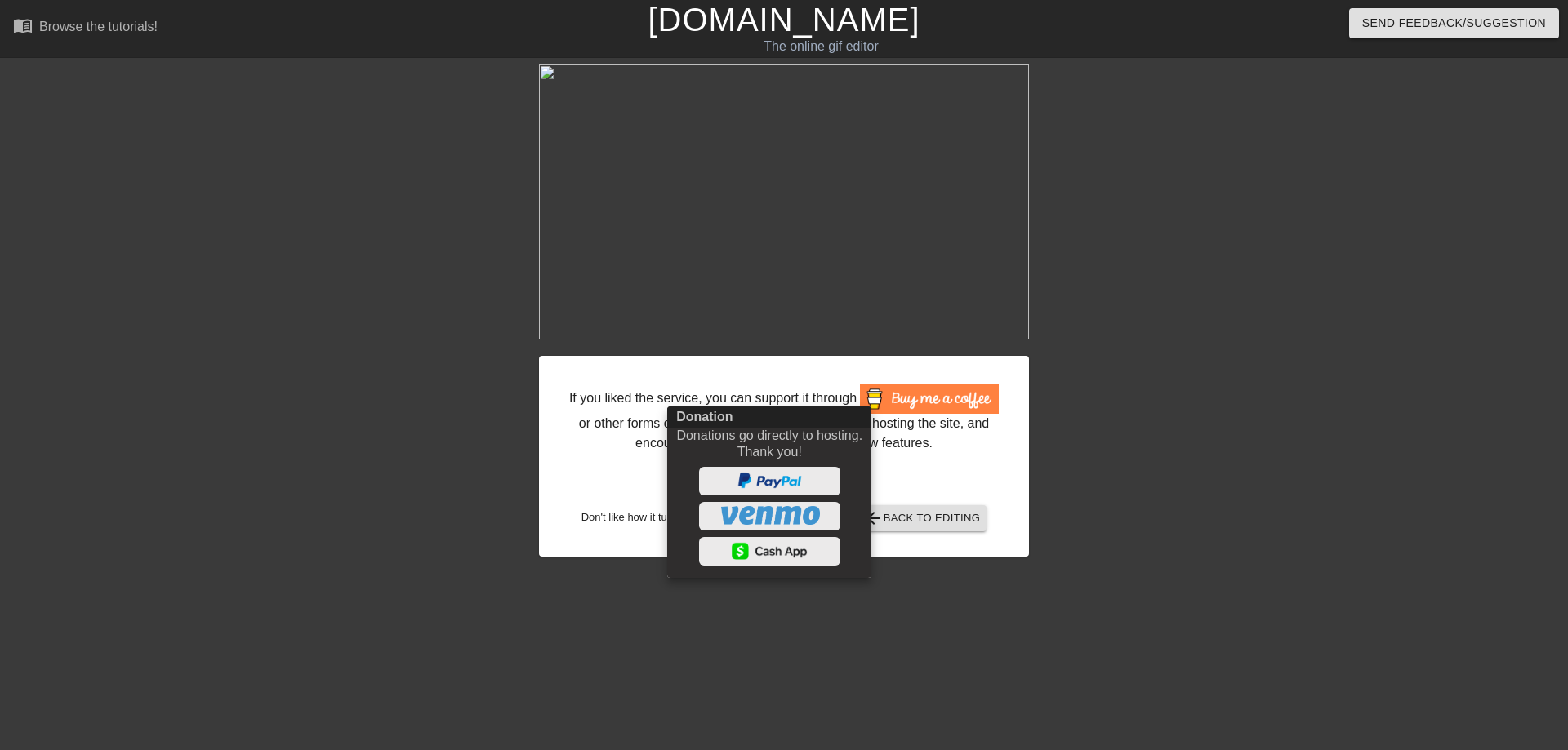
click at [931, 437] on div at bounding box center [784, 375] width 1568 height 750
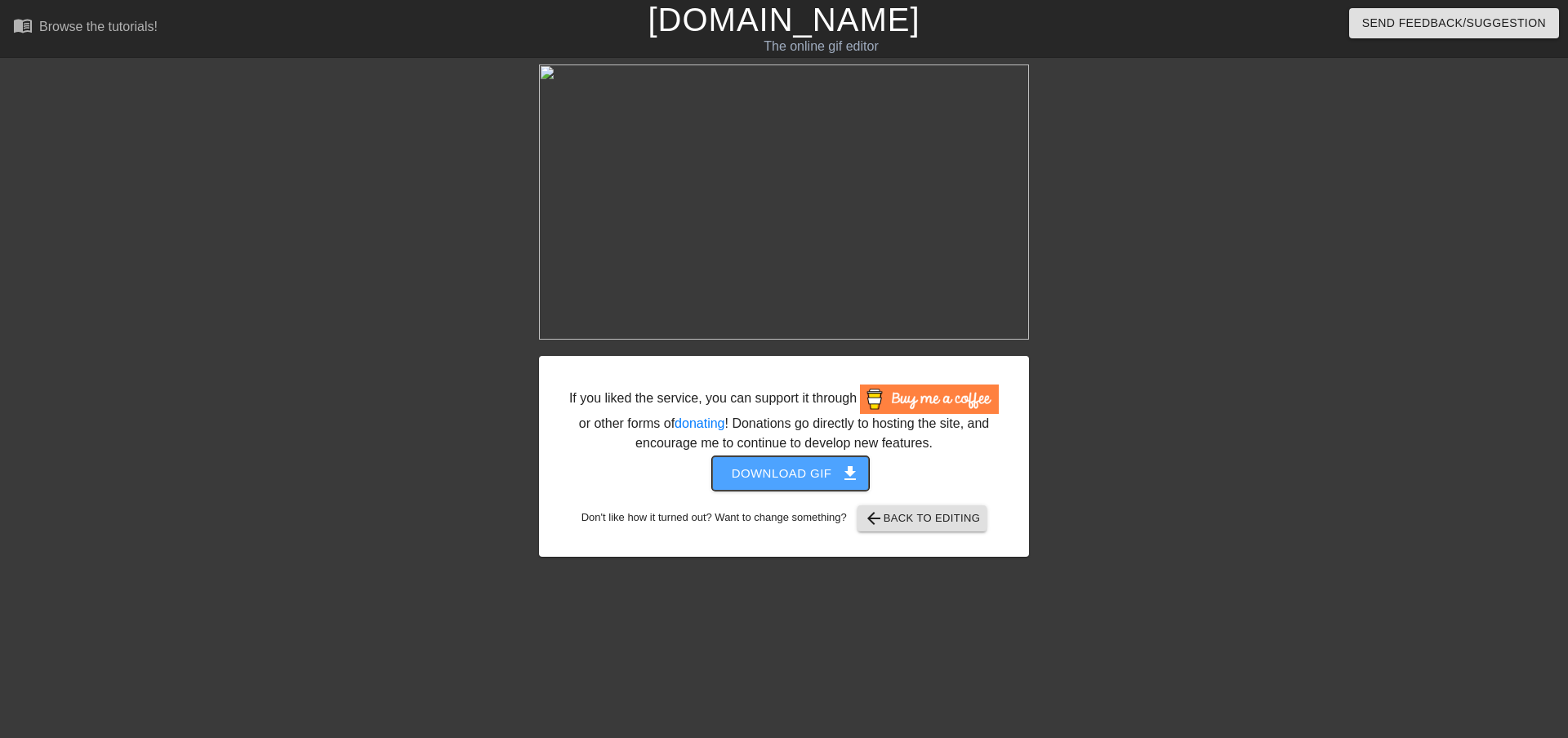
click at [839, 468] on span "Download gif get_app" at bounding box center [791, 473] width 119 height 21
click at [850, 466] on span "get_app" at bounding box center [850, 473] width 19 height 19
click at [799, 469] on span "Download gif get_app" at bounding box center [791, 473] width 119 height 21
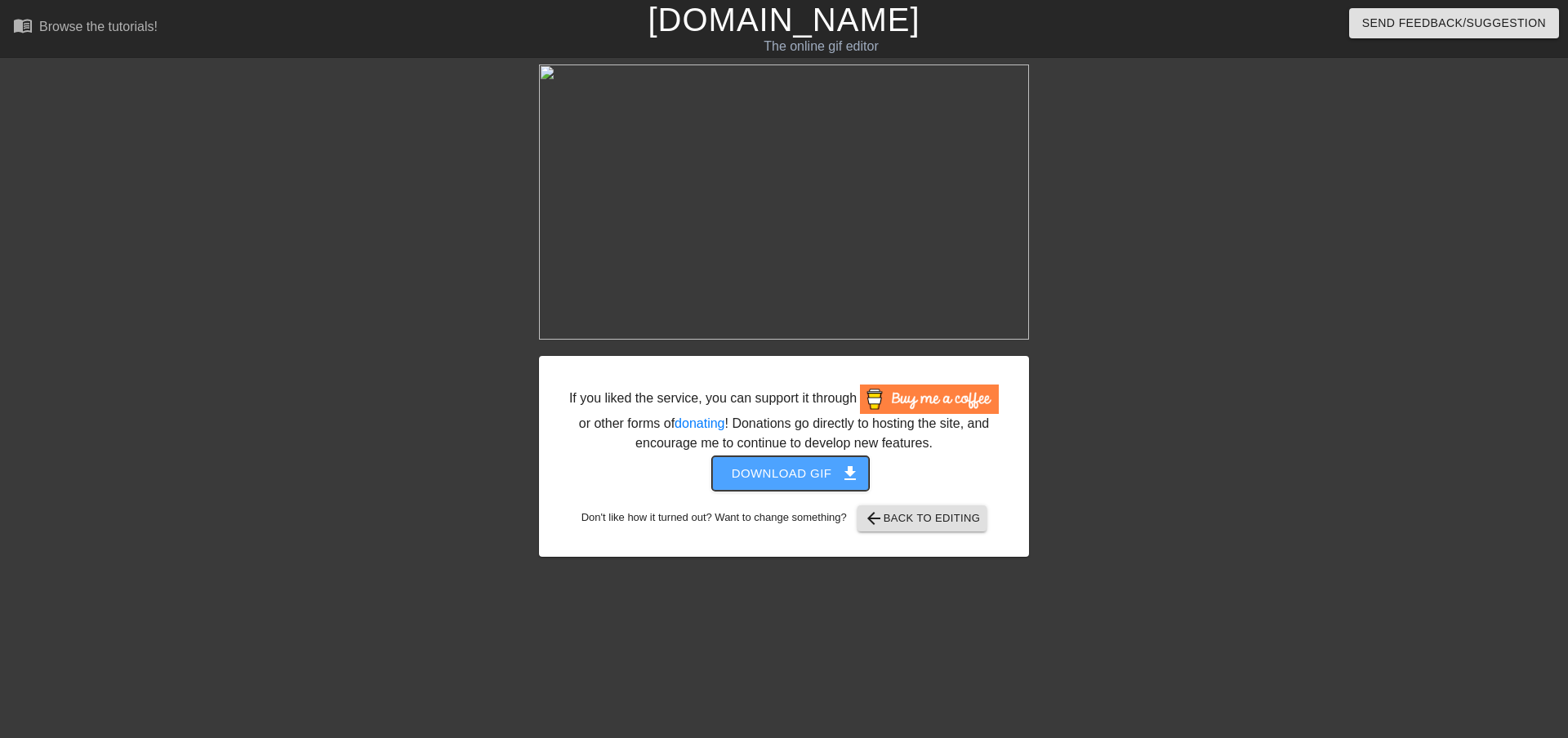
click at [799, 469] on span "Download gif get_app" at bounding box center [791, 473] width 119 height 21
click at [843, 488] on div "If you liked the service, you can support it through or other forms of donating…" at bounding box center [784, 456] width 490 height 200
click at [901, 529] on div "If you liked the service, you can support it through or other forms of donating…" at bounding box center [784, 456] width 490 height 200
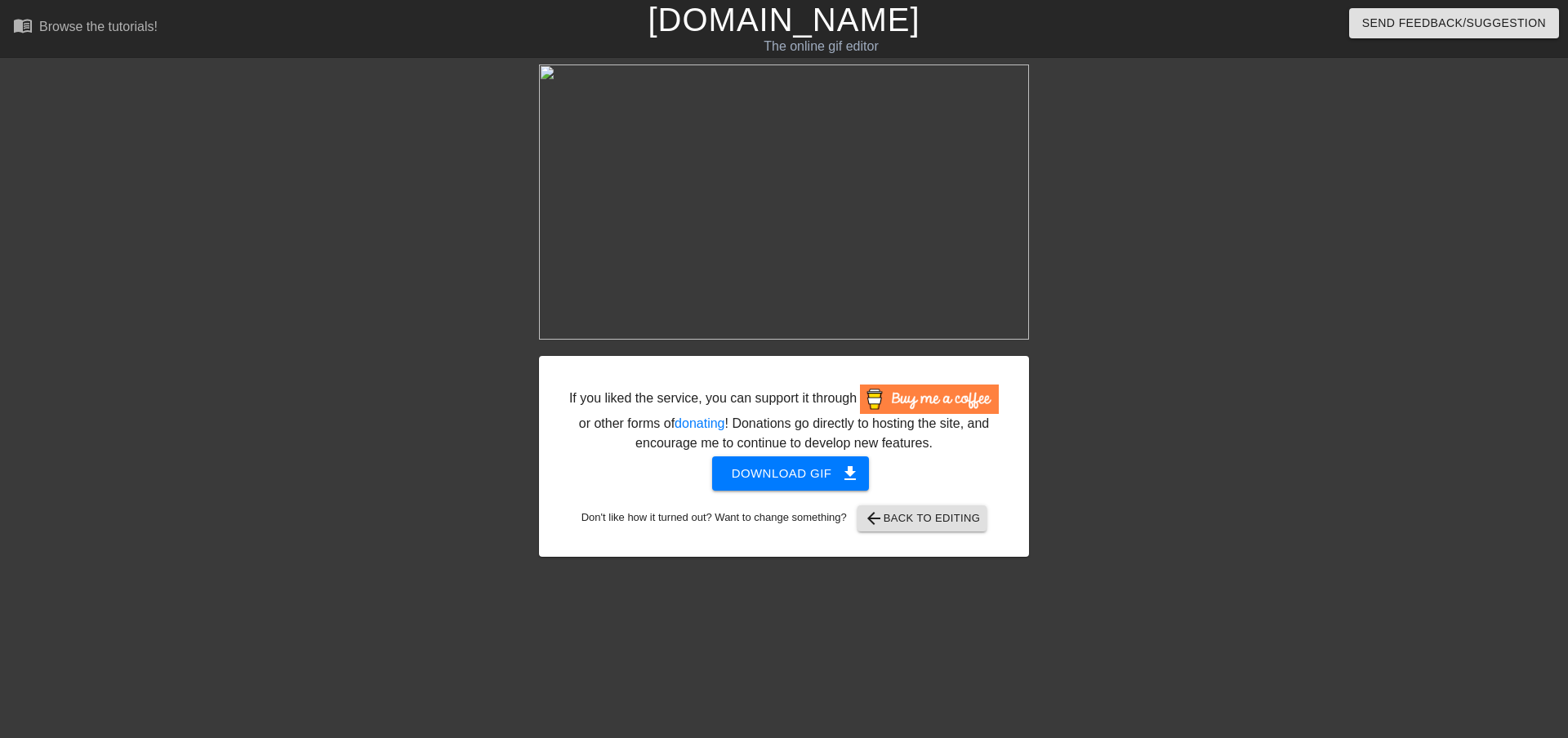
click at [901, 525] on div "If you liked the service, you can support it through or other forms of donating…" at bounding box center [784, 456] width 490 height 200
click at [901, 516] on span "arrow_back Back to Editing" at bounding box center [922, 518] width 117 height 19
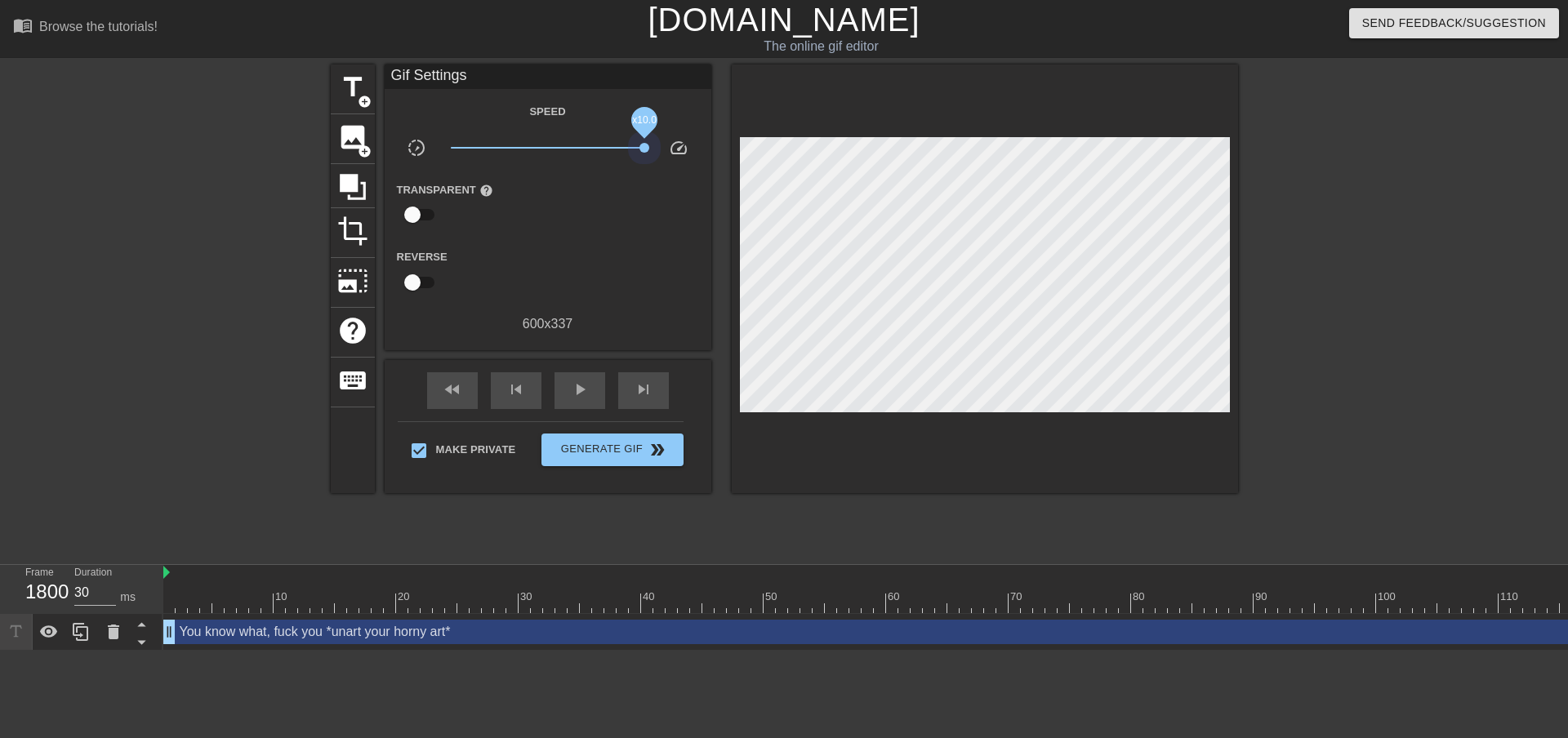
drag, startPoint x: 552, startPoint y: 140, endPoint x: 672, endPoint y: 141, distance: 120.0
click at [672, 141] on div "slow_motion_video x10.0 speed" at bounding box center [547, 150] width 327 height 25
click at [576, 380] on span "play_arrow" at bounding box center [579, 389] width 19 height 19
click at [576, 380] on span "pause" at bounding box center [579, 389] width 19 height 19
type input "40"
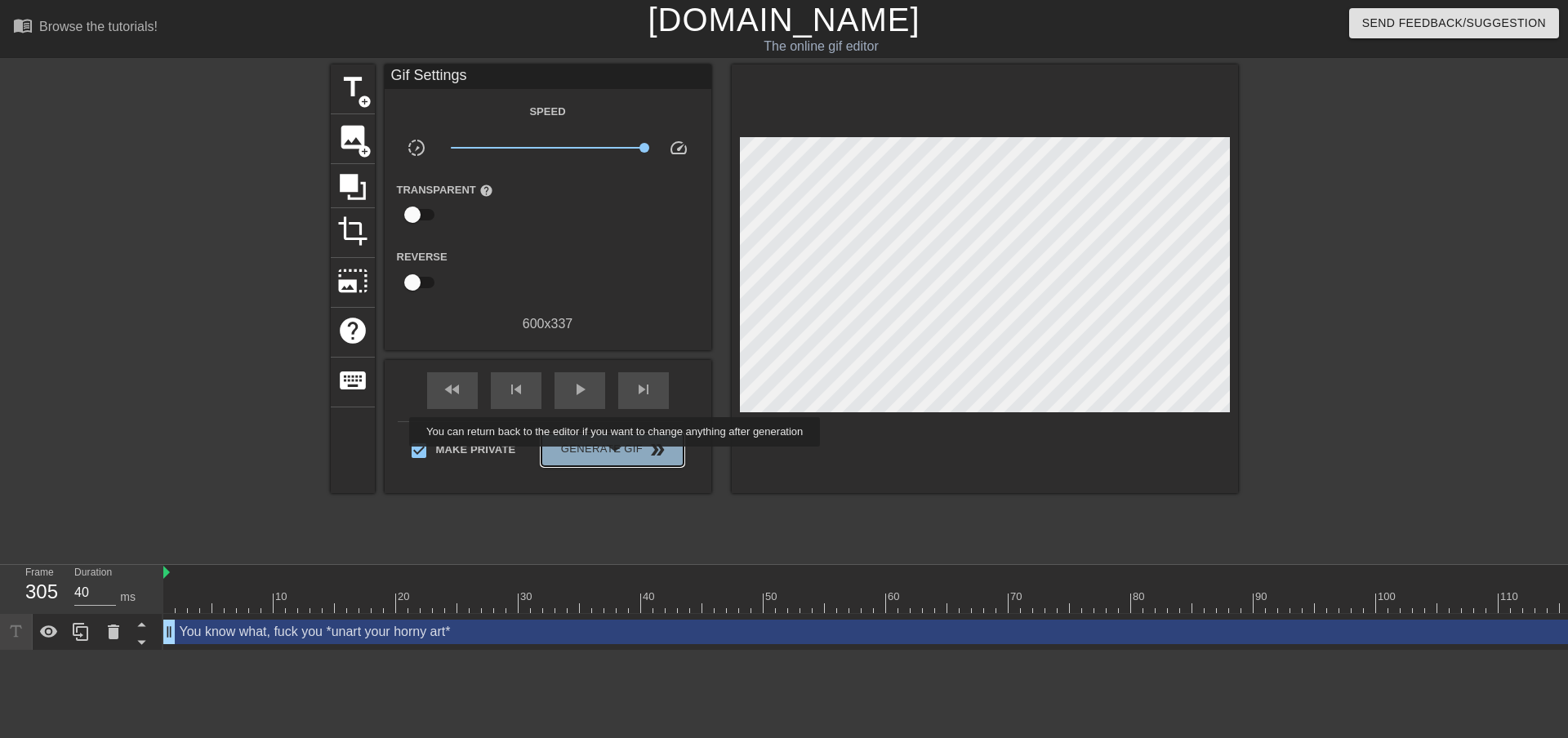
click at [617, 457] on button "Generate Gif double_arrow" at bounding box center [611, 449] width 141 height 33
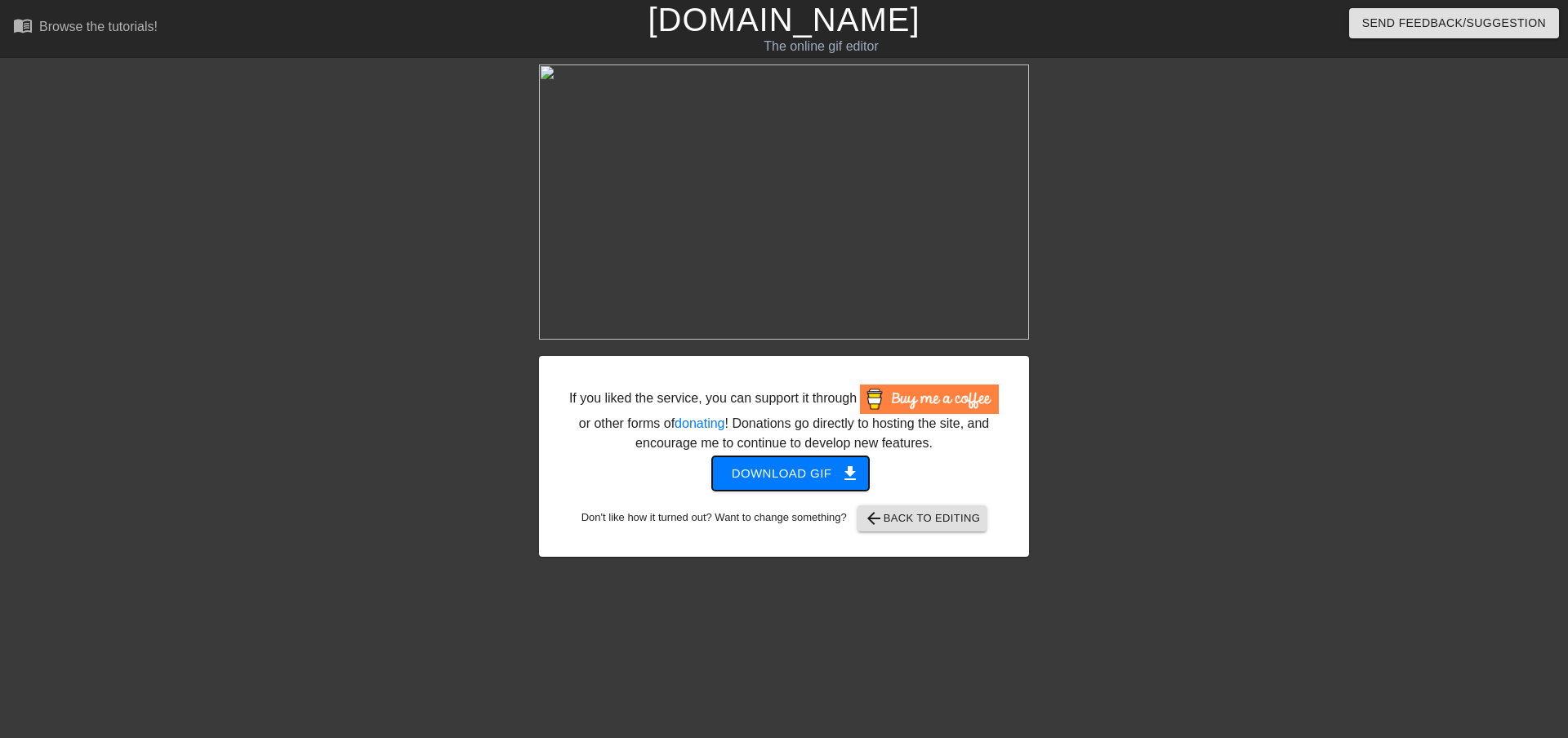
click at [782, 463] on span "Download gif get_app" at bounding box center [791, 473] width 119 height 21
click at [827, 342] on div "If you liked the service, you can support it through or other forms of donating…" at bounding box center [784, 310] width 490 height 492
click at [920, 521] on button "arrow_back Back to Editing" at bounding box center [921, 518] width 129 height 26
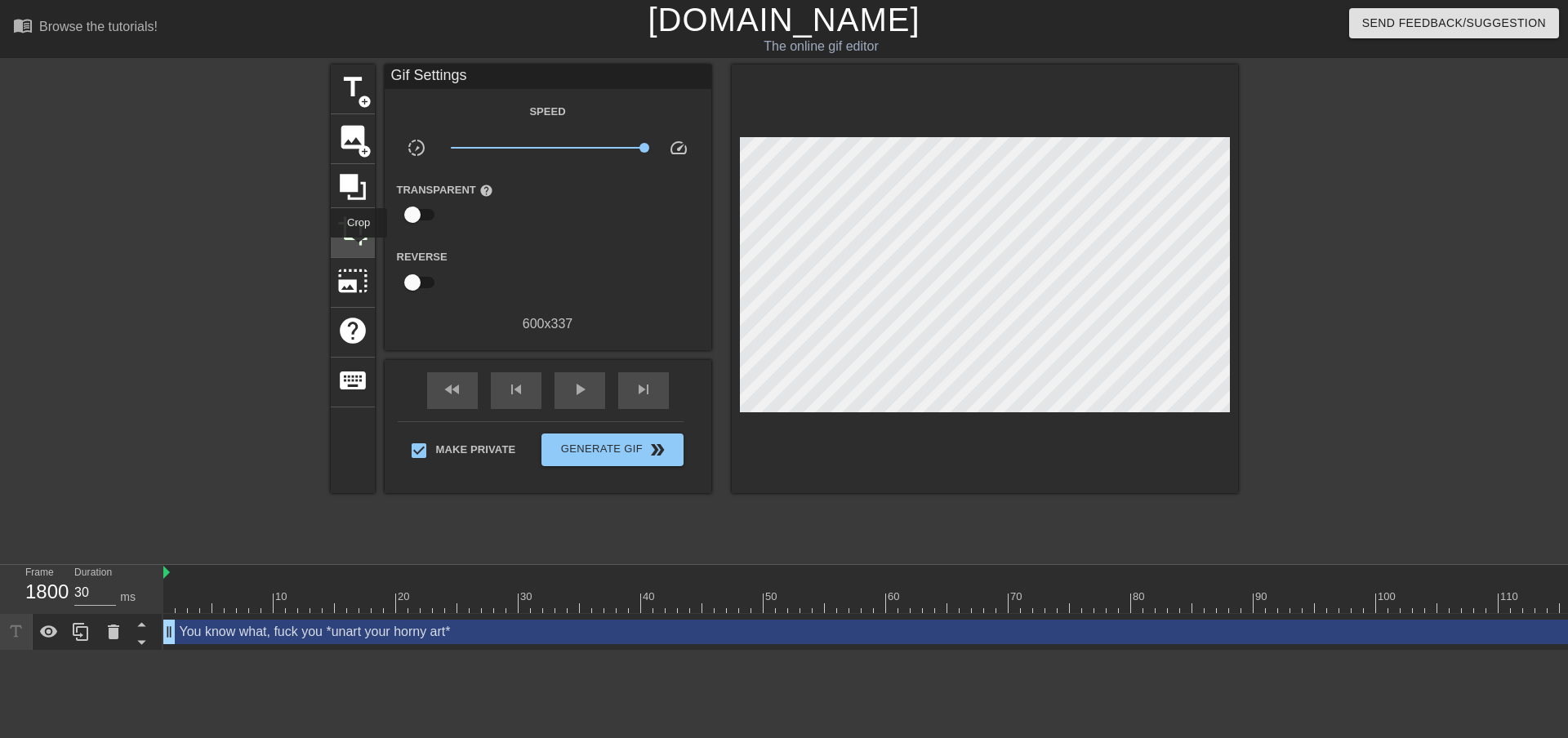
click at [358, 249] on div "crop" at bounding box center [353, 233] width 44 height 50
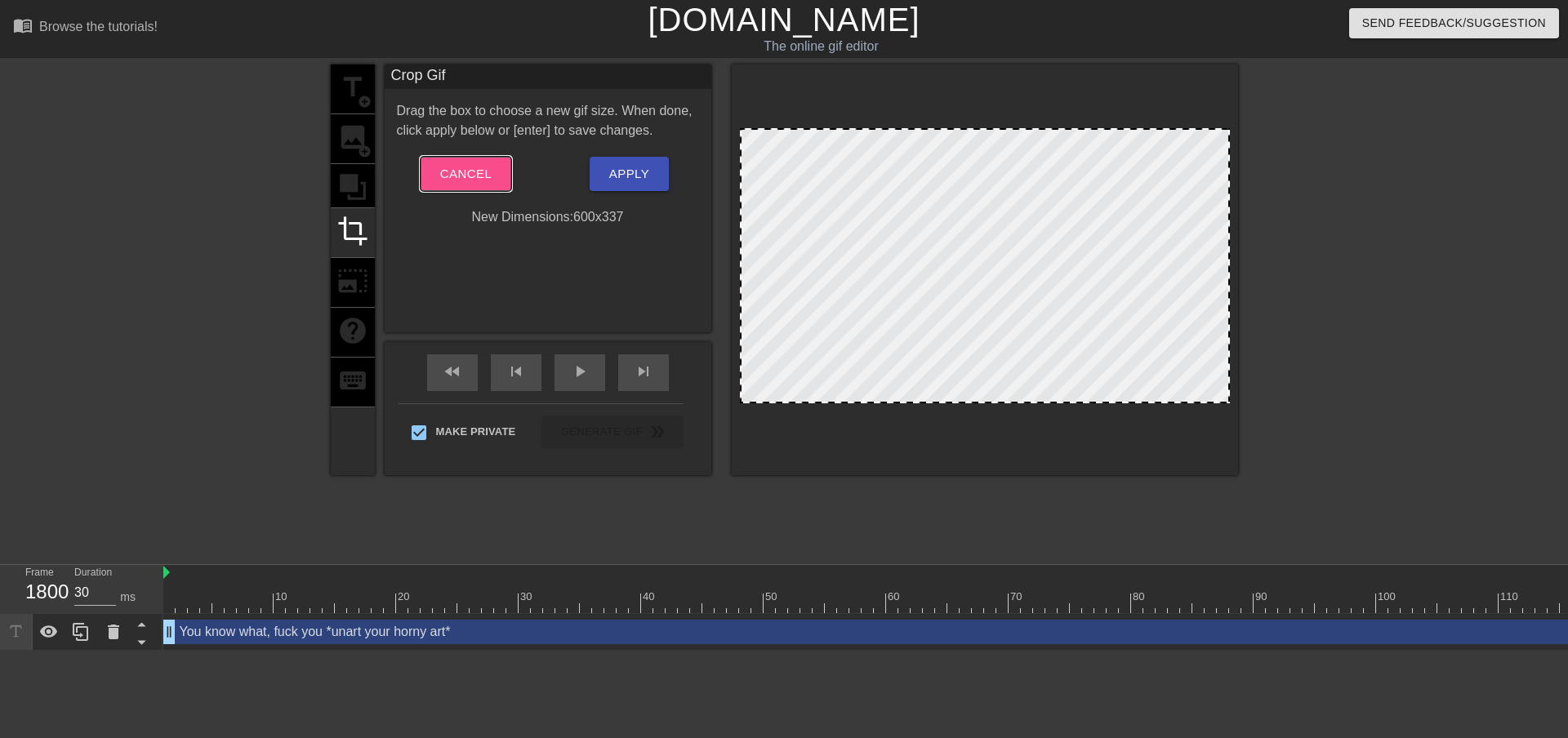
click at [479, 180] on span "Cancel" at bounding box center [466, 173] width 52 height 21
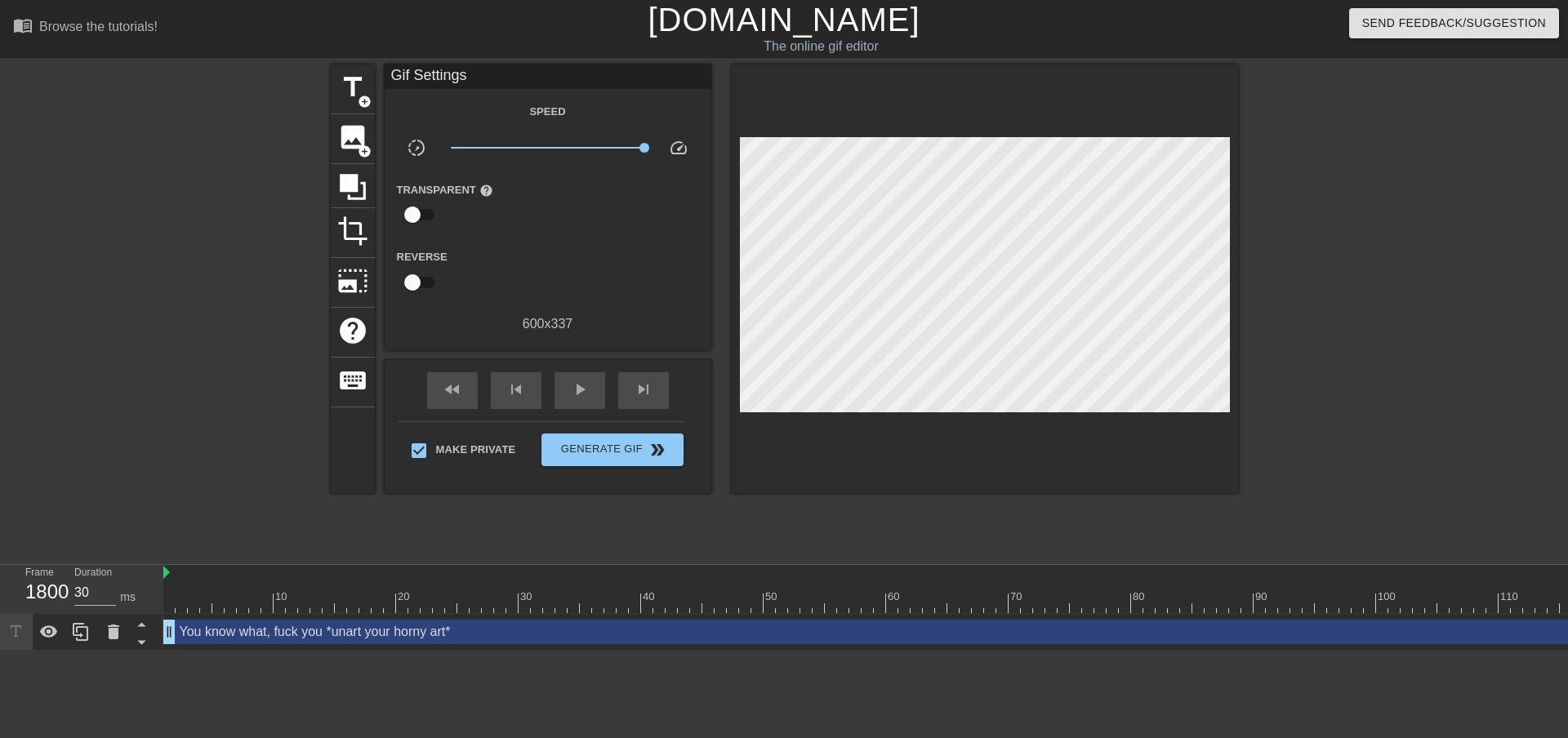
click at [383, 278] on div "title add_circle image add_circle crop photo_size_select_large help keyboard Gi…" at bounding box center [784, 278] width 907 height 428
click at [373, 278] on div "photo_size_select_large" at bounding box center [353, 283] width 44 height 50
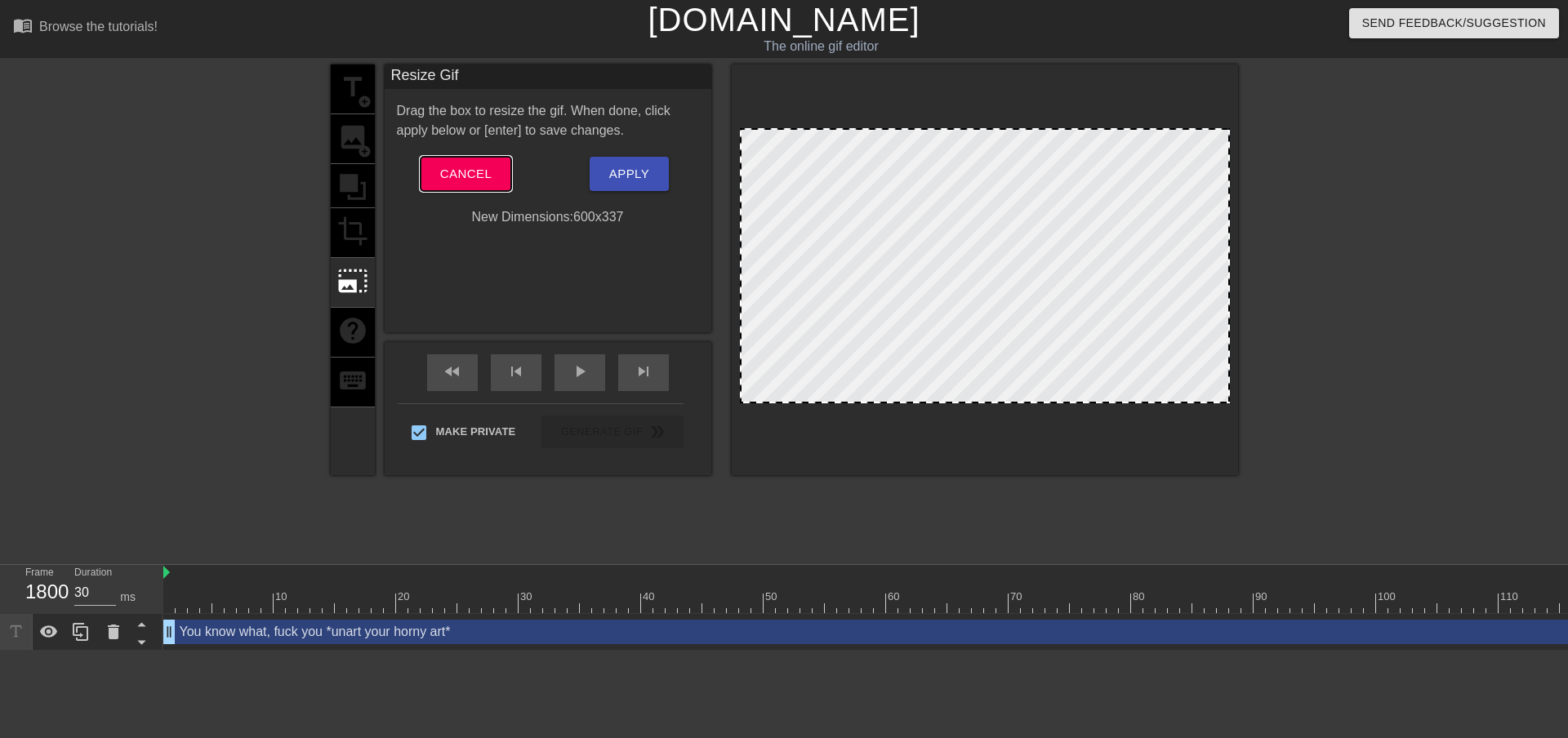
click at [479, 174] on span "Cancel" at bounding box center [466, 173] width 52 height 21
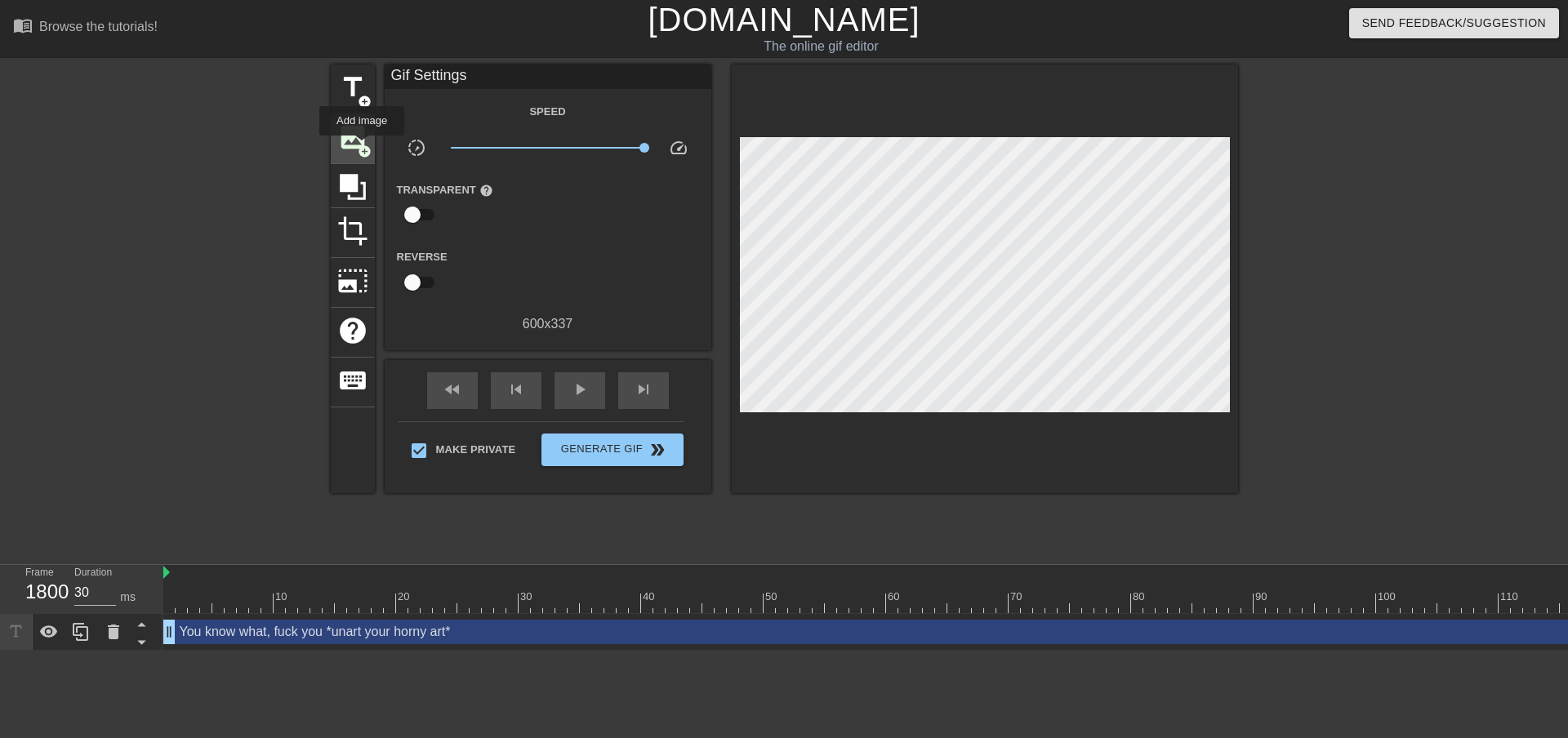
click at [362, 144] on span "add_circle" at bounding box center [364, 151] width 14 height 14
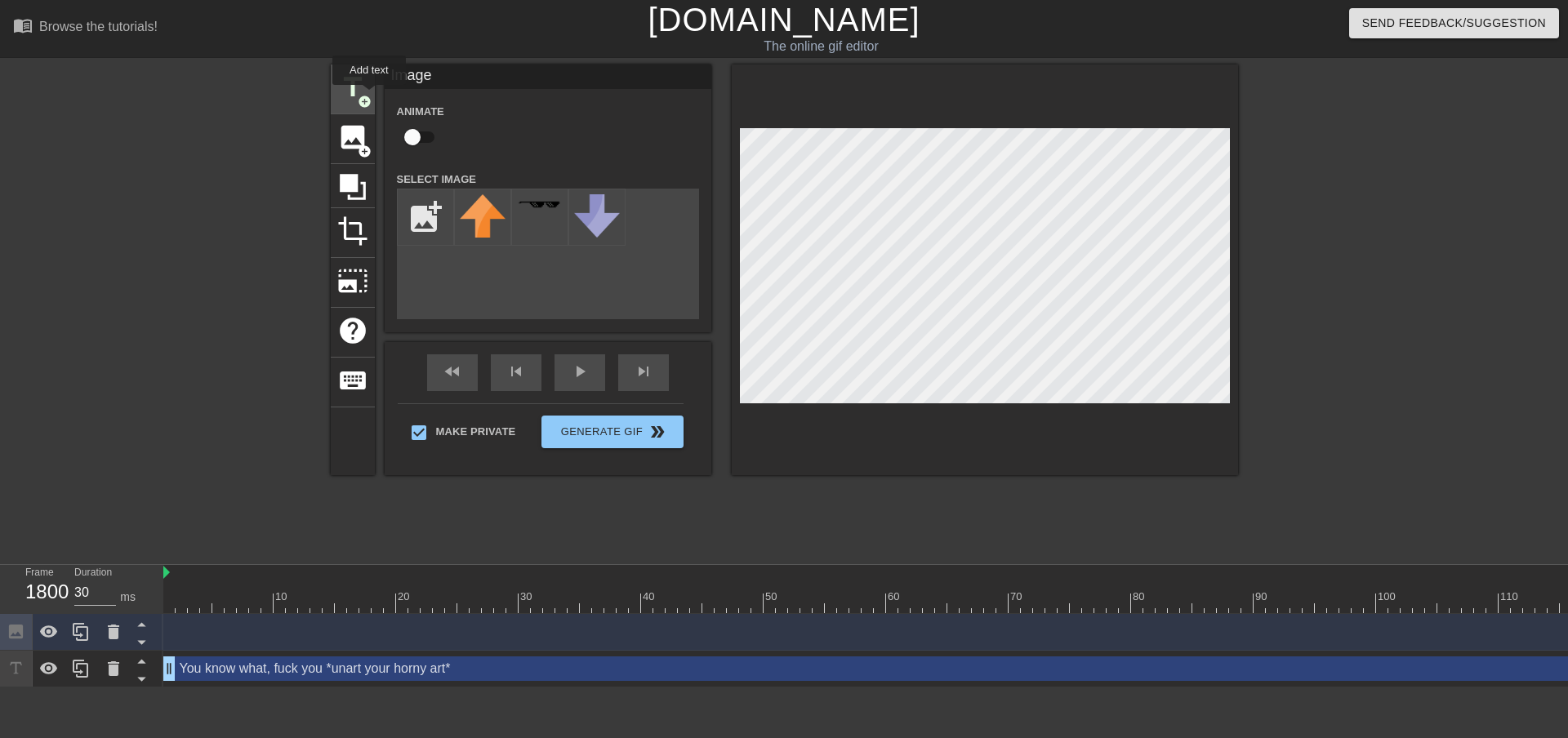
click at [369, 96] on span "add_circle" at bounding box center [364, 101] width 14 height 14
